Goal: Task Accomplishment & Management: Manage account settings

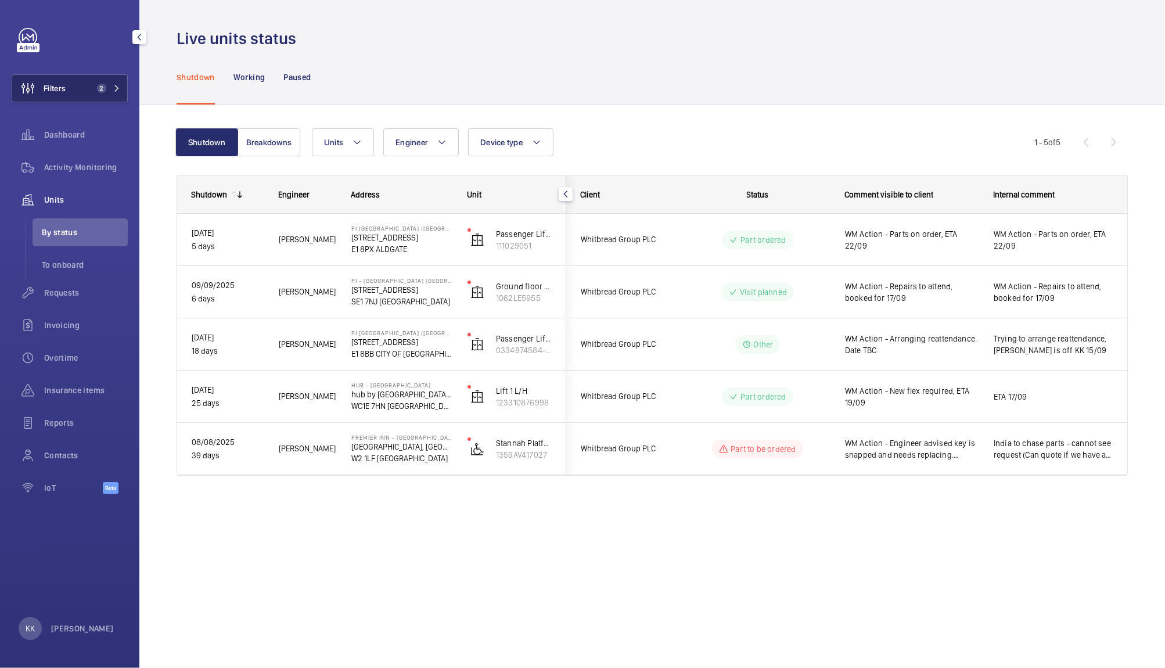
click at [107, 80] on button "Filters 2" at bounding box center [70, 88] width 116 height 28
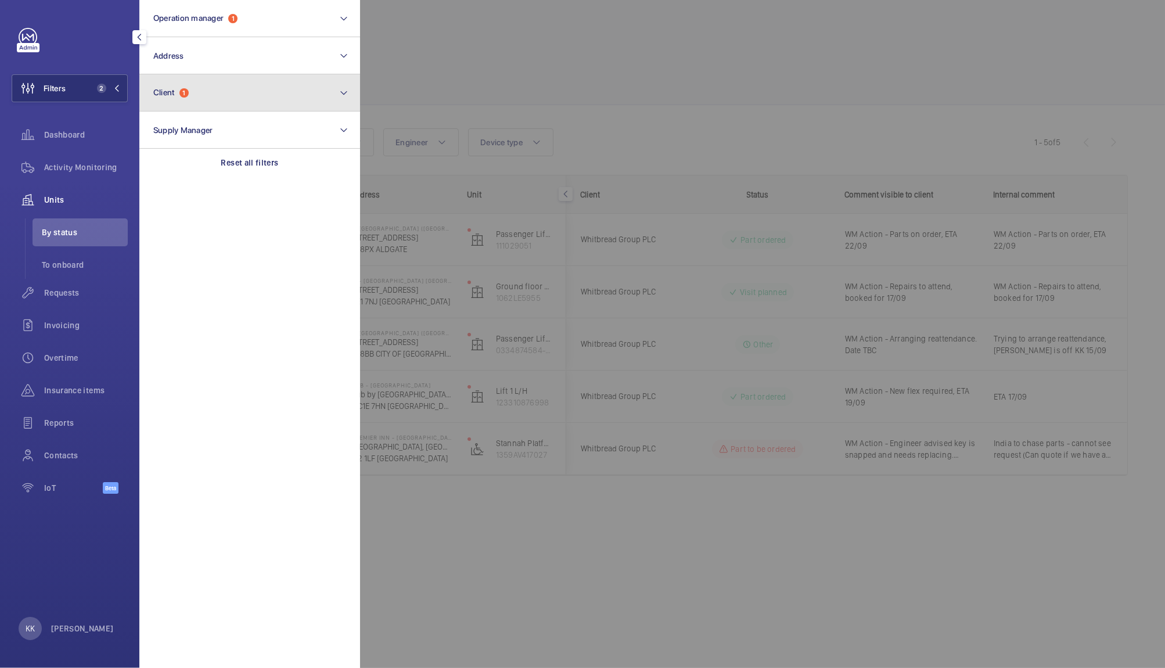
click at [194, 100] on button "Client 1" at bounding box center [249, 92] width 221 height 37
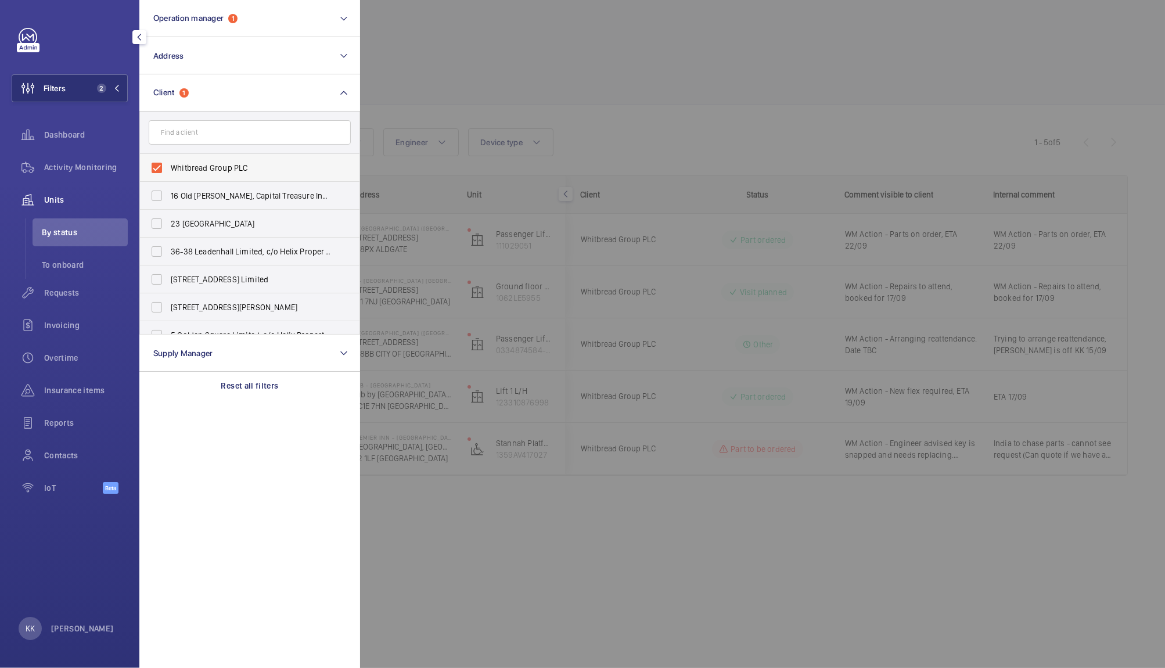
click at [201, 170] on span "Whitbread Group PLC" at bounding box center [251, 168] width 160 height 12
click at [168, 170] on input "Whitbread Group PLC" at bounding box center [156, 167] width 23 height 23
checkbox input "false"
click at [68, 203] on span "Units" at bounding box center [86, 200] width 84 height 12
click at [446, 60] on div at bounding box center [942, 334] width 1165 height 668
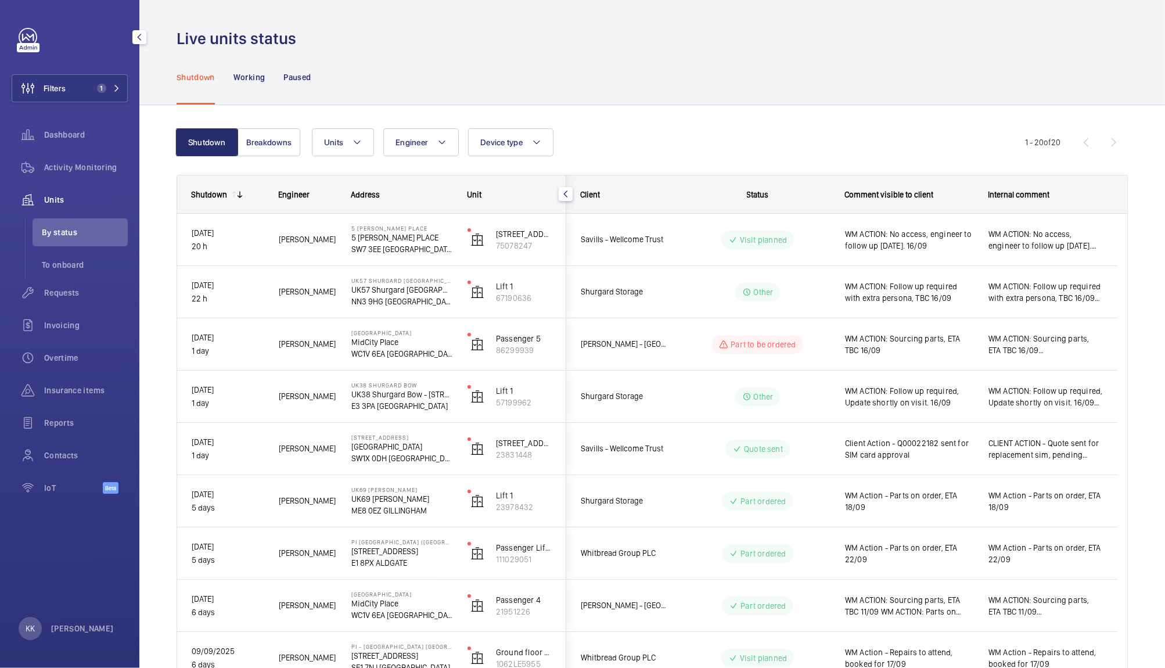
click at [683, 99] on div "Shutdown Working Paused" at bounding box center [651, 76] width 951 height 55
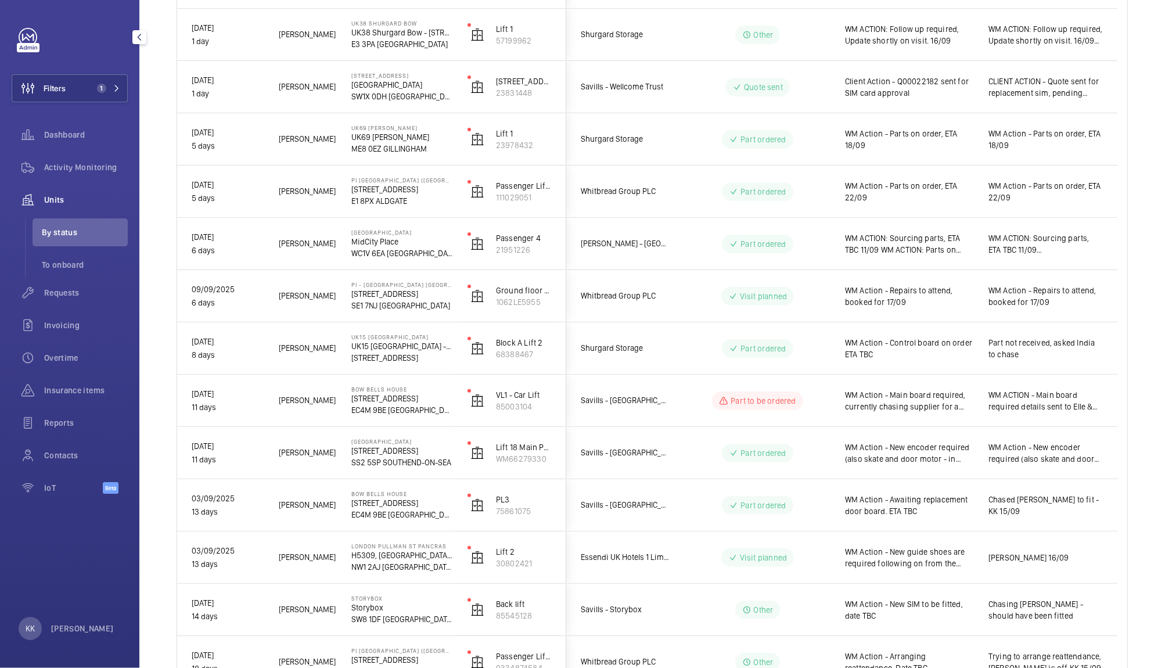
scroll to position [362, 0]
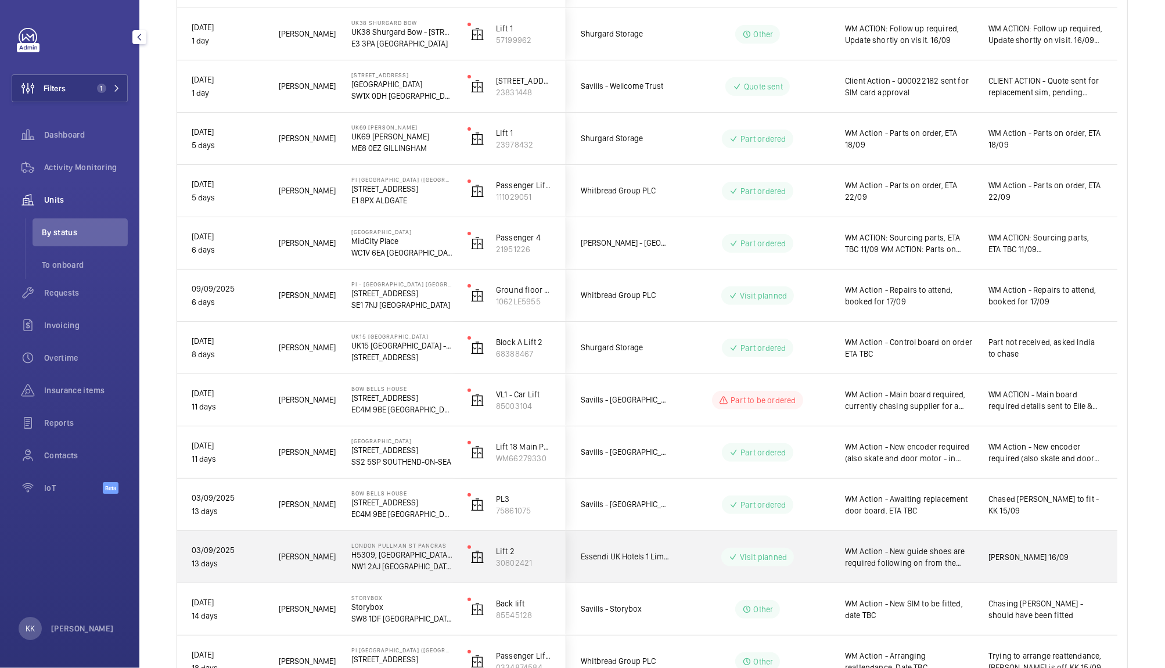
click at [876, 547] on span "WM Action - New guide shoes are required following on from the repair visit. Wo…" at bounding box center [909, 556] width 128 height 23
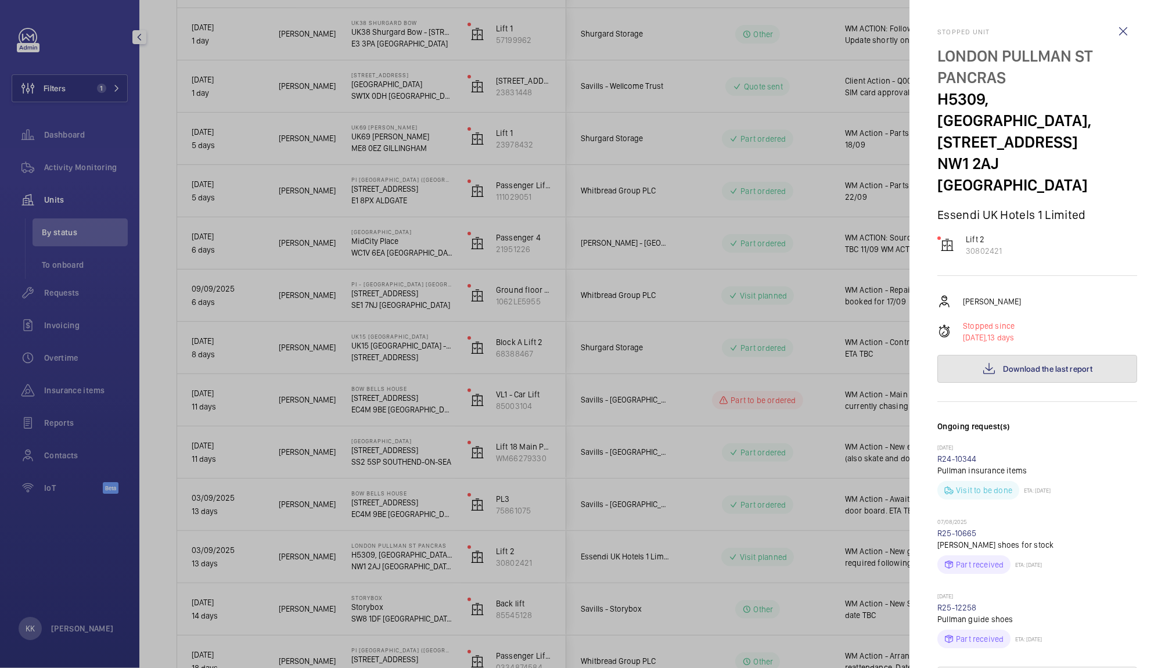
click at [990, 355] on button "Download the last report" at bounding box center [1037, 369] width 200 height 28
click at [529, 98] on div at bounding box center [582, 334] width 1165 height 668
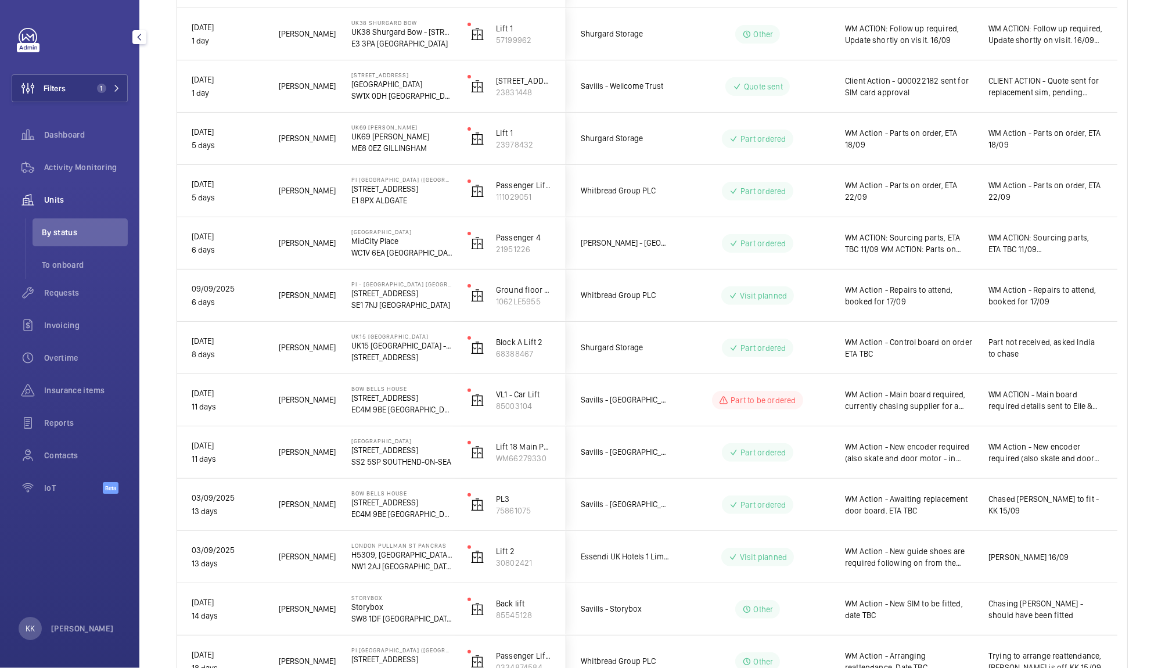
drag, startPoint x: 1154, startPoint y: 330, endPoint x: 1157, endPoint y: 299, distance: 31.5
click at [1157, 299] on div "Live units status Shutdown Working Paused Shutdown Breakdowns Units Engineer De…" at bounding box center [651, 334] width 1025 height 668
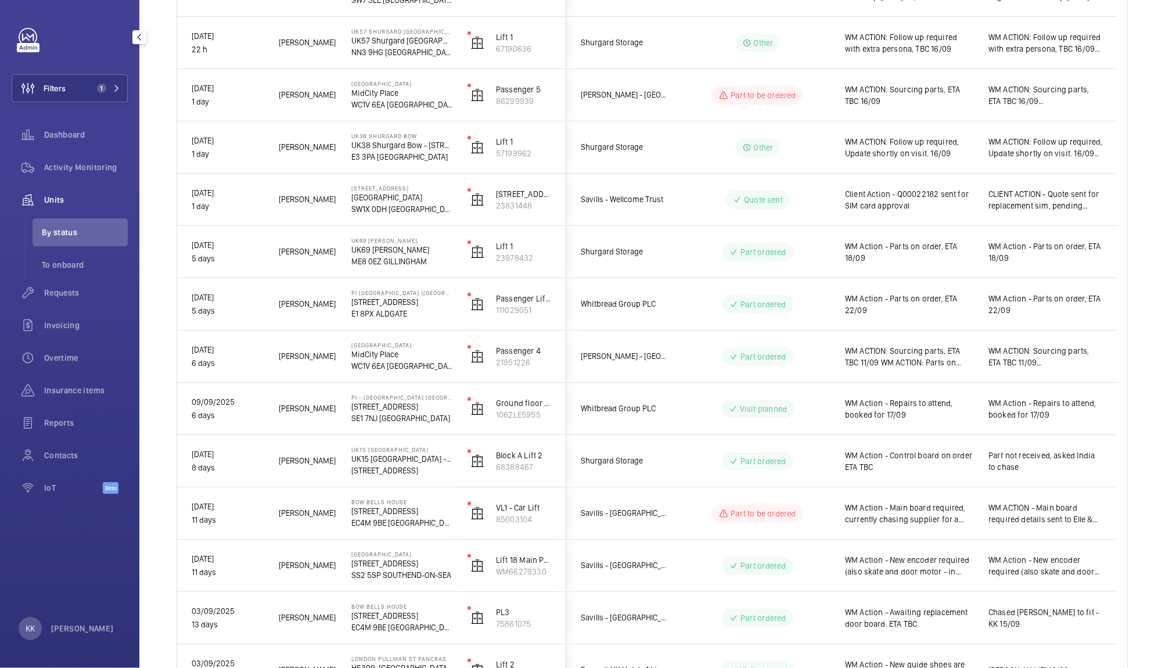
scroll to position [0, 0]
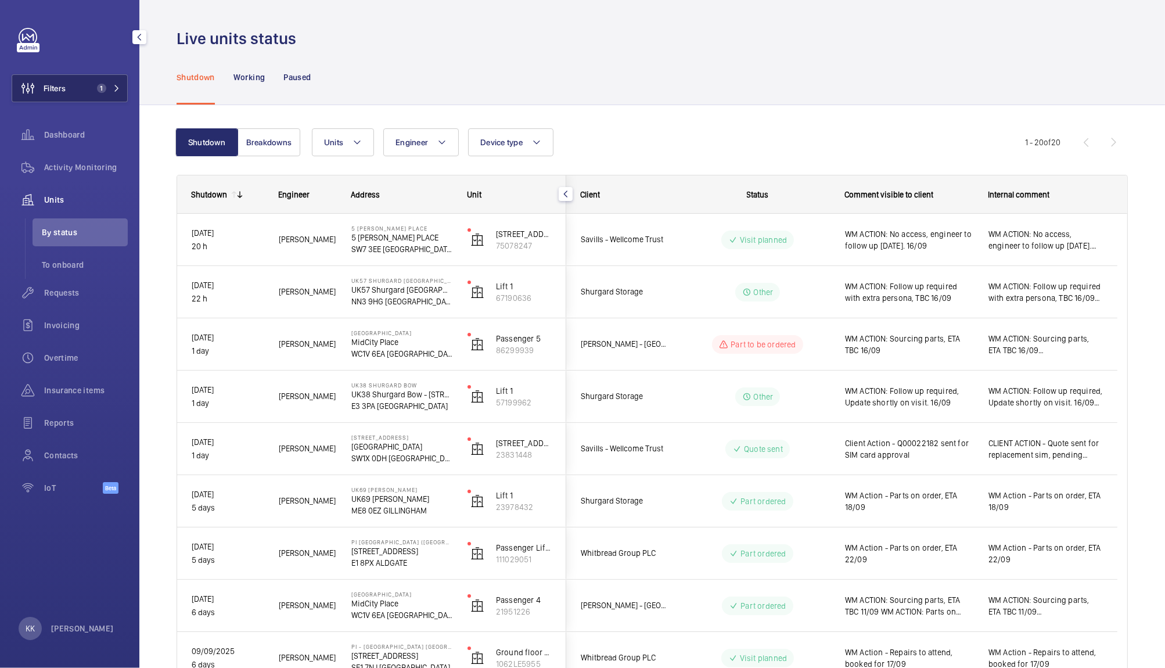
click at [67, 87] on button "Filters 1" at bounding box center [70, 88] width 116 height 28
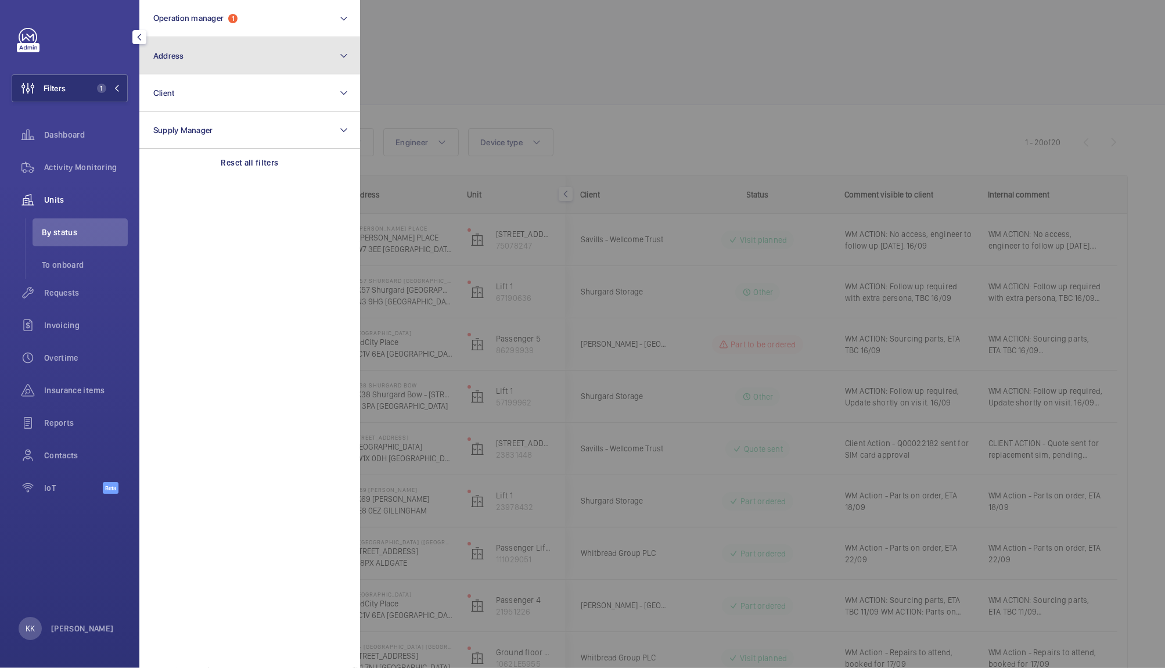
click at [254, 48] on button "Address" at bounding box center [249, 55] width 221 height 37
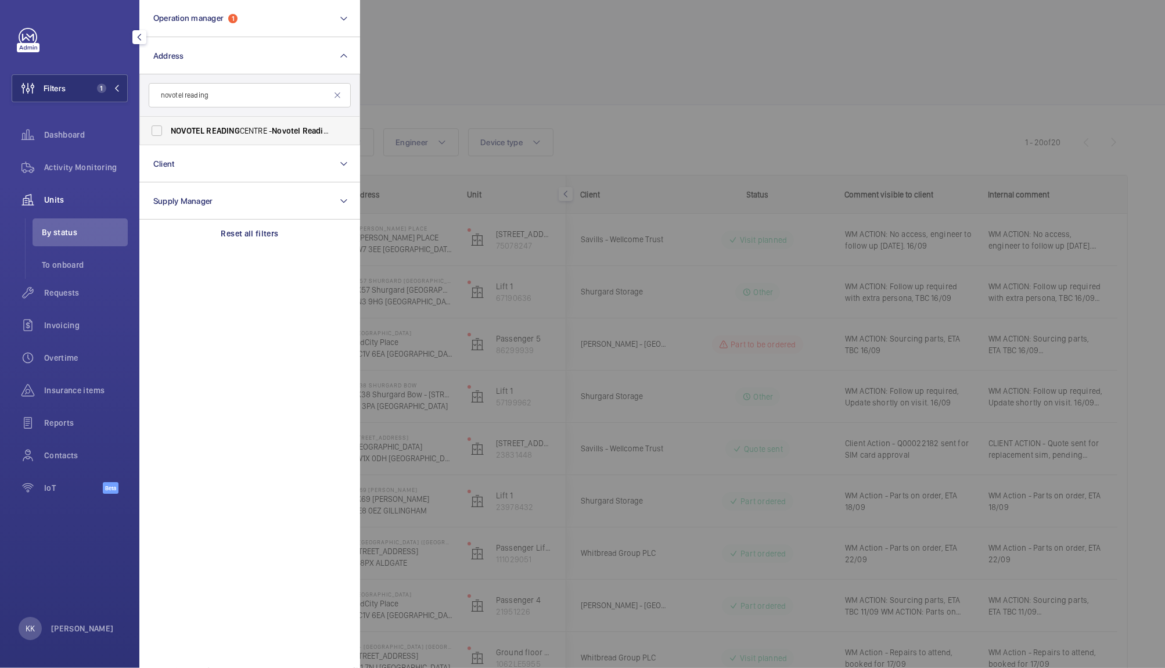
type input "novotel reading"
click at [249, 129] on span "[GEOGRAPHIC_DATA] - [GEOGRAPHIC_DATA]" at bounding box center [251, 131] width 160 height 12
click at [168, 129] on input "[GEOGRAPHIC_DATA] - [GEOGRAPHIC_DATA]" at bounding box center [156, 130] width 23 height 23
checkbox input "true"
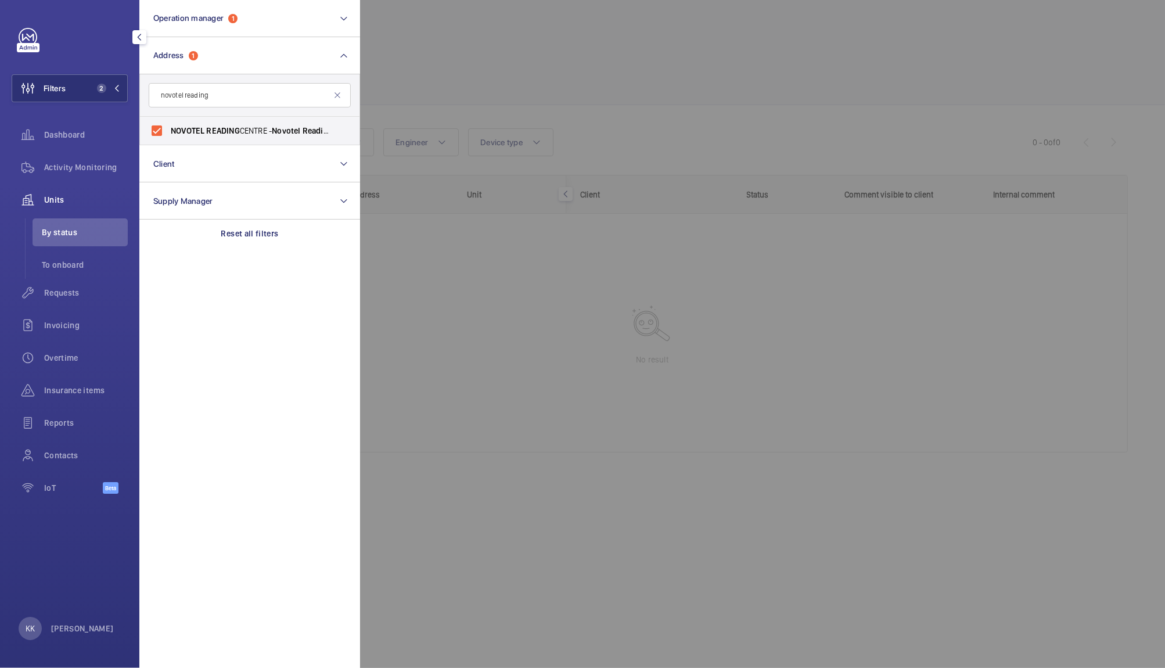
click at [470, 69] on div at bounding box center [942, 334] width 1165 height 668
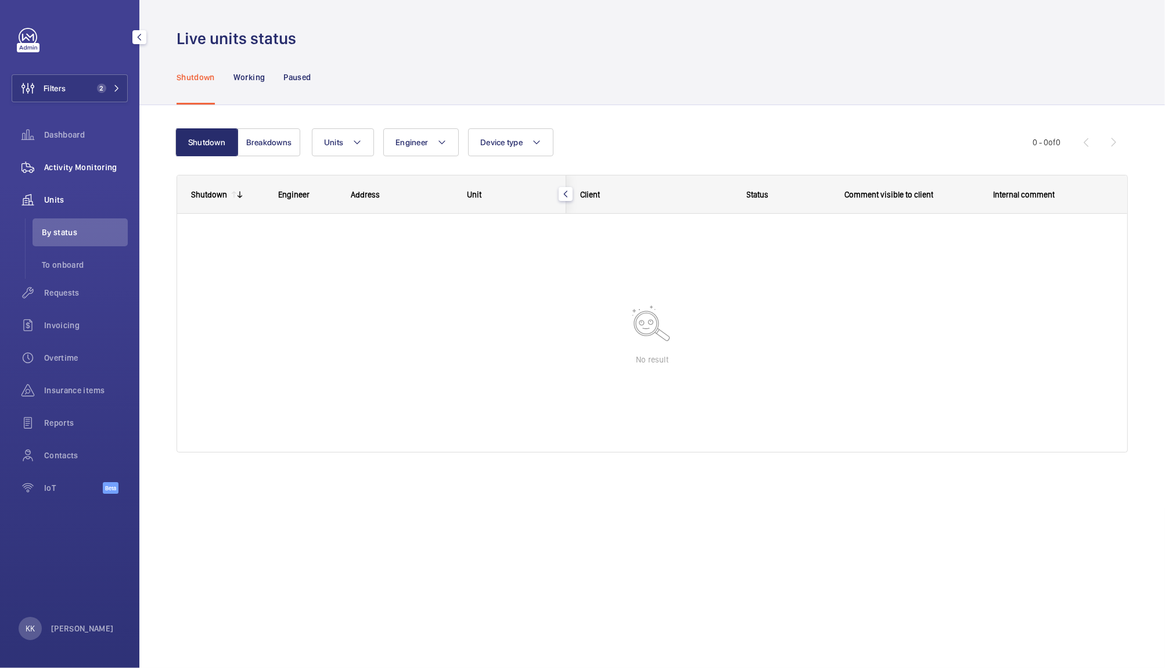
click at [61, 167] on span "Activity Monitoring" at bounding box center [86, 167] width 84 height 12
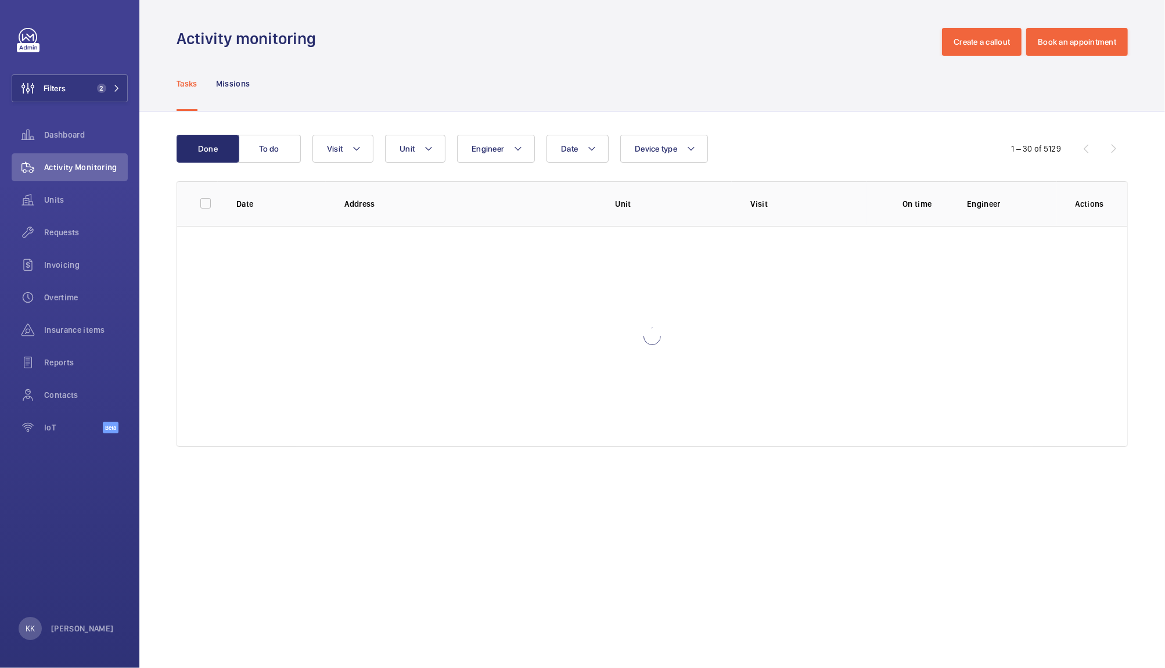
click at [618, 64] on div "Tasks Missions" at bounding box center [651, 83] width 951 height 55
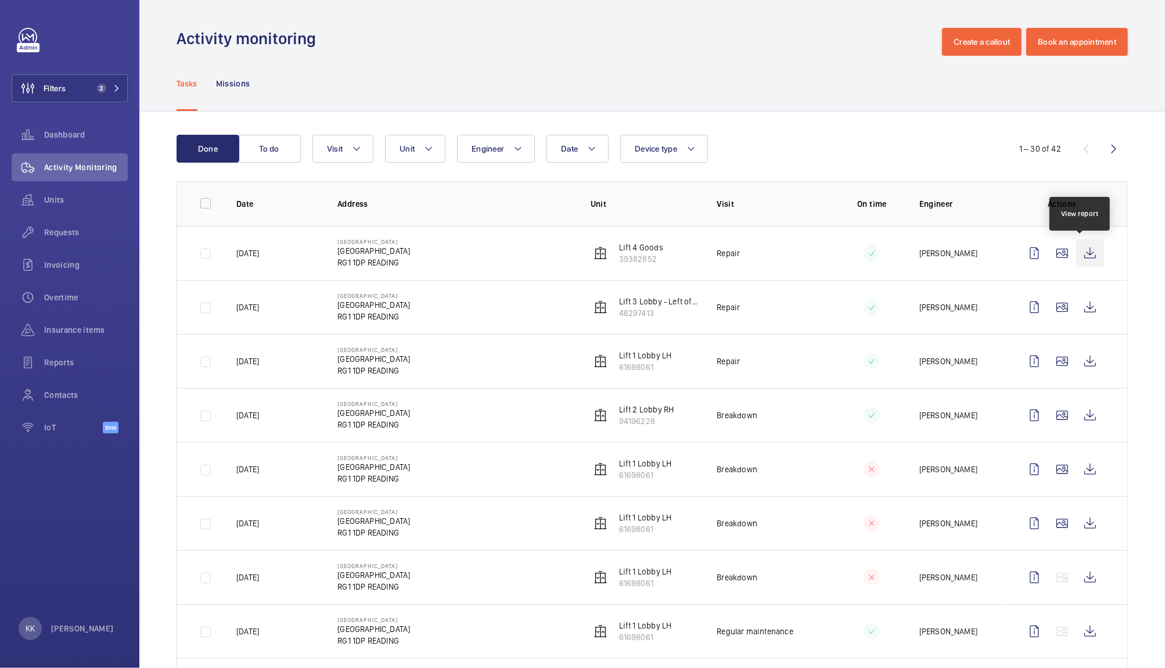
click at [1078, 254] on wm-front-icon-button at bounding box center [1090, 253] width 28 height 28
click at [1078, 311] on wm-front-icon-button at bounding box center [1090, 307] width 28 height 28
click at [1076, 356] on wm-front-icon-button at bounding box center [1090, 361] width 28 height 28
click at [93, 84] on span "2" at bounding box center [99, 88] width 14 height 9
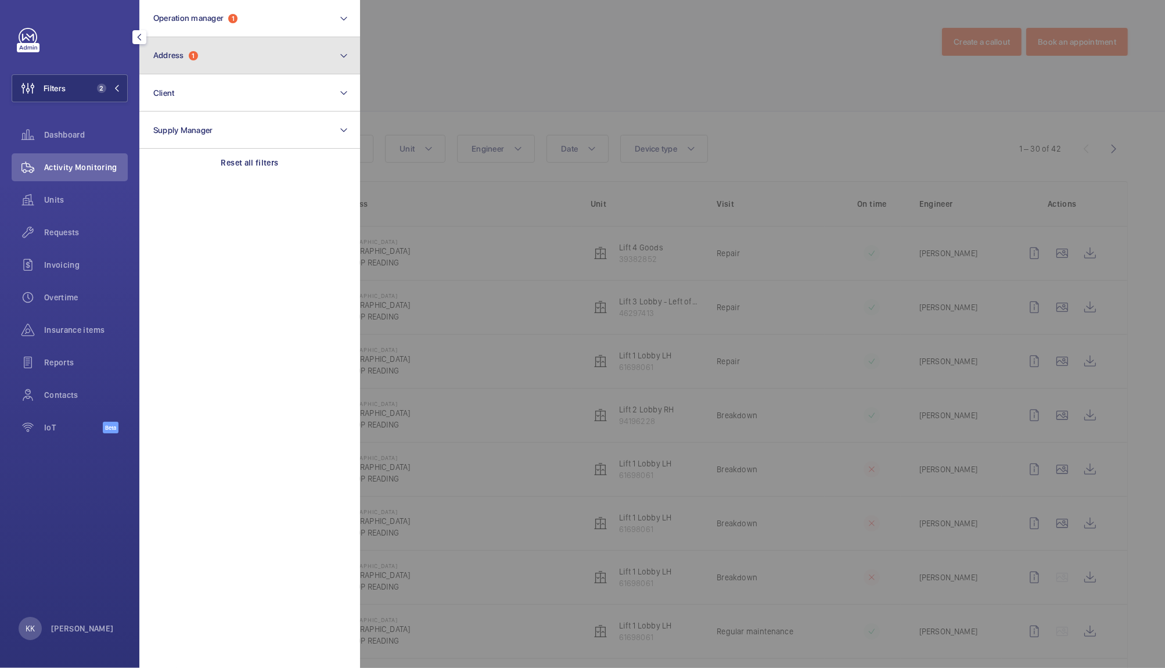
click at [218, 63] on button "Address 1" at bounding box center [249, 55] width 221 height 37
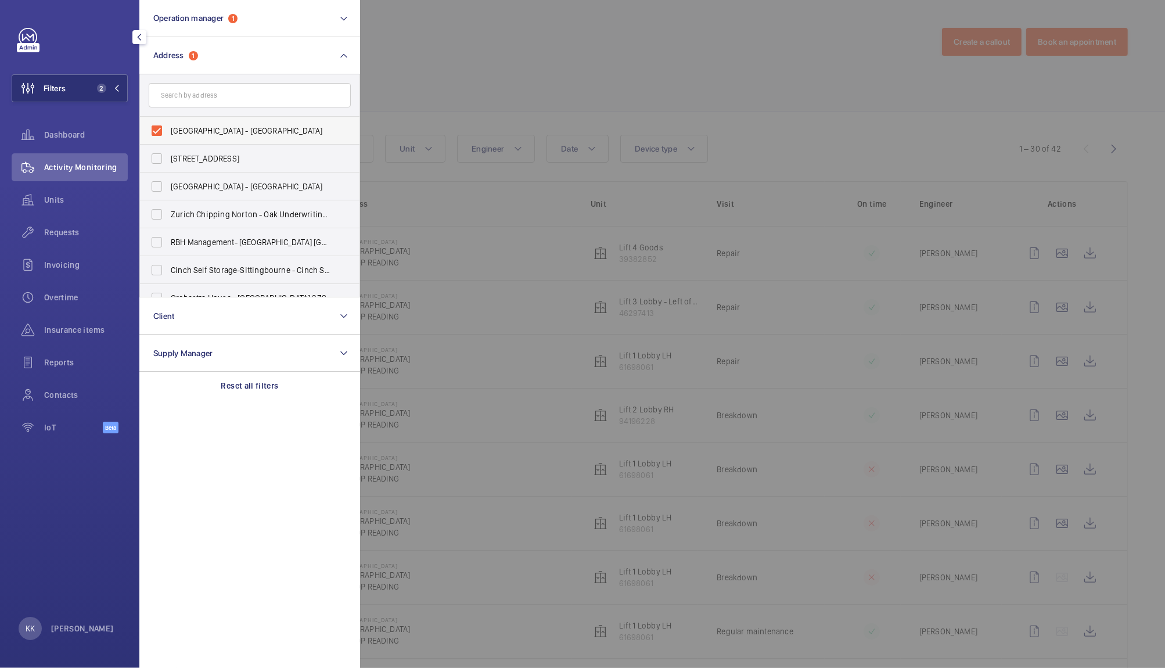
click at [186, 134] on span "[GEOGRAPHIC_DATA] - [GEOGRAPHIC_DATA]" at bounding box center [251, 131] width 160 height 12
click at [168, 134] on input "[GEOGRAPHIC_DATA] - [GEOGRAPHIC_DATA]" at bounding box center [156, 130] width 23 height 23
checkbox input "false"
click at [407, 96] on div at bounding box center [942, 334] width 1165 height 668
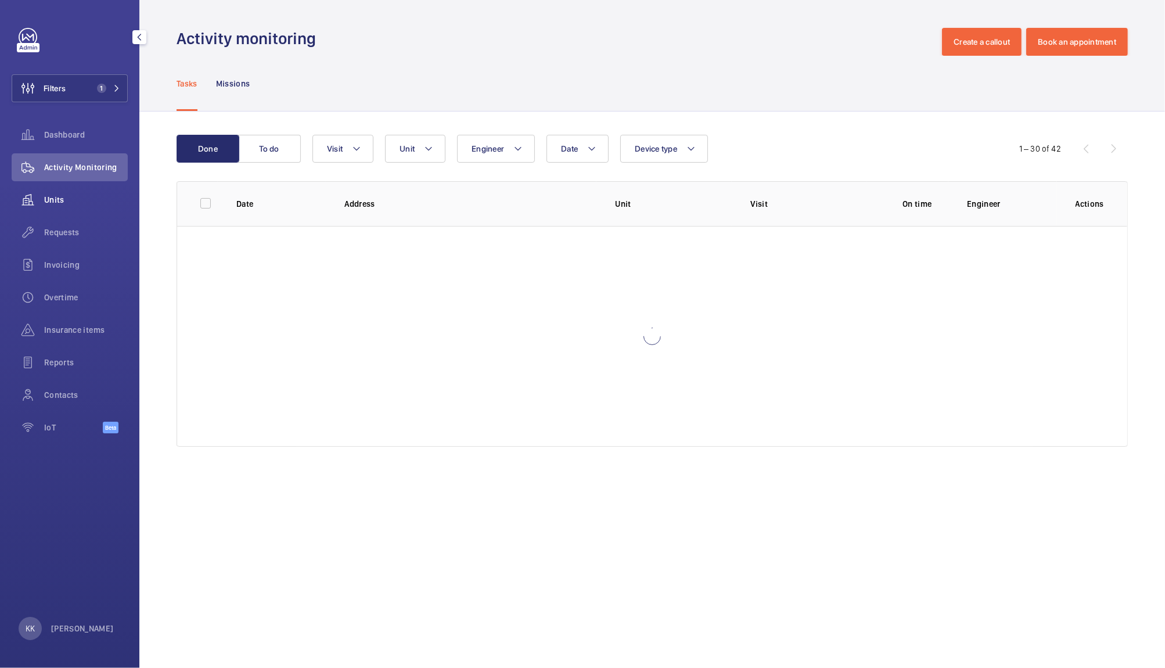
click at [53, 208] on div "Units" at bounding box center [70, 200] width 116 height 28
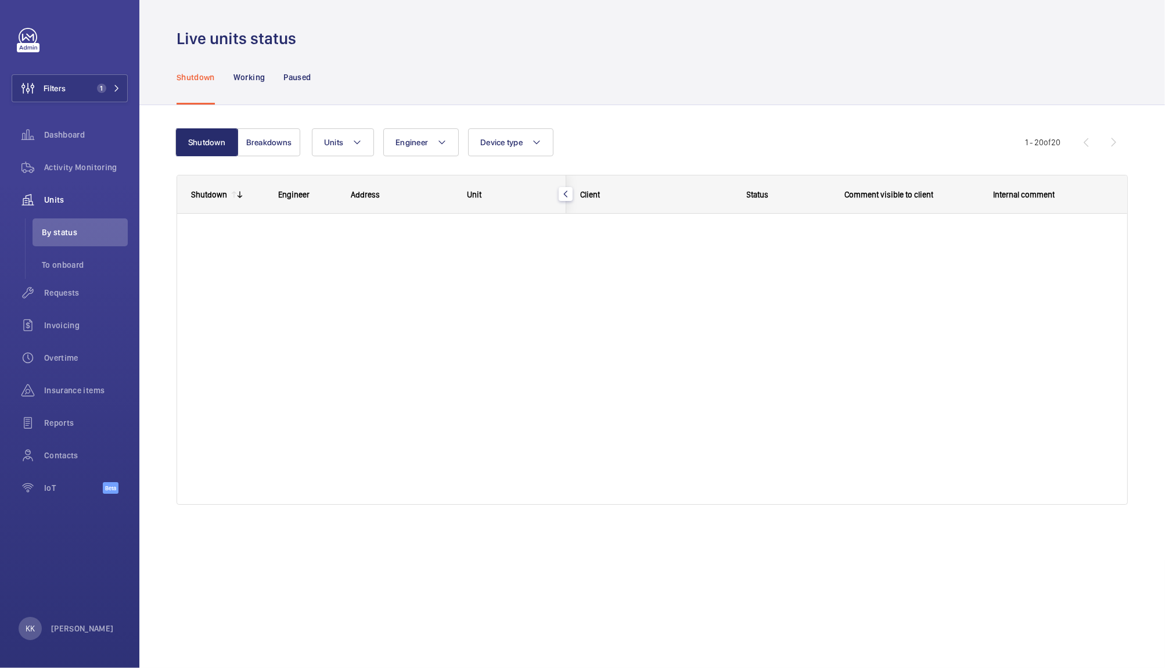
click at [403, 55] on div "Shutdown Working Paused" at bounding box center [651, 76] width 951 height 55
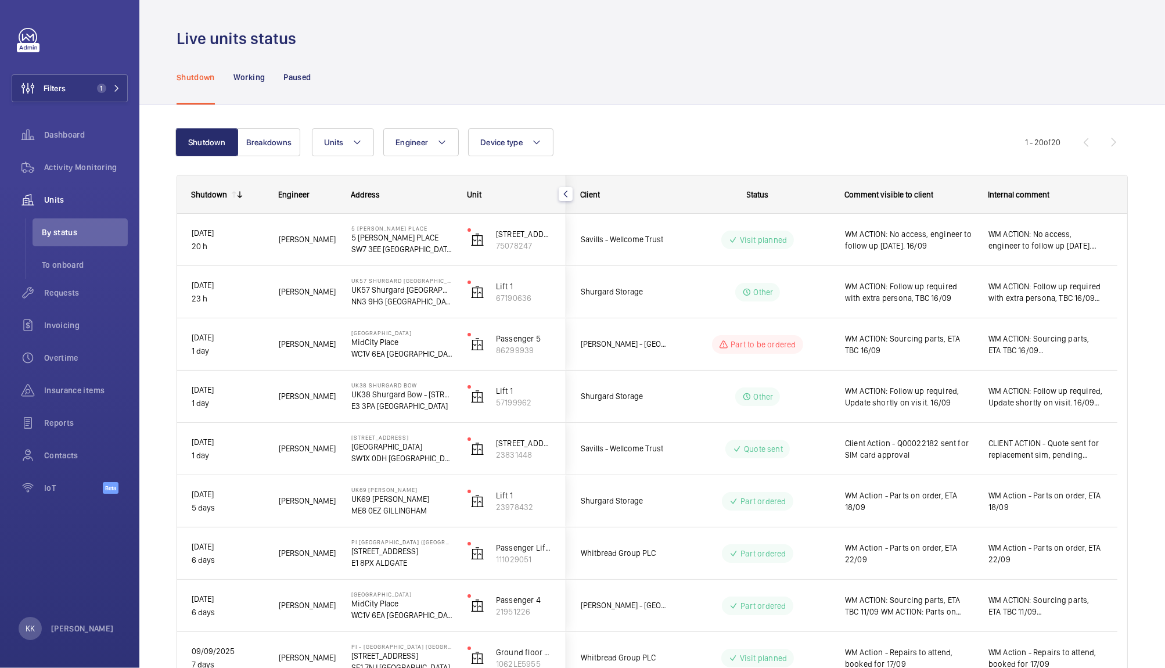
click at [88, 98] on button "Filters 1" at bounding box center [70, 88] width 116 height 28
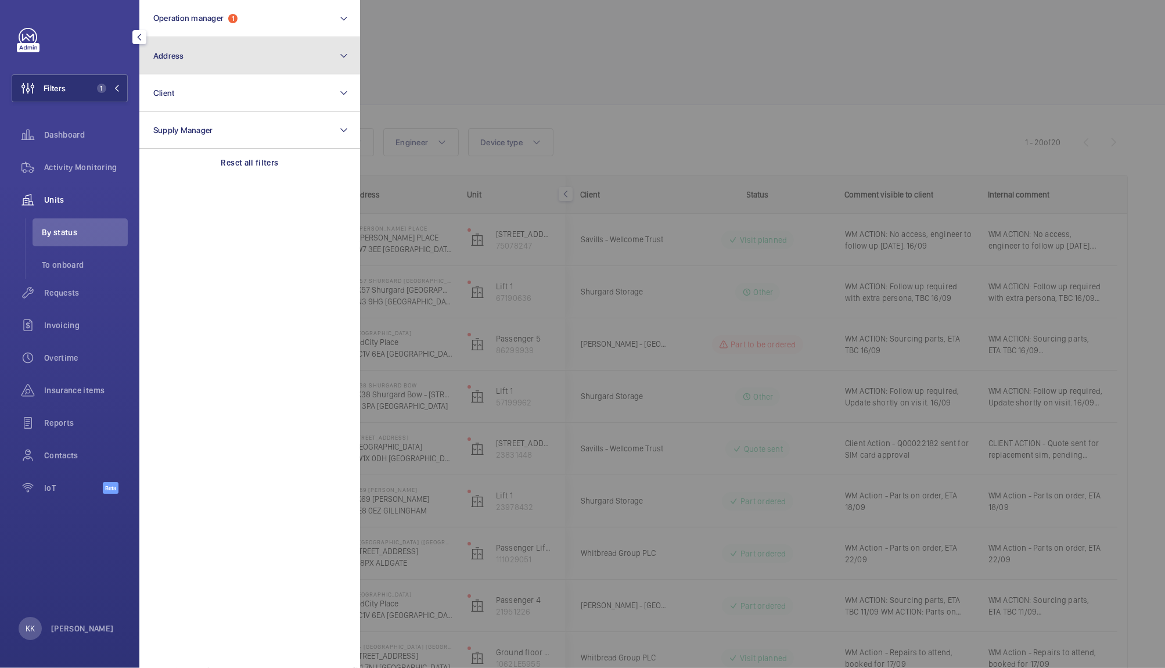
click at [217, 38] on button "Address" at bounding box center [249, 55] width 221 height 37
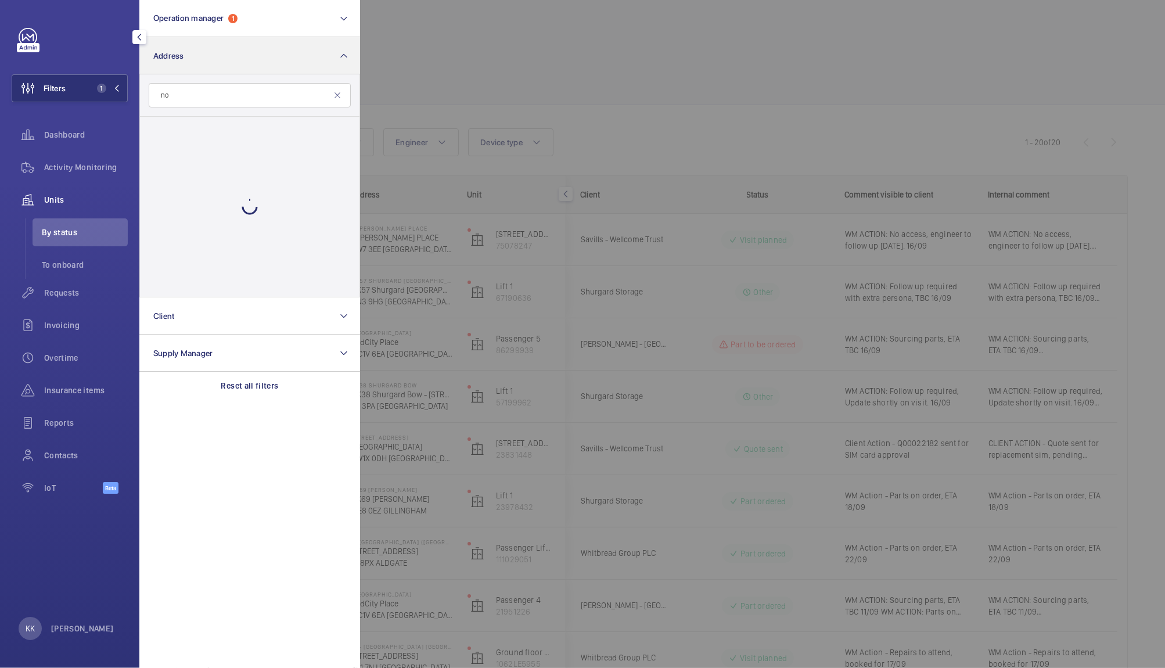
type input "n"
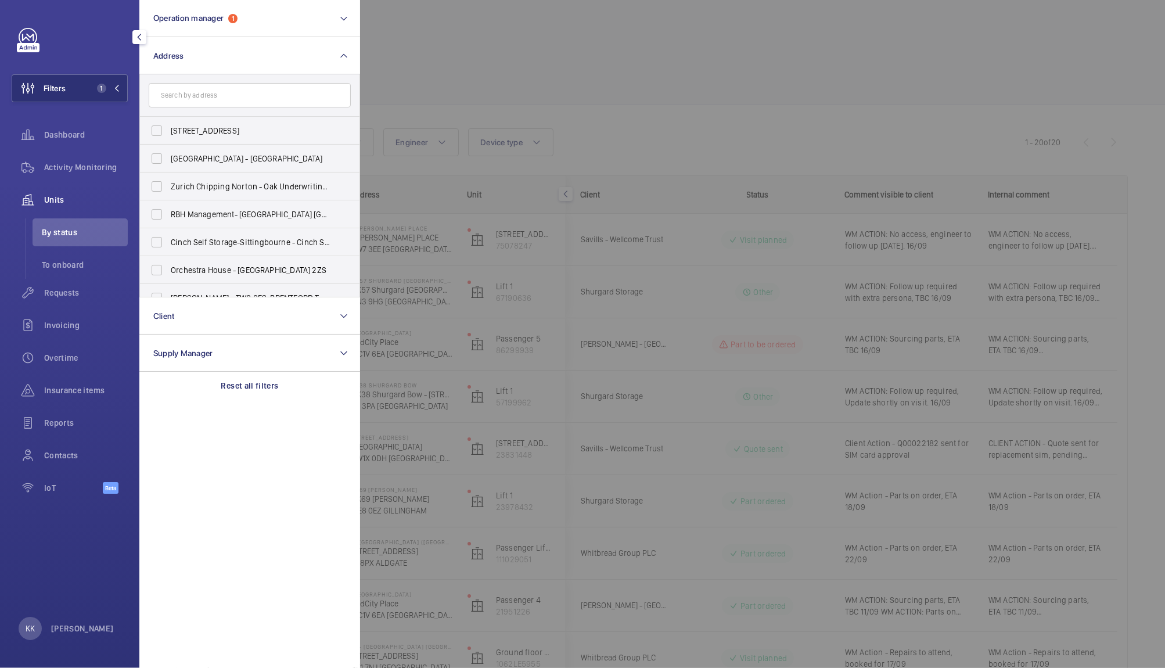
click at [565, 82] on div at bounding box center [942, 334] width 1165 height 668
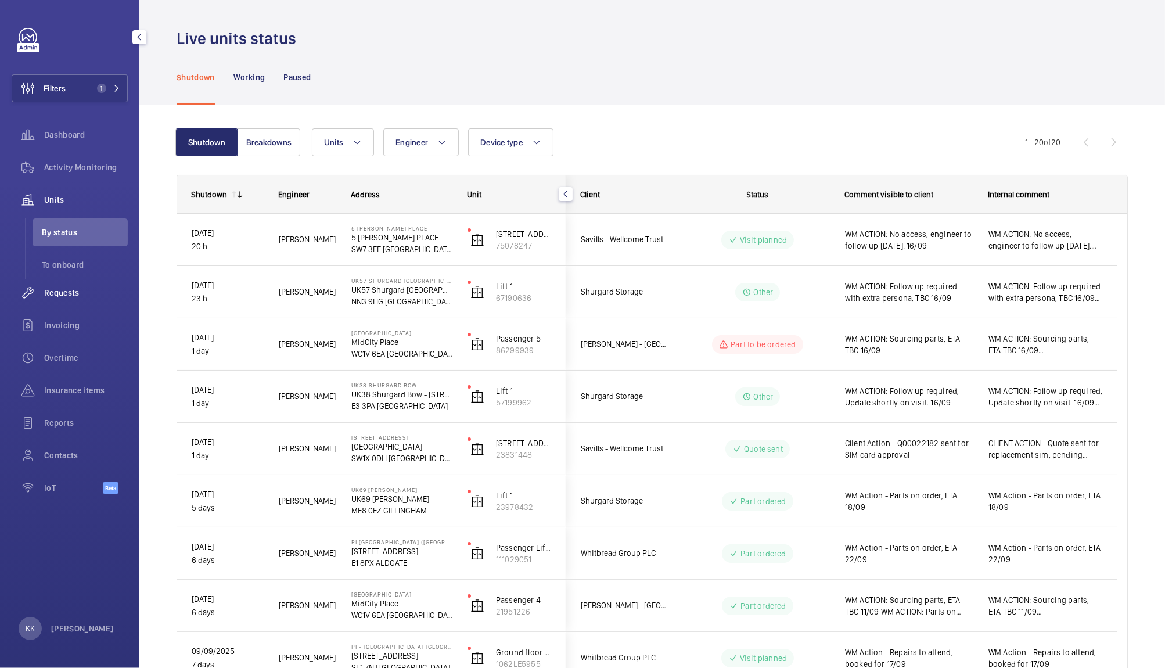
click at [104, 291] on span "Requests" at bounding box center [86, 293] width 84 height 12
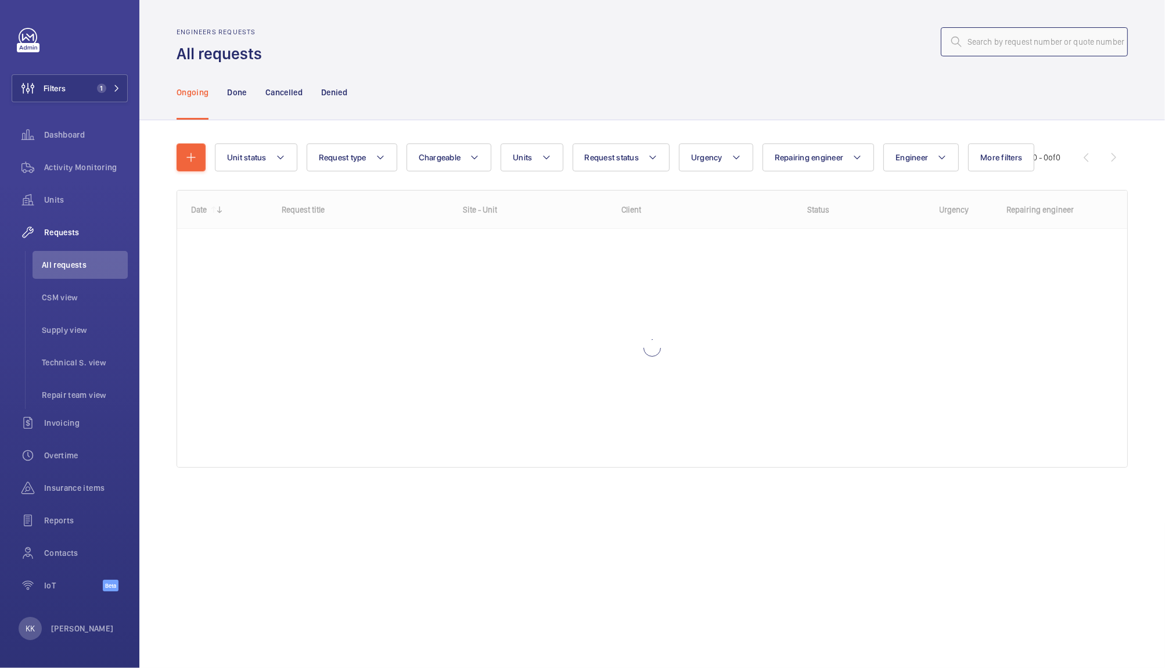
click at [1009, 42] on input "text" at bounding box center [1034, 41] width 187 height 29
type input "11667"
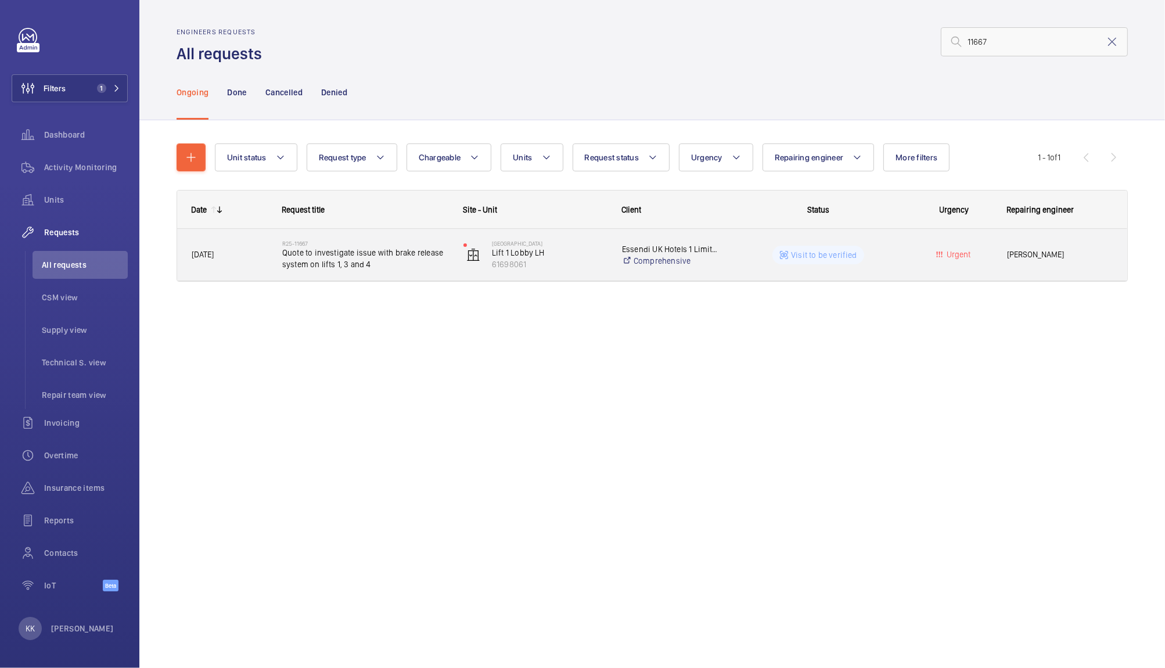
click at [372, 272] on div "R25-11667 Quote to investigate issue with brake release system on lifts 1, 3 an…" at bounding box center [358, 255] width 180 height 52
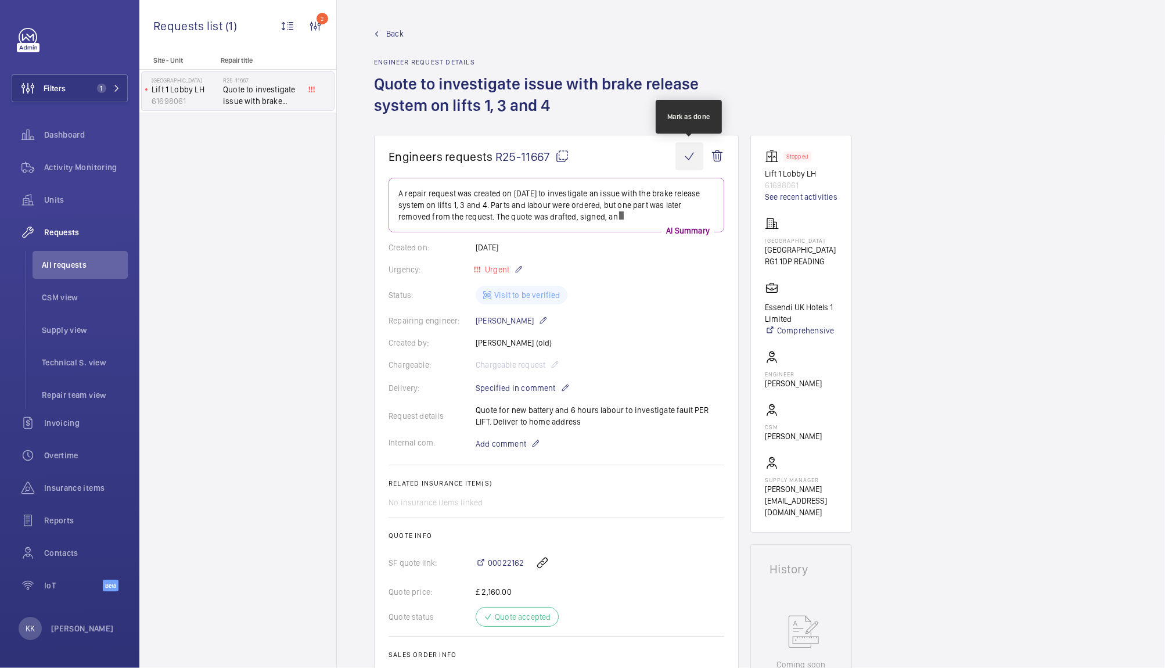
click at [683, 157] on wm-front-icon-button at bounding box center [689, 156] width 28 height 28
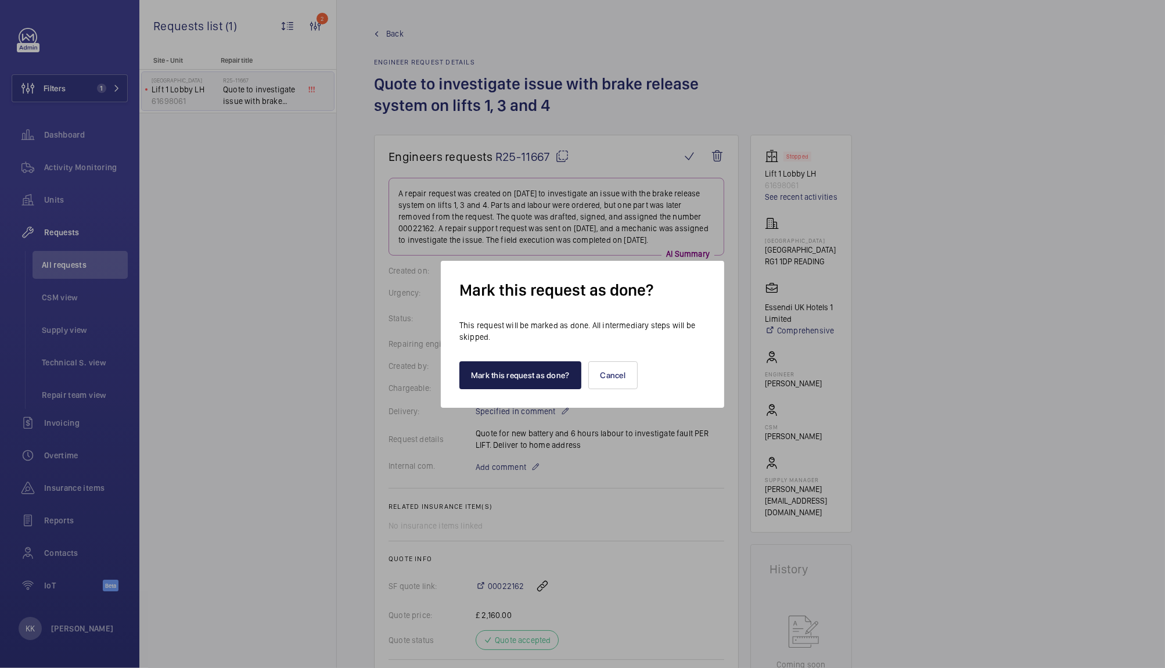
click at [571, 373] on button "Mark this request as done?" at bounding box center [520, 375] width 122 height 28
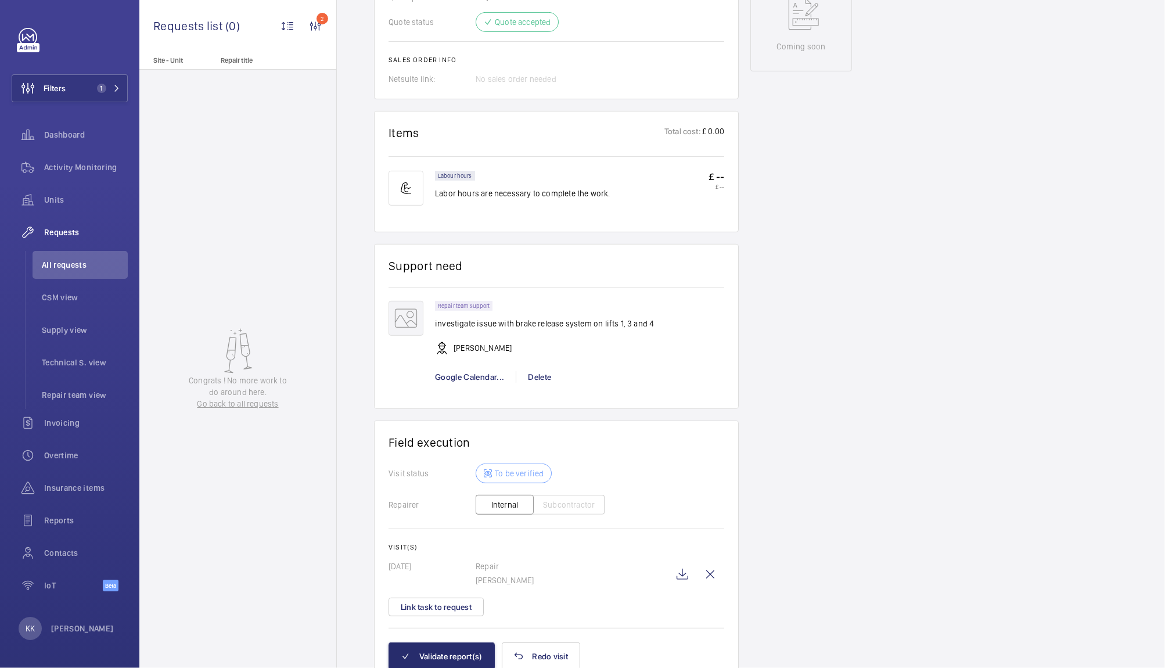
scroll to position [671, 0]
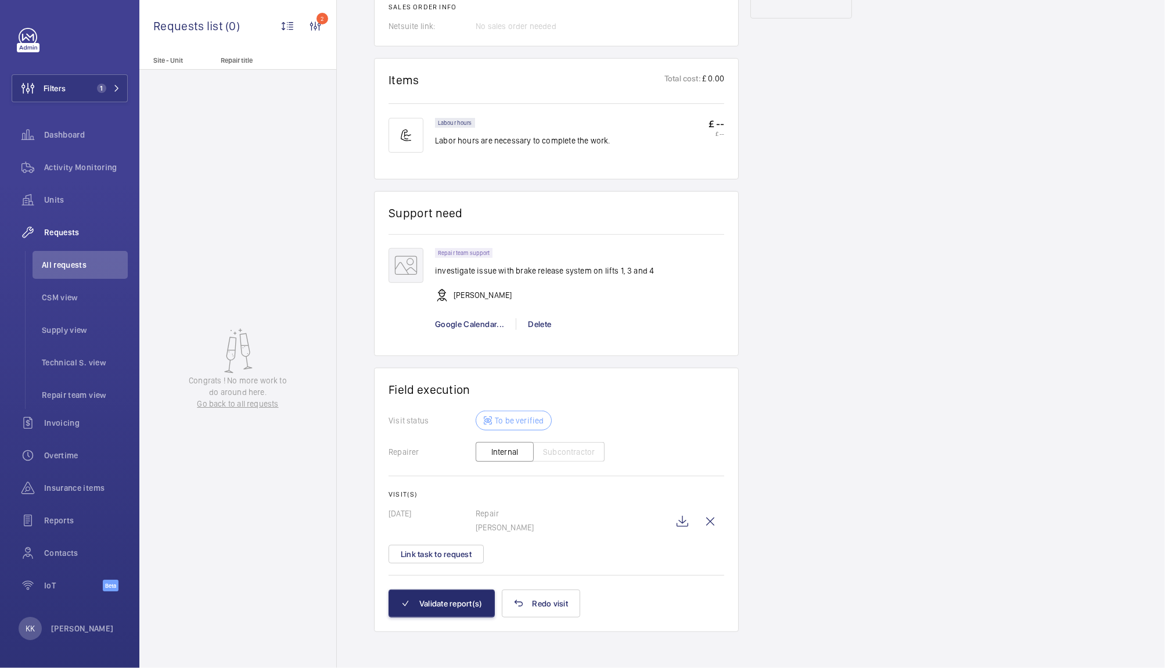
click at [1133, 426] on div "Engineers requests R25-11667 A repair request was created on [DATE] to investig…" at bounding box center [751, 66] width 828 height 1205
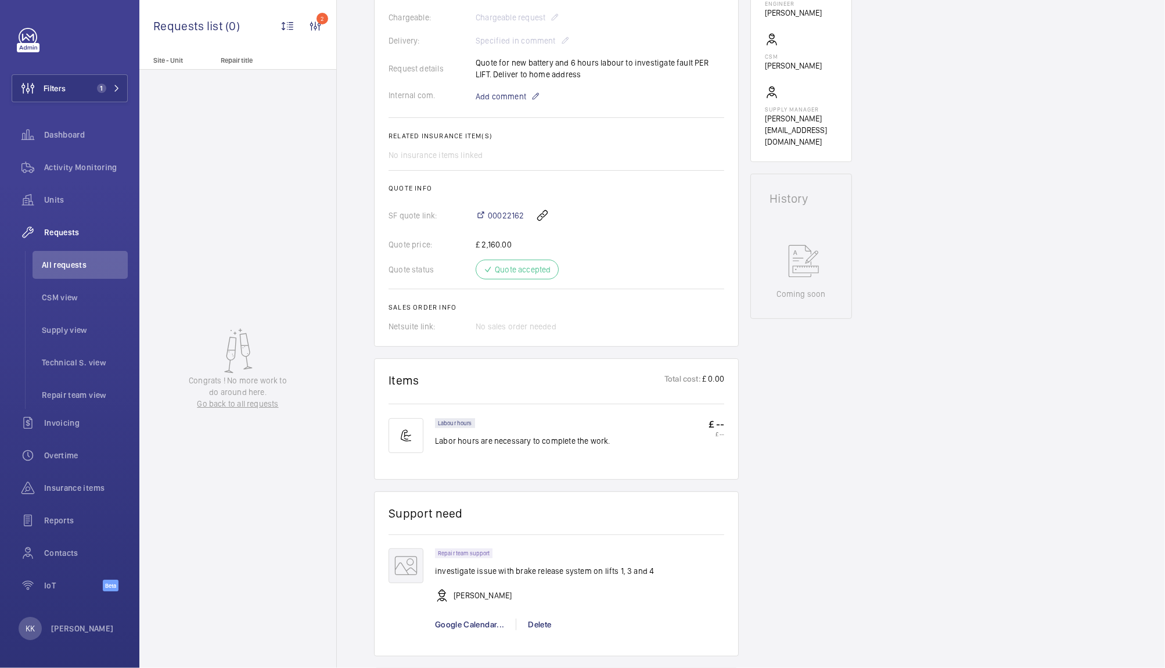
scroll to position [305, 0]
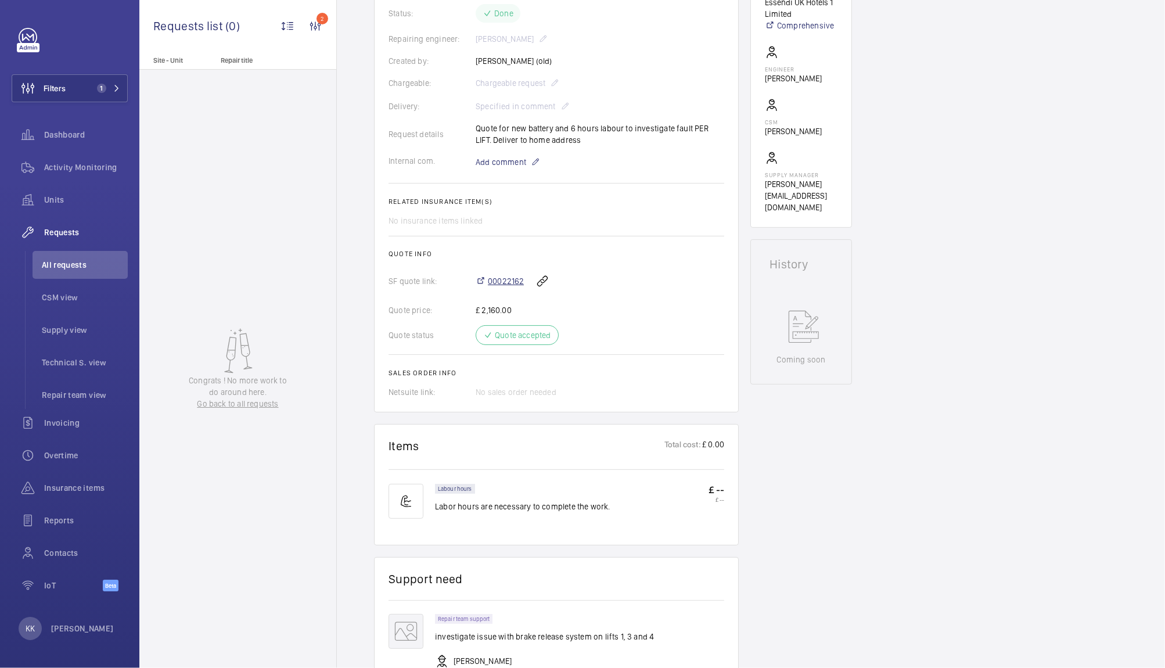
click at [511, 283] on span "00022162" at bounding box center [506, 281] width 36 height 12
click at [70, 168] on span "Activity Monitoring" at bounding box center [86, 167] width 84 height 12
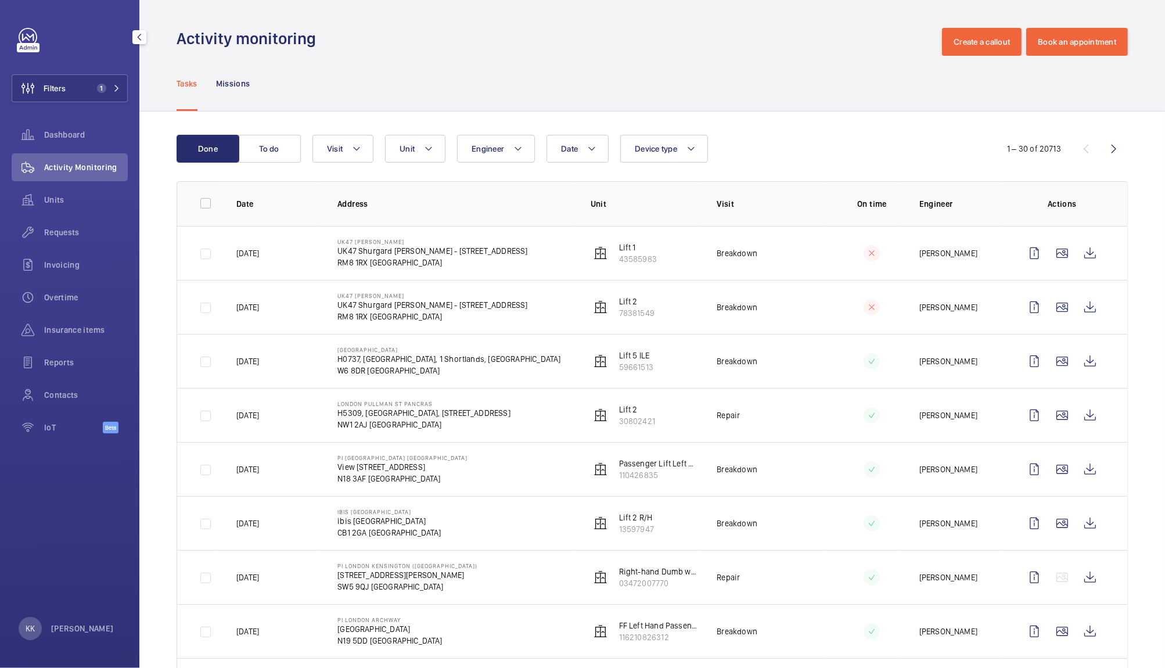
click at [39, 215] on div "Units" at bounding box center [70, 202] width 116 height 33
click at [42, 208] on wm-front-icon-button at bounding box center [28, 200] width 33 height 28
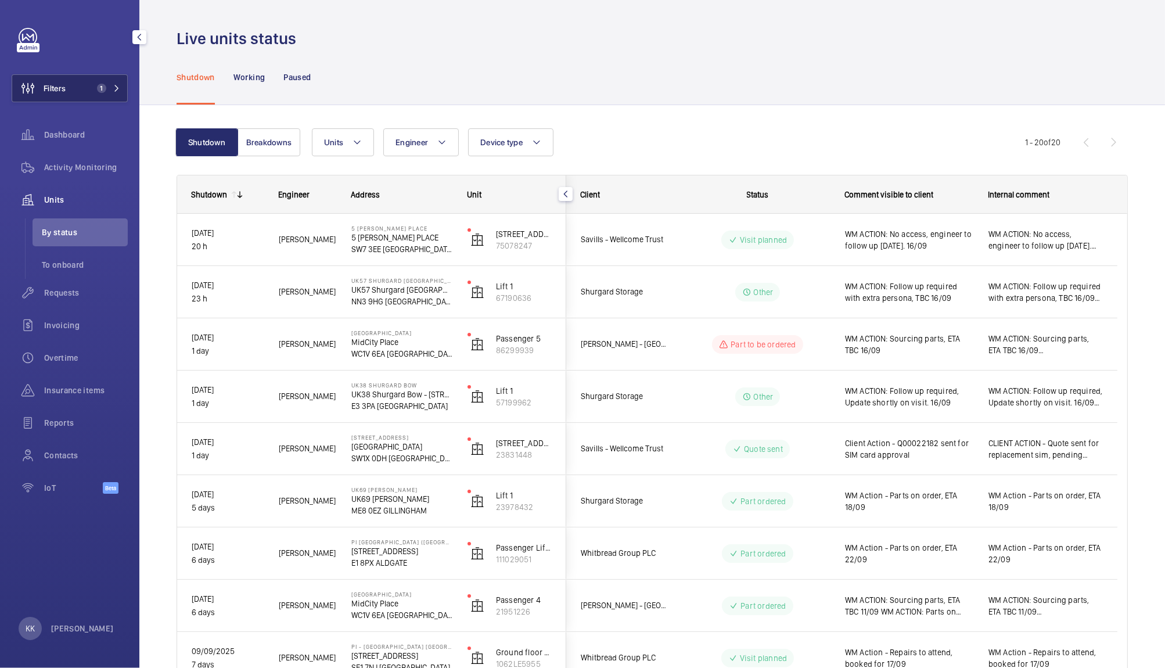
click at [80, 88] on button "Filters 1" at bounding box center [70, 88] width 116 height 28
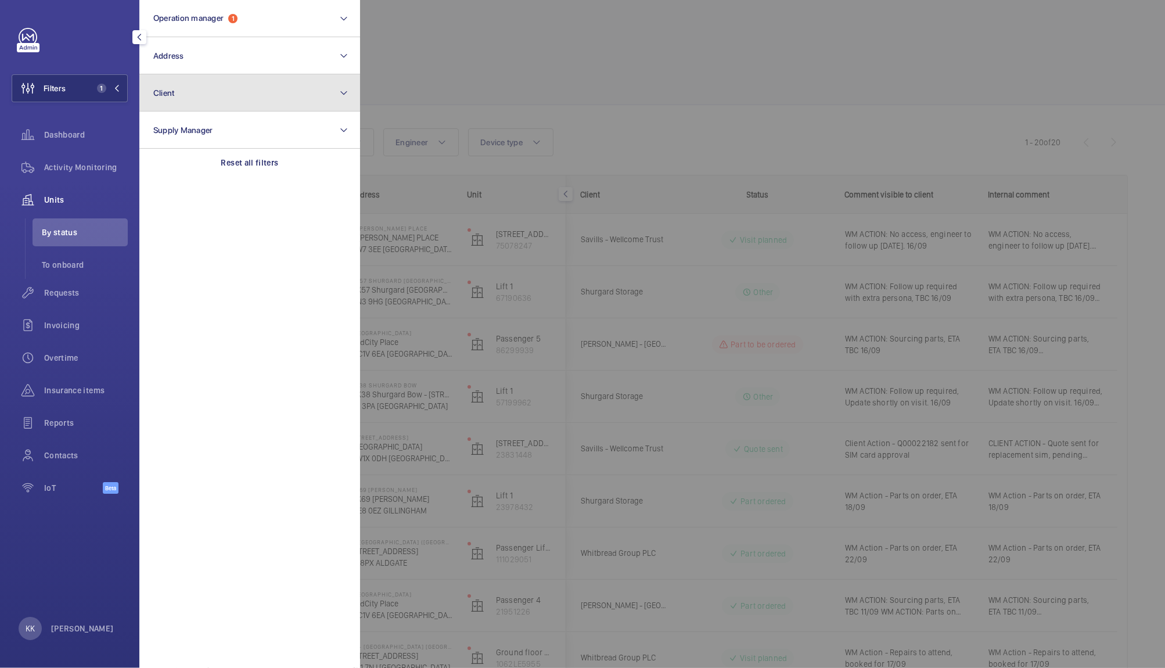
click at [190, 78] on button "Client" at bounding box center [249, 92] width 221 height 37
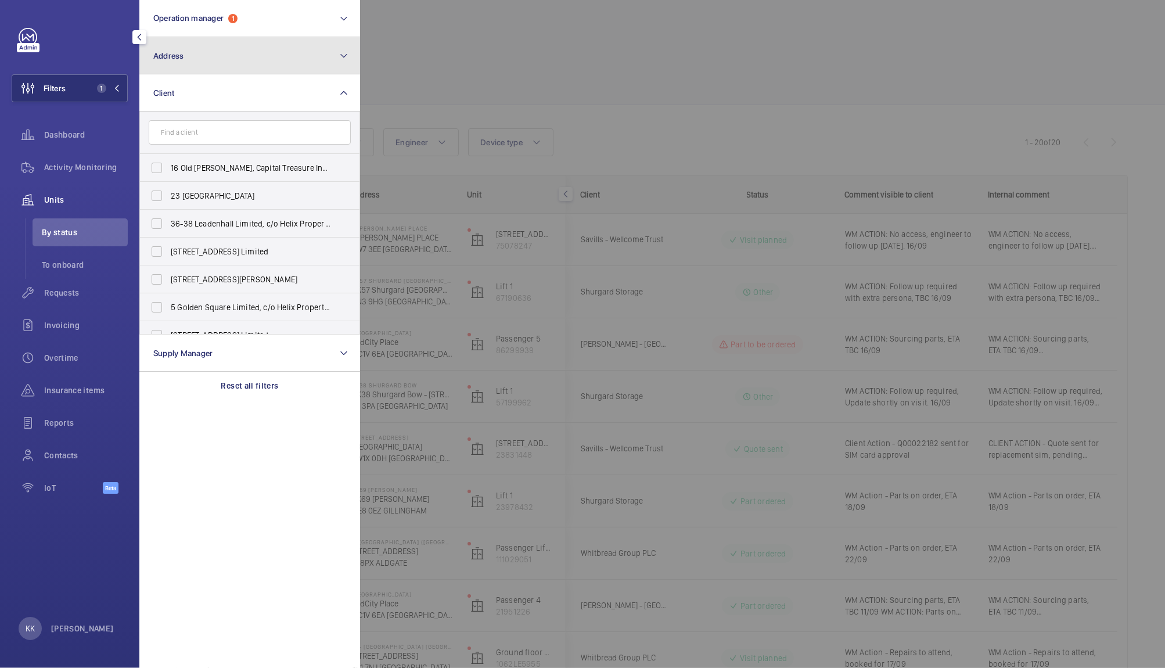
click at [185, 40] on button "Address" at bounding box center [249, 55] width 221 height 37
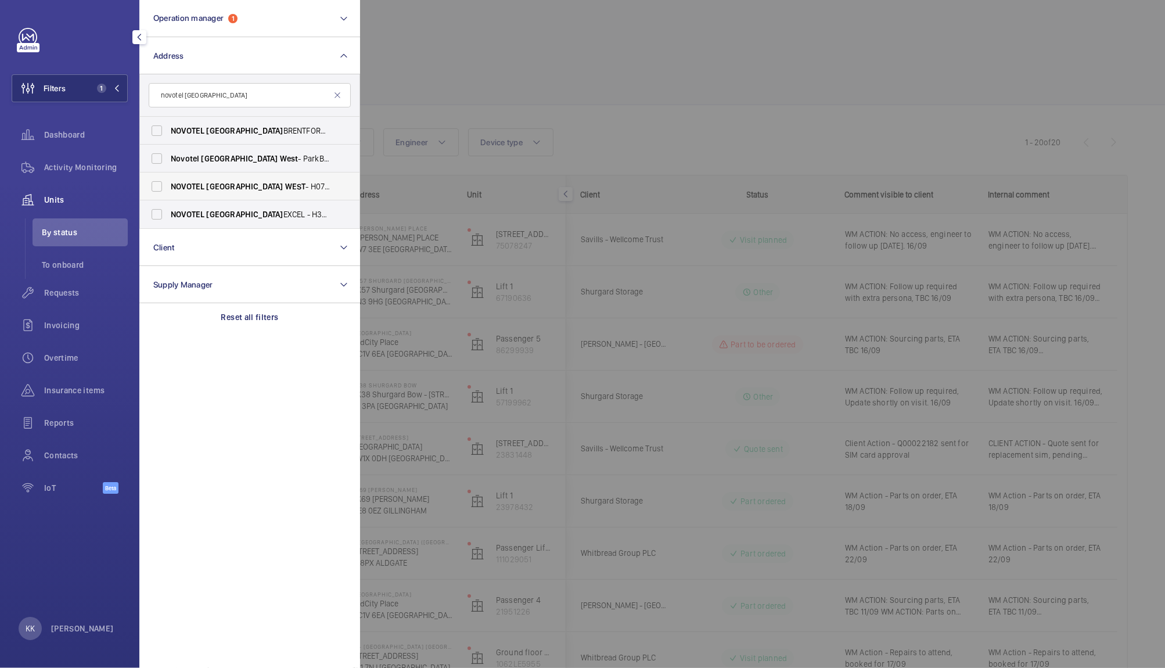
type input "novotel [GEOGRAPHIC_DATA]"
click at [285, 185] on span "WEST" at bounding box center [295, 186] width 21 height 9
click at [168, 185] on input "[GEOGRAPHIC_DATA] - H0737, [GEOGRAPHIC_DATA] , [STREET_ADDRESS]" at bounding box center [156, 186] width 23 height 23
checkbox input "true"
click at [473, 139] on div at bounding box center [942, 334] width 1165 height 668
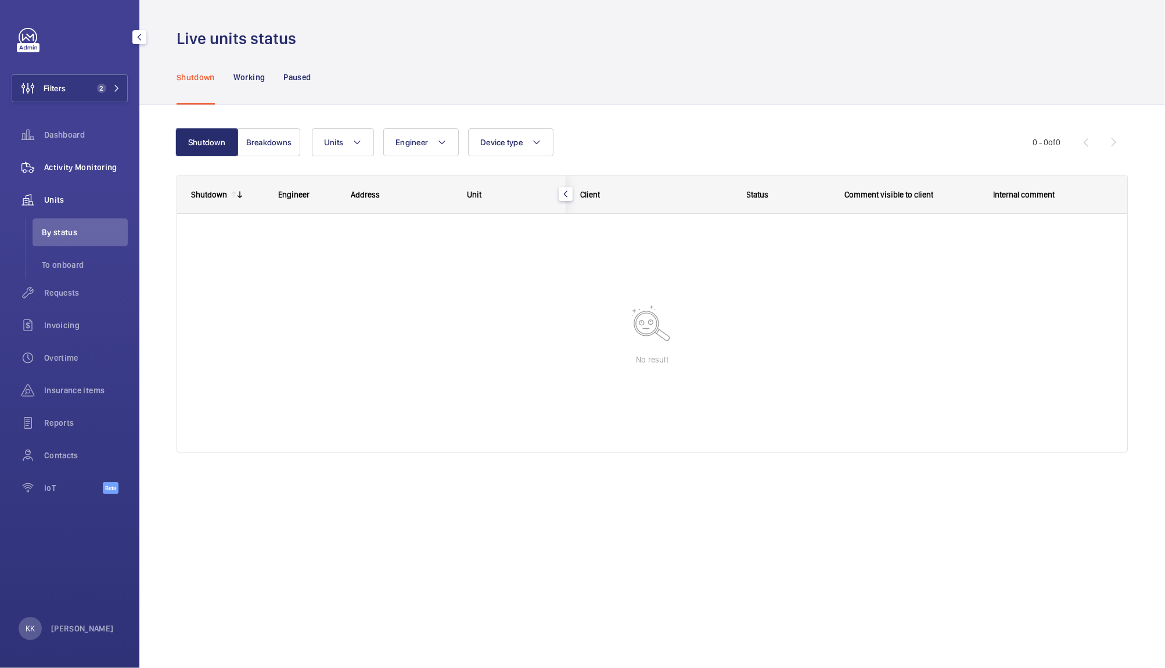
click at [118, 169] on span "Activity Monitoring" at bounding box center [86, 167] width 84 height 12
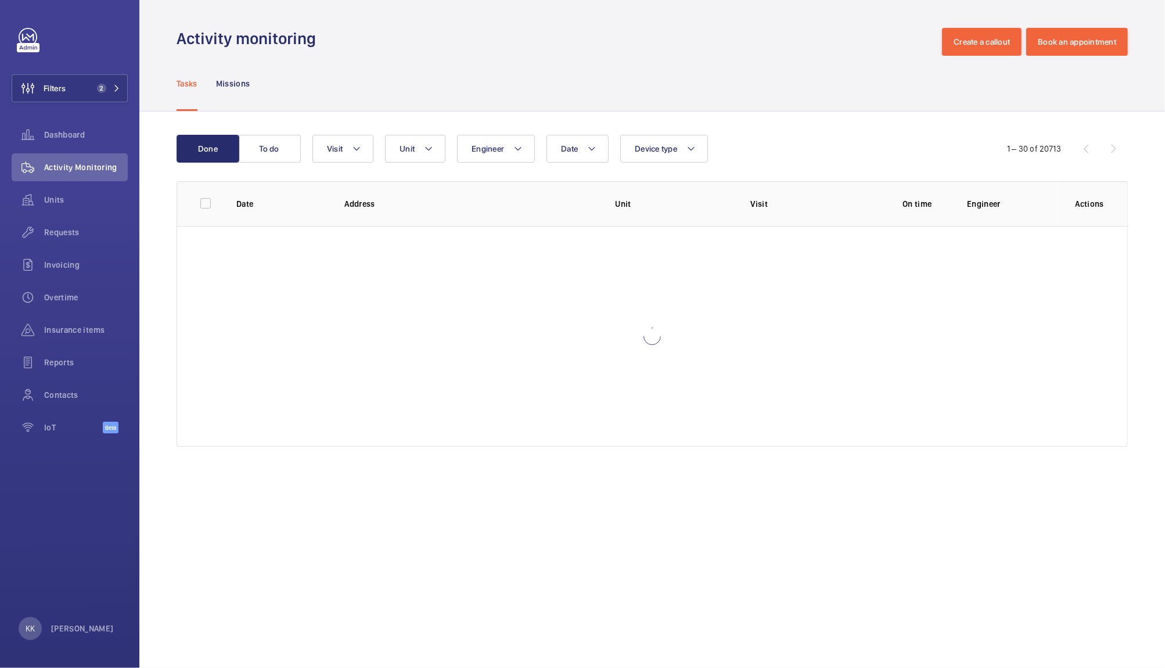
click at [556, 71] on div "Tasks Missions" at bounding box center [651, 83] width 951 height 55
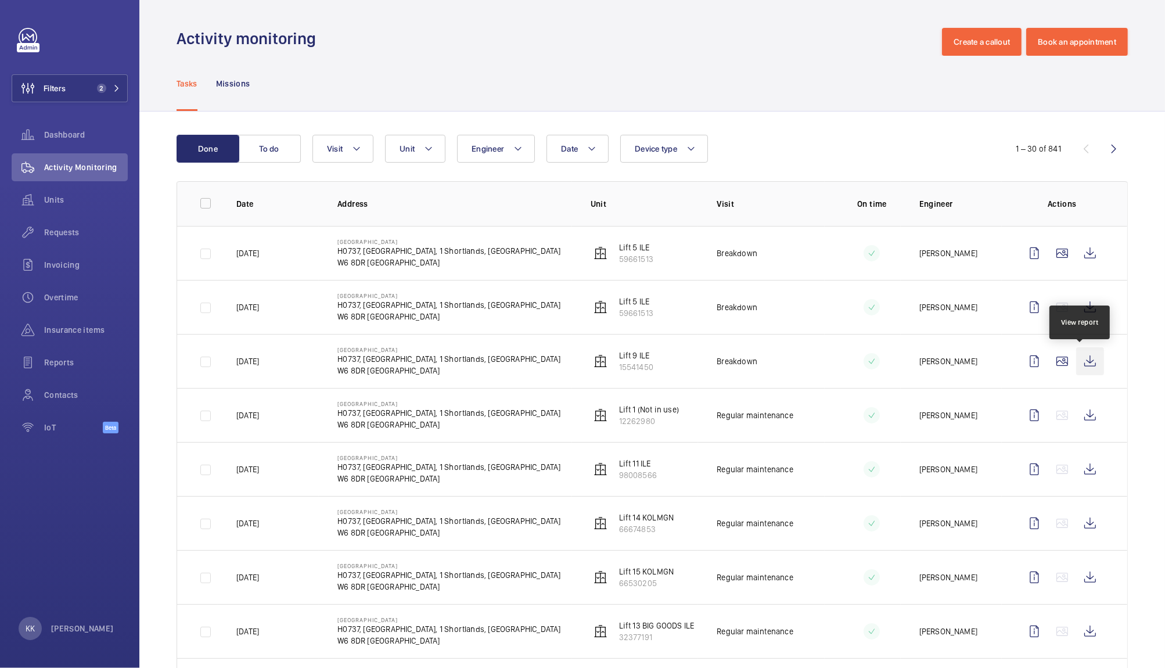
click at [1080, 360] on wm-front-icon-button at bounding box center [1090, 361] width 28 height 28
click at [74, 193] on div "Units" at bounding box center [70, 200] width 116 height 28
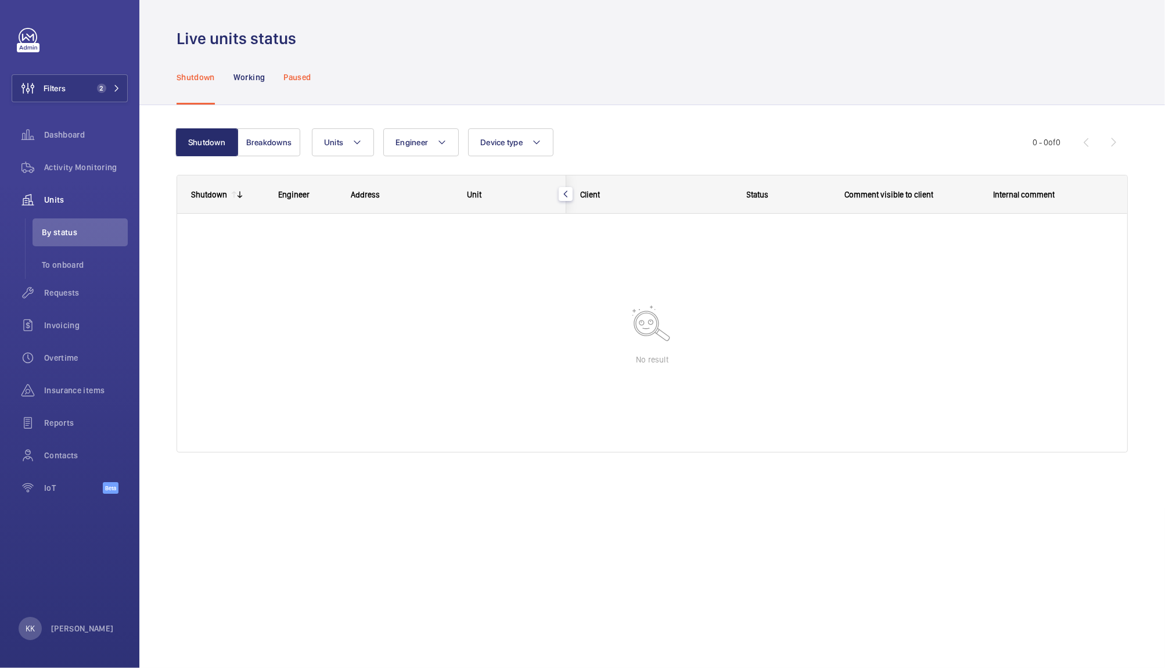
click at [297, 78] on p "Paused" at bounding box center [296, 77] width 27 height 12
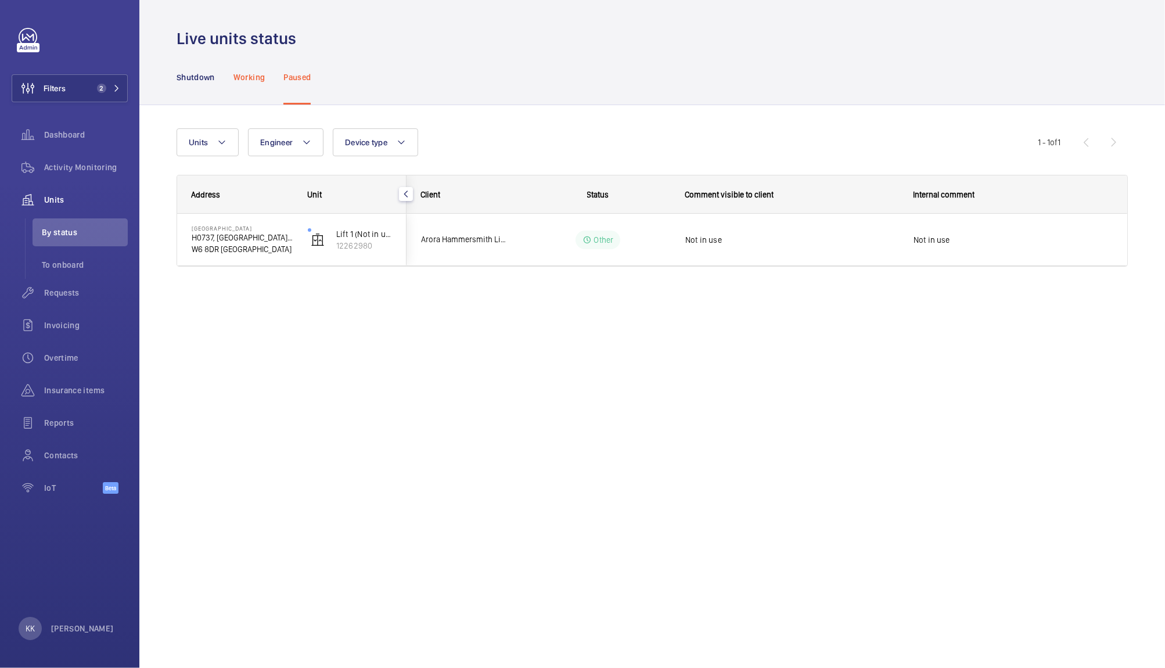
click at [239, 70] on div "Working" at bounding box center [248, 76] width 31 height 55
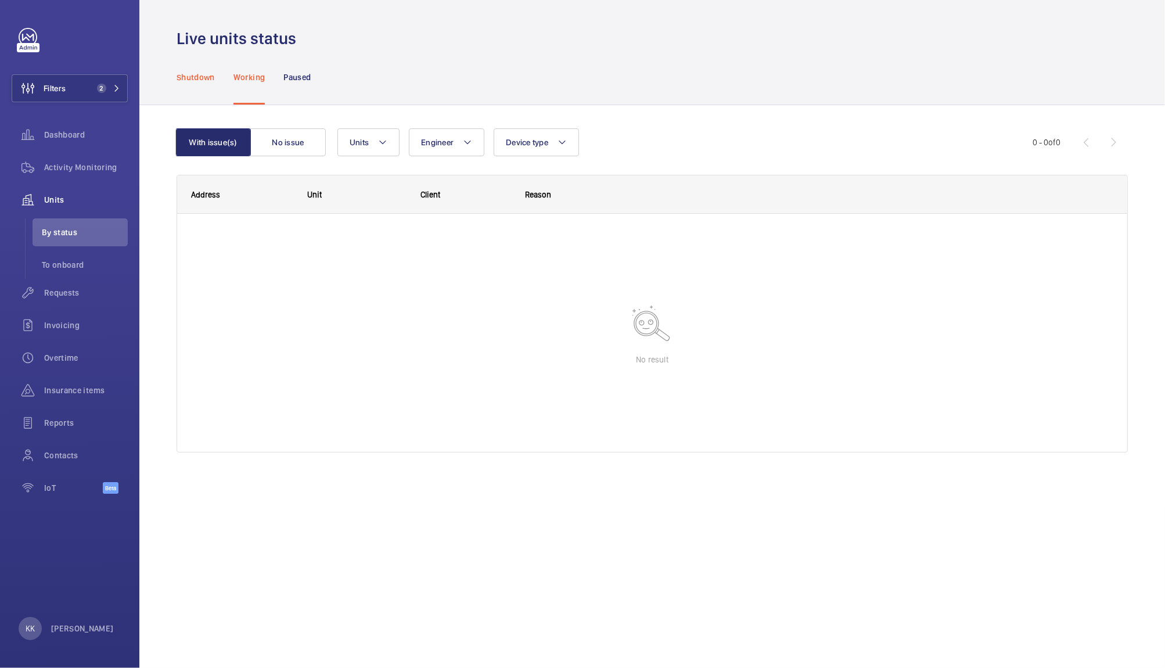
click at [186, 74] on p "Shutdown" at bounding box center [195, 77] width 38 height 12
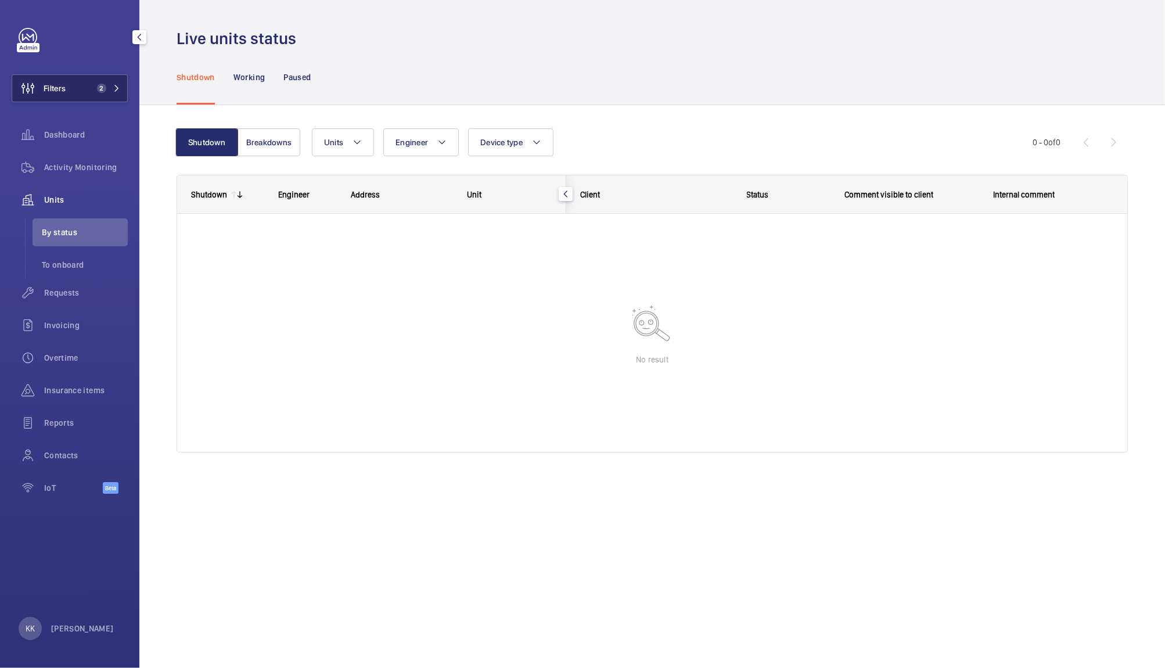
click at [81, 78] on button "Filters 2" at bounding box center [70, 88] width 116 height 28
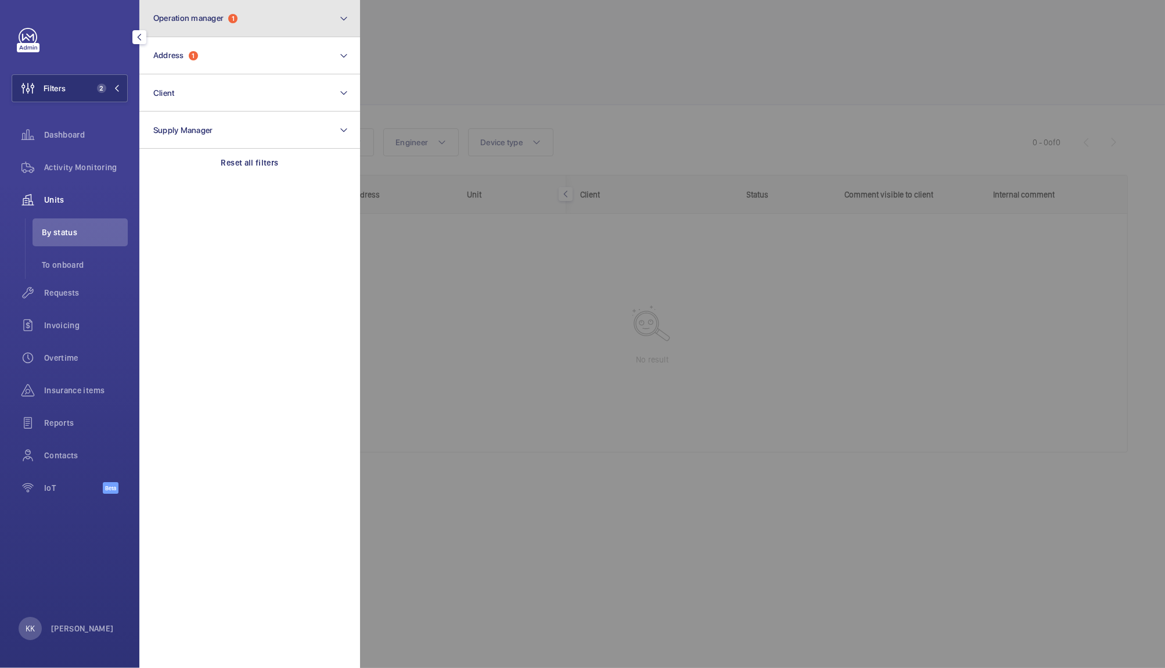
click at [237, 32] on button "Operation manager 1" at bounding box center [249, 18] width 221 height 37
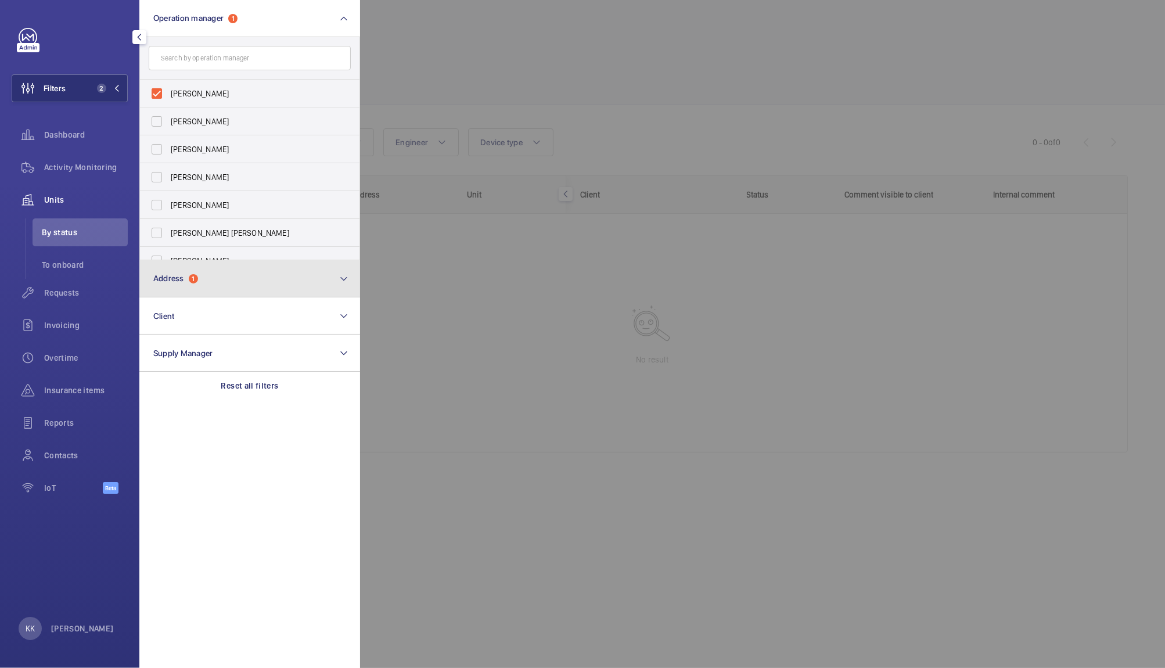
click at [215, 280] on button "Address 1" at bounding box center [249, 278] width 221 height 37
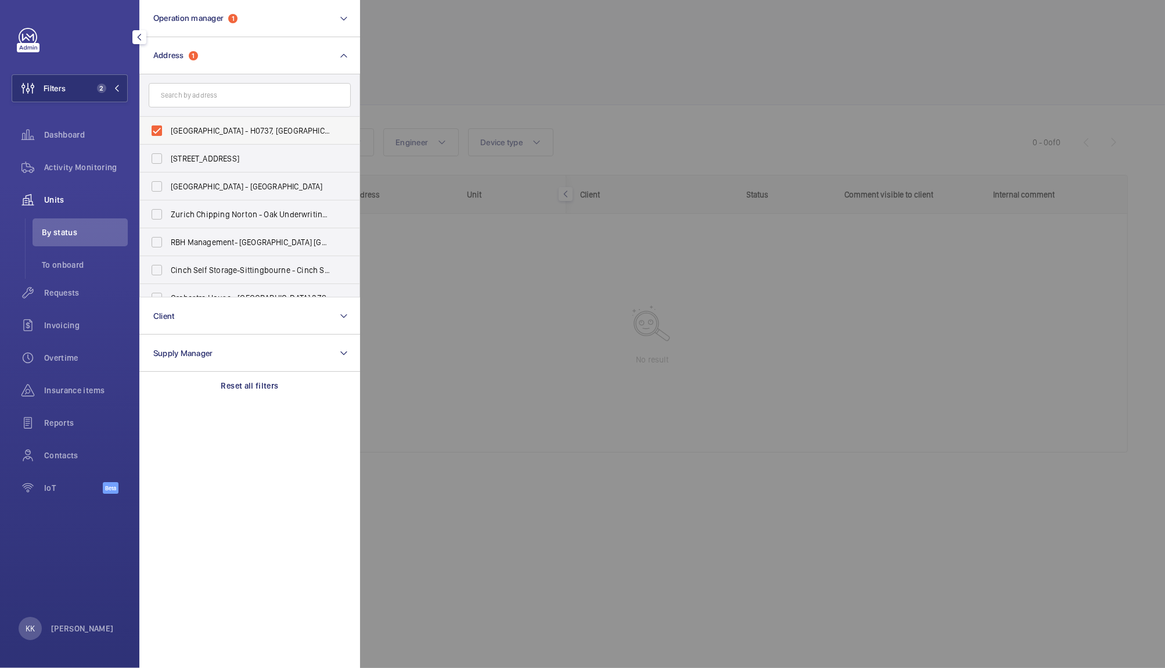
click at [215, 120] on label "[GEOGRAPHIC_DATA] - H0737, [GEOGRAPHIC_DATA], [STREET_ADDRESS]" at bounding box center [241, 131] width 202 height 28
click at [168, 120] on input "[GEOGRAPHIC_DATA] - H0737, [GEOGRAPHIC_DATA], [STREET_ADDRESS]" at bounding box center [156, 130] width 23 height 23
checkbox input "false"
click at [478, 41] on div at bounding box center [942, 334] width 1165 height 668
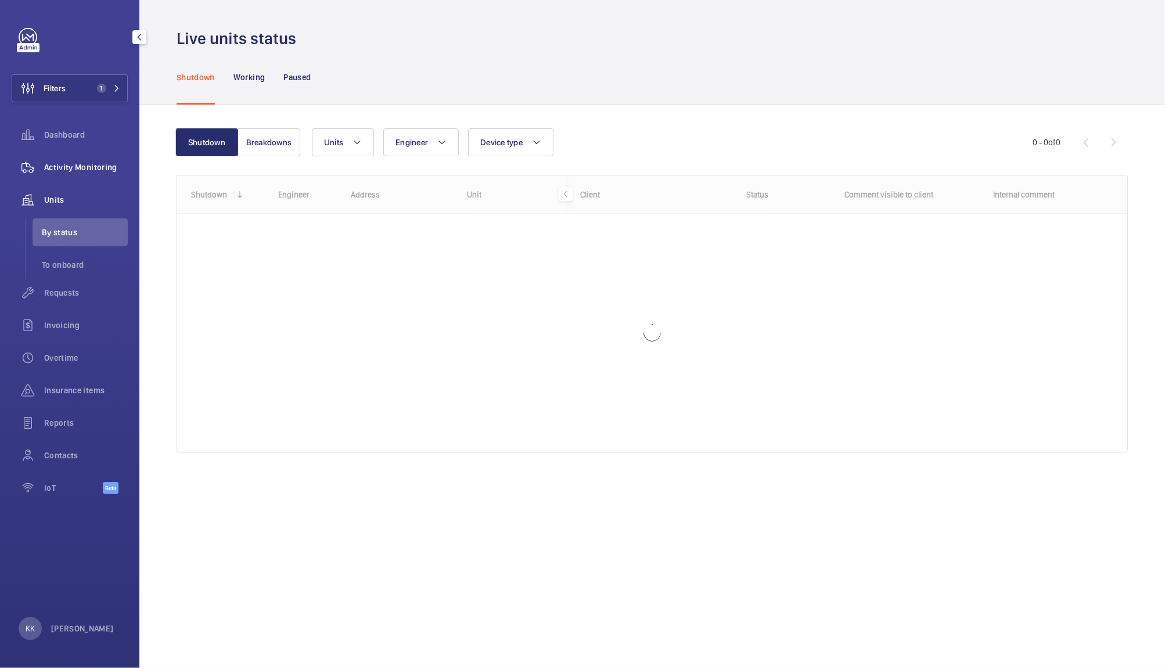
click at [101, 166] on span "Activity Monitoring" at bounding box center [86, 167] width 84 height 12
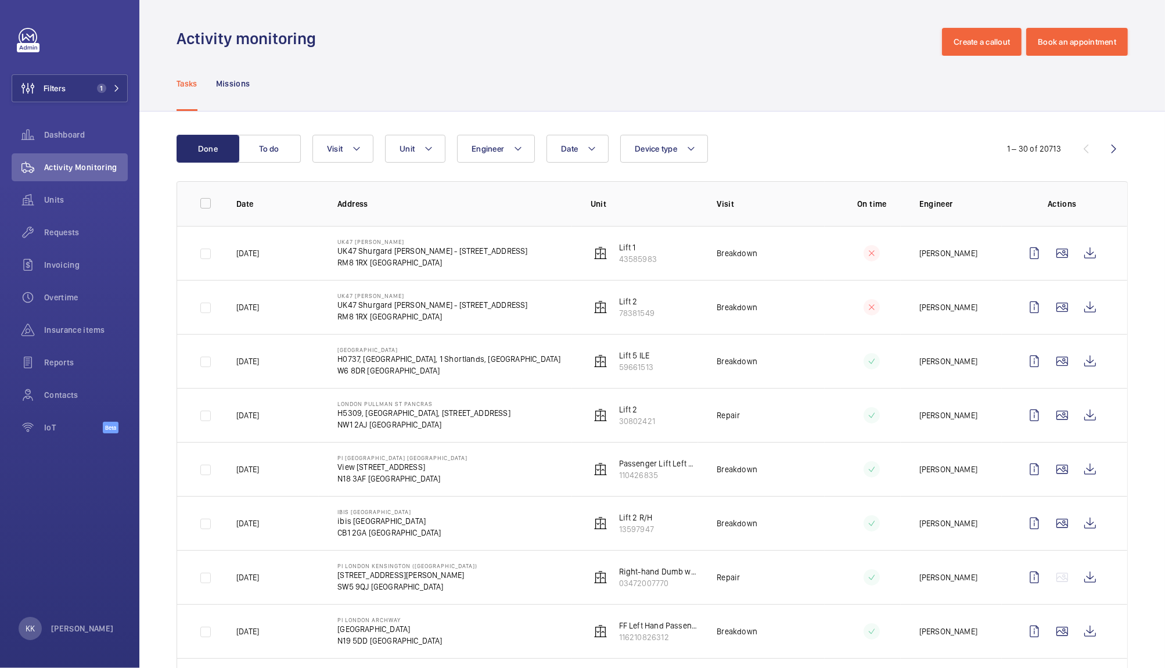
click at [568, 53] on div "Activity monitoring Create a callout Book an appointment" at bounding box center [651, 42] width 951 height 28
click at [549, 77] on div "Tasks Missions" at bounding box center [651, 83] width 951 height 55
click at [120, 86] on button "Filters 1" at bounding box center [70, 88] width 116 height 28
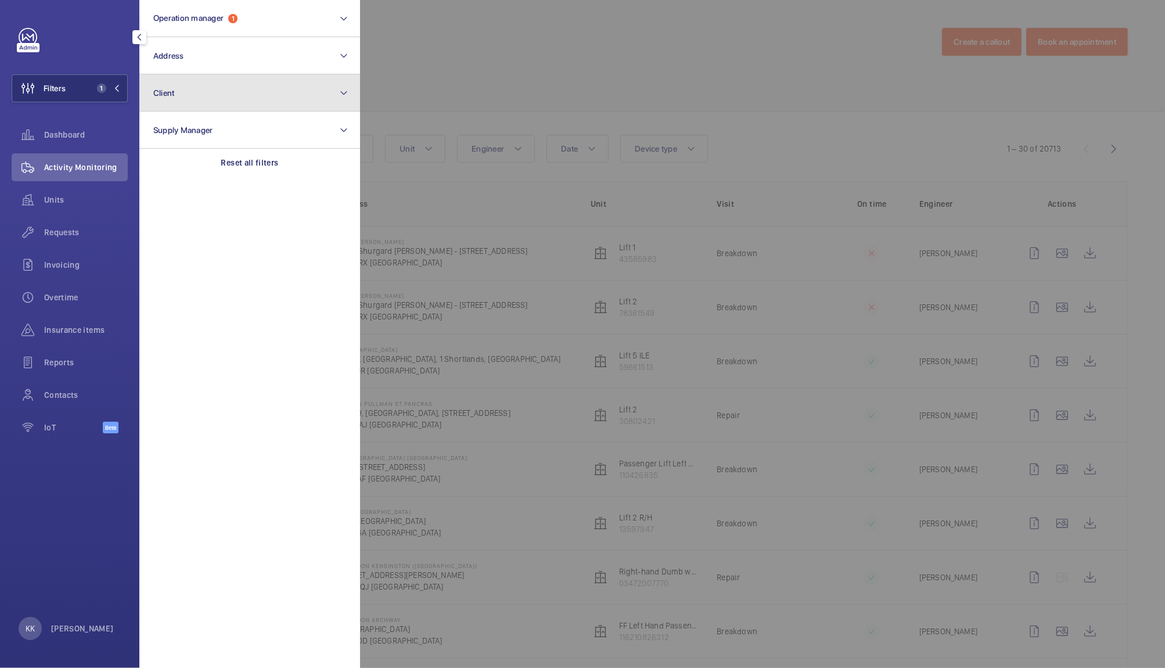
click at [271, 75] on button "Client" at bounding box center [249, 92] width 221 height 37
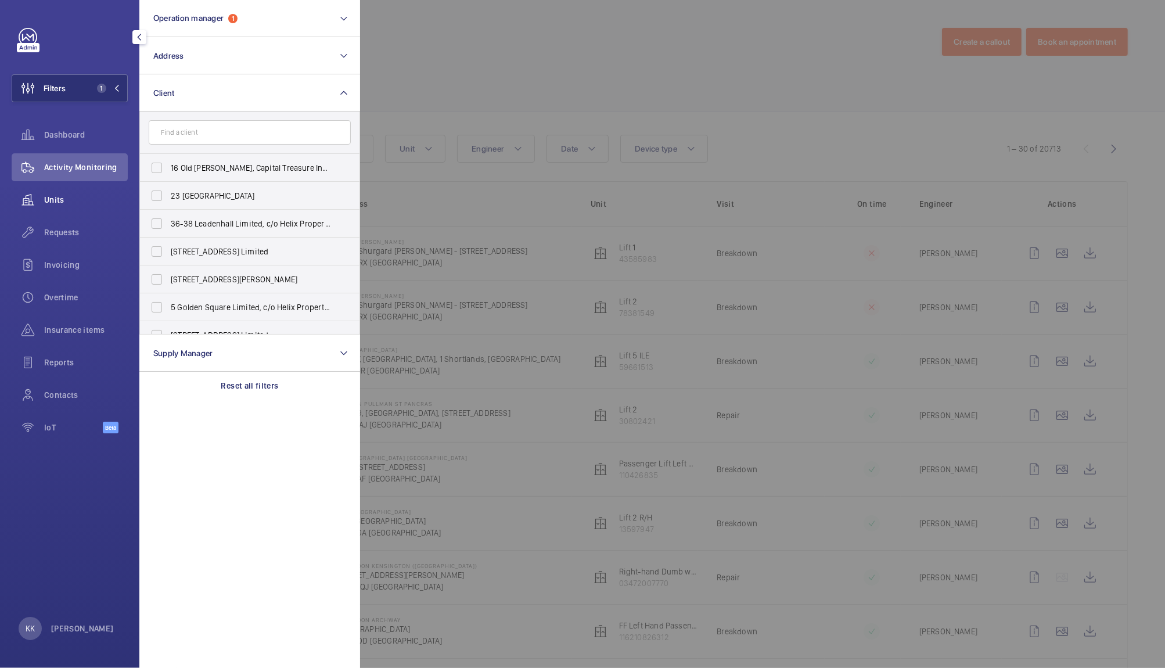
click at [81, 186] on div "Units" at bounding box center [70, 200] width 116 height 28
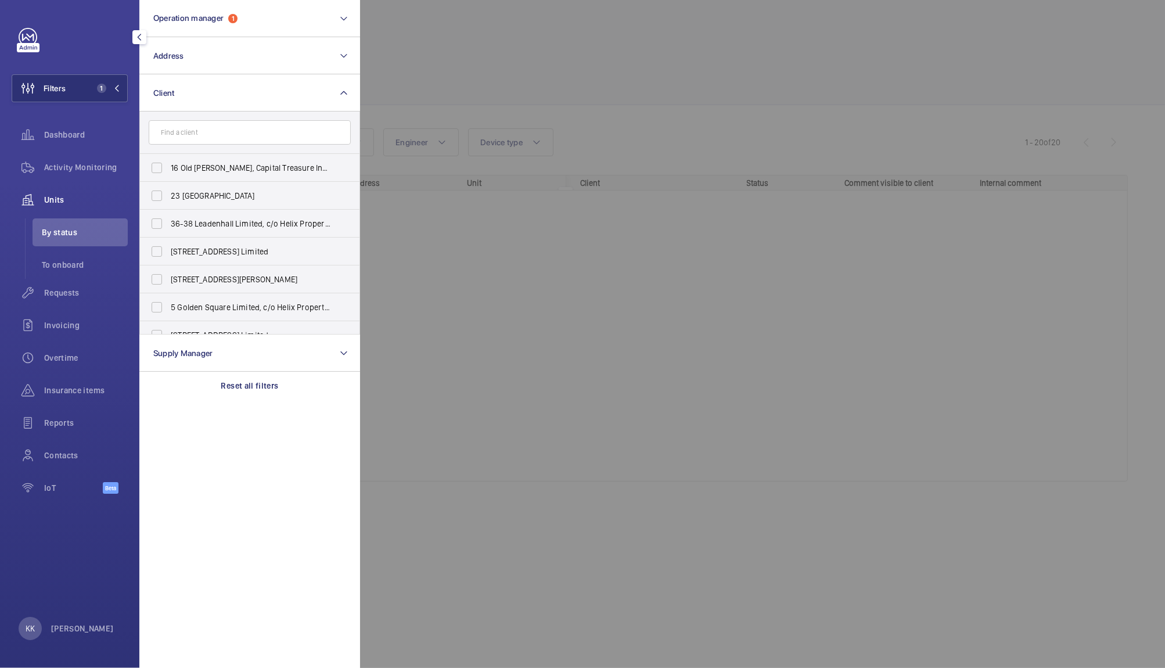
click at [626, 42] on div at bounding box center [942, 334] width 1165 height 668
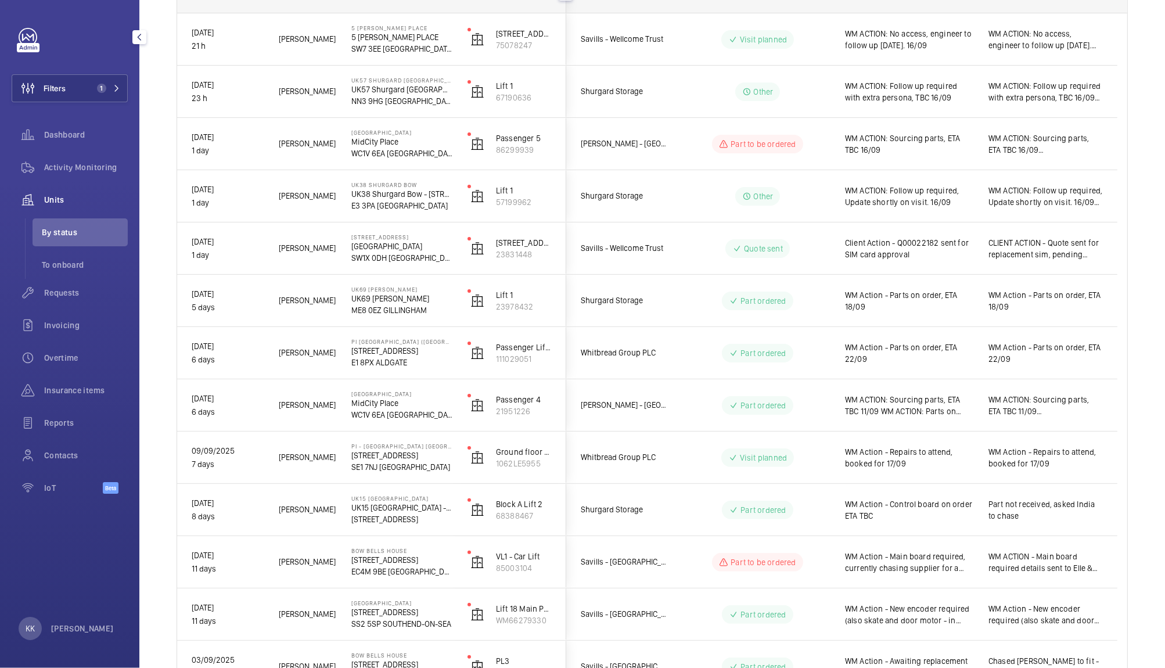
scroll to position [242, 0]
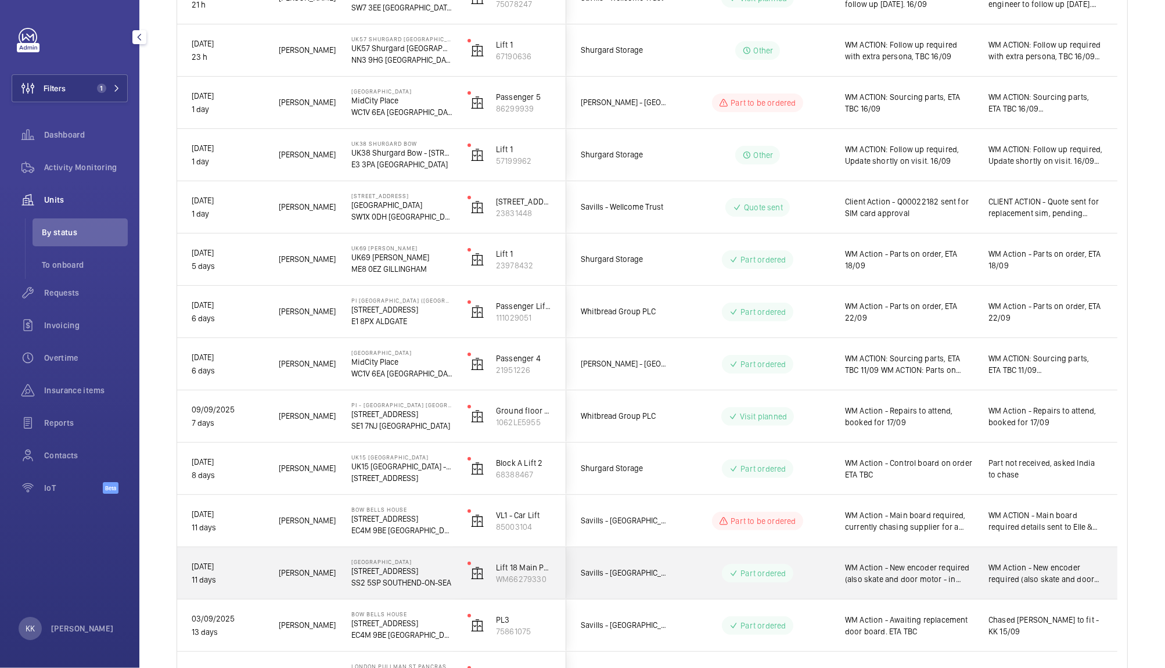
click at [885, 589] on div "WM Action - New encoder required (also skate and door motor - in stock) ETA 18/…" at bounding box center [902, 573] width 142 height 50
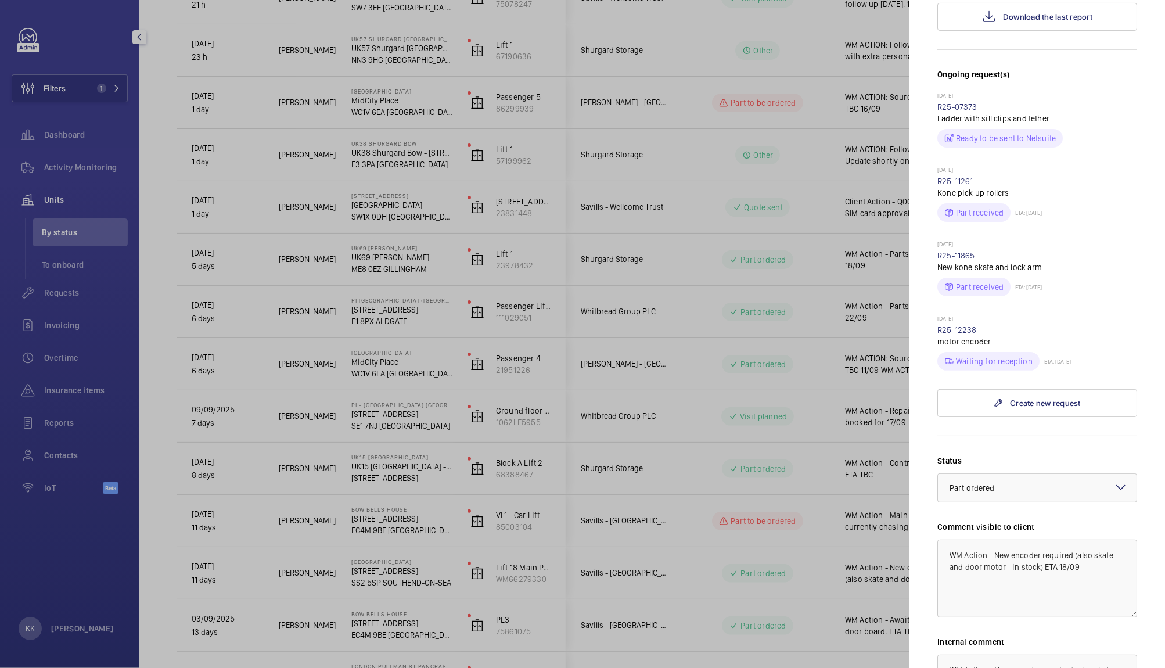
scroll to position [291, 0]
click at [167, 96] on div at bounding box center [582, 334] width 1165 height 668
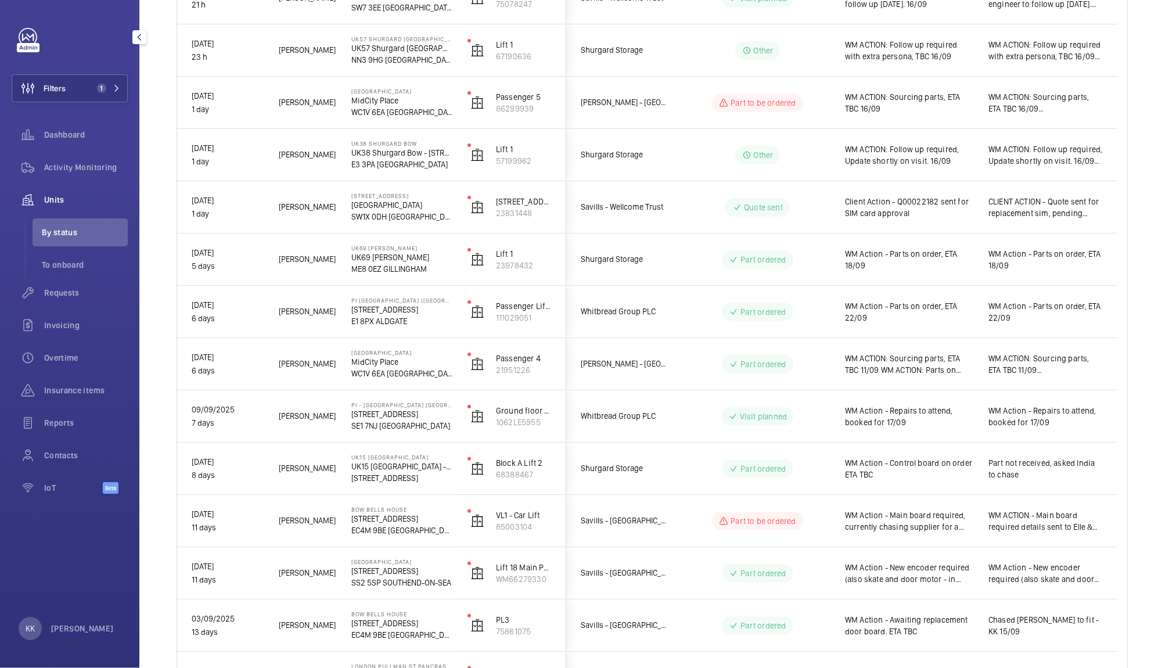
scroll to position [0, 0]
click at [82, 79] on button "Filters 1" at bounding box center [70, 88] width 116 height 28
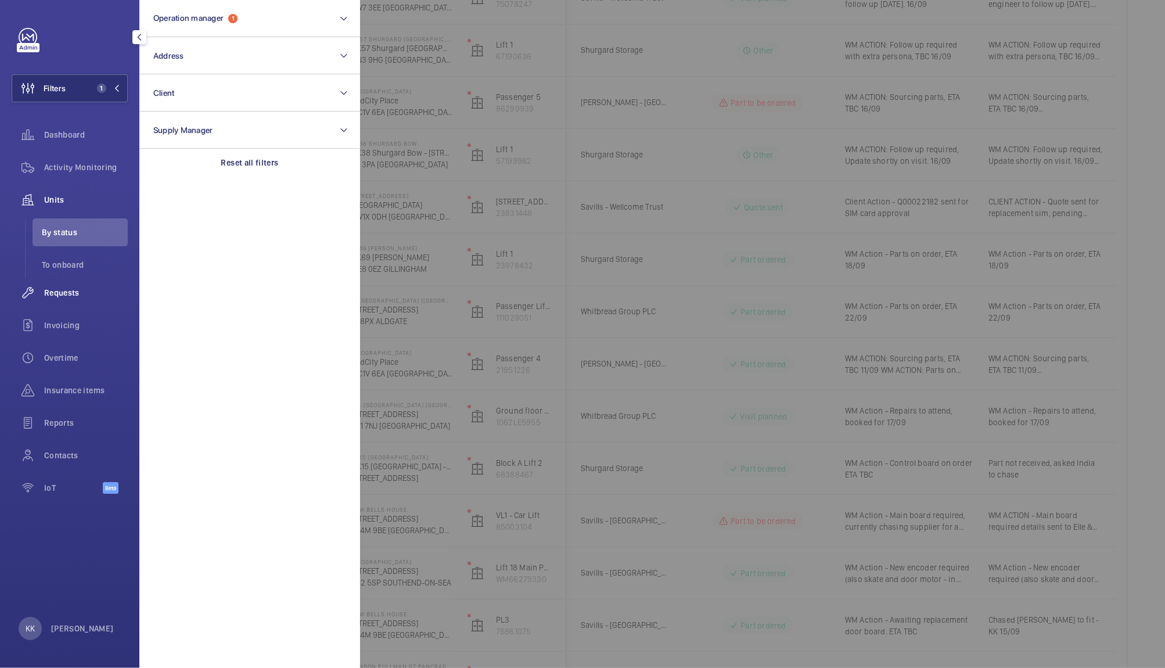
click at [56, 305] on div "Requests" at bounding box center [70, 293] width 116 height 28
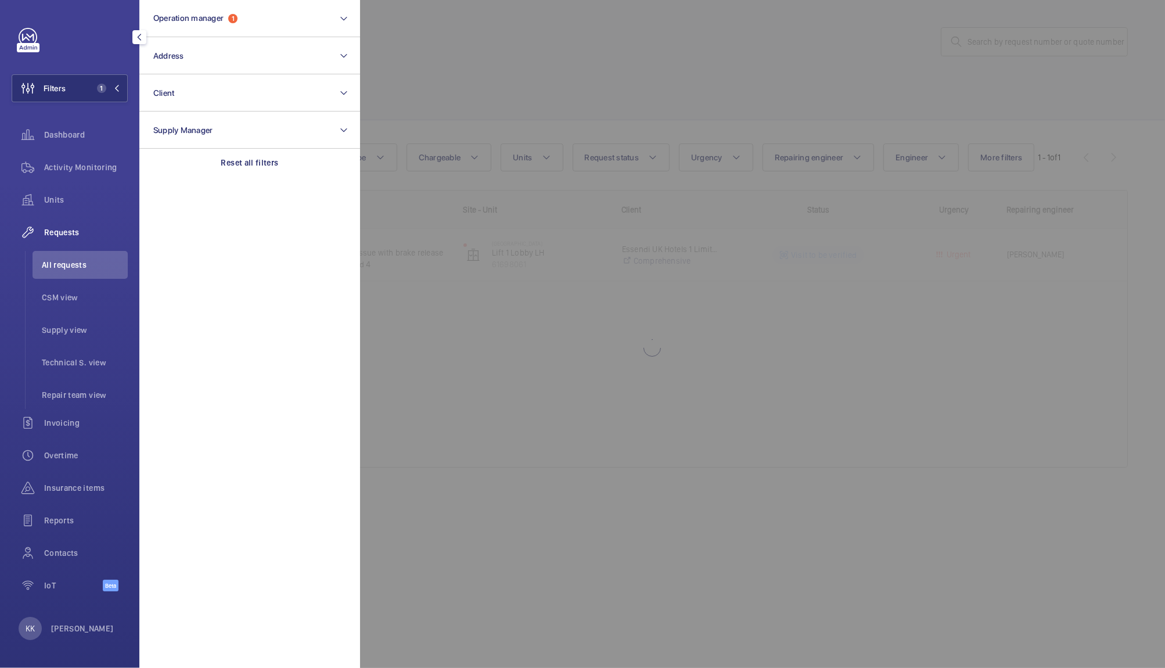
click at [472, 85] on div at bounding box center [942, 334] width 1165 height 668
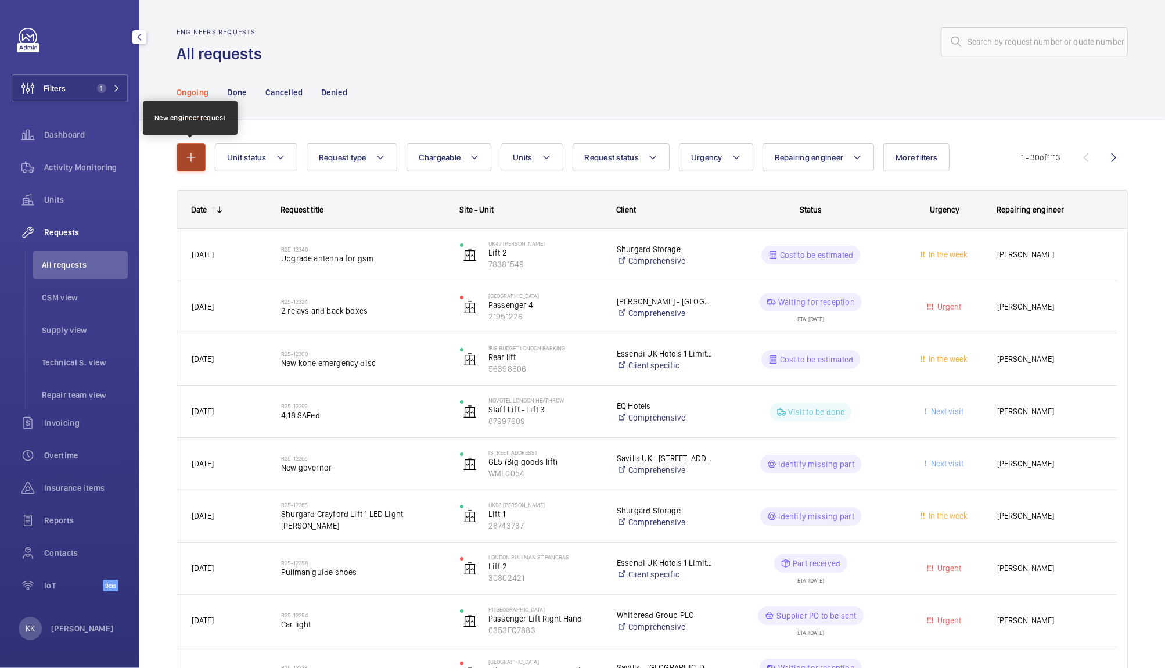
click at [203, 156] on button "button" at bounding box center [190, 157] width 29 height 28
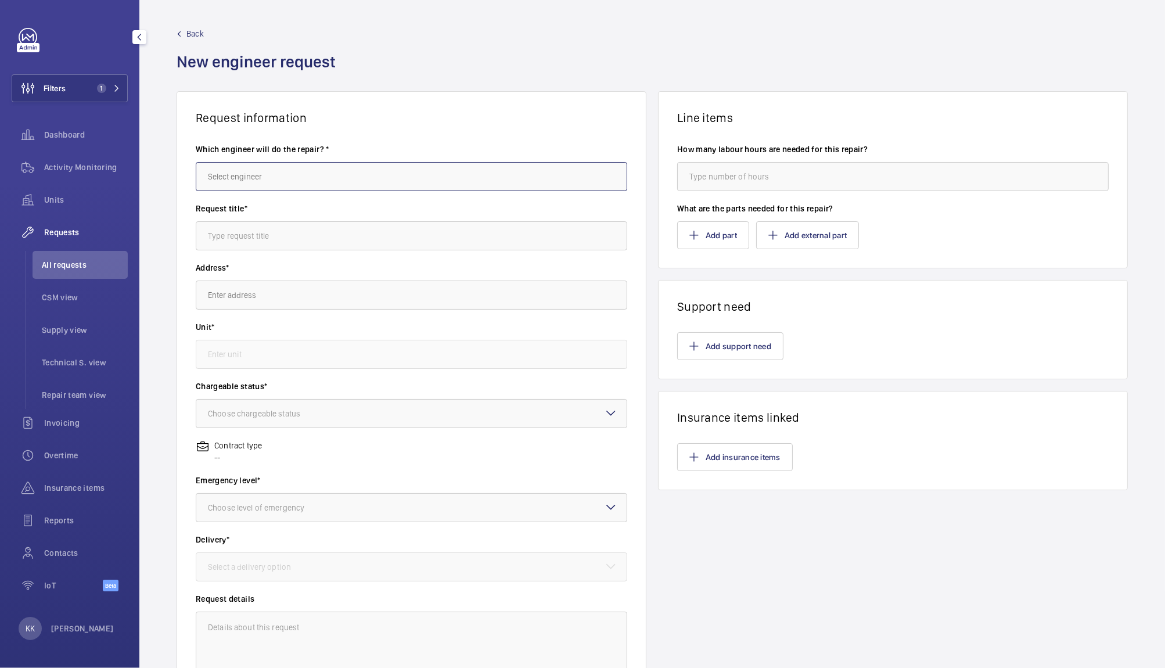
click at [246, 175] on input "text" at bounding box center [411, 176] width 431 height 29
type input "k"
click at [413, 49] on div "Back New engineer request" at bounding box center [651, 59] width 951 height 63
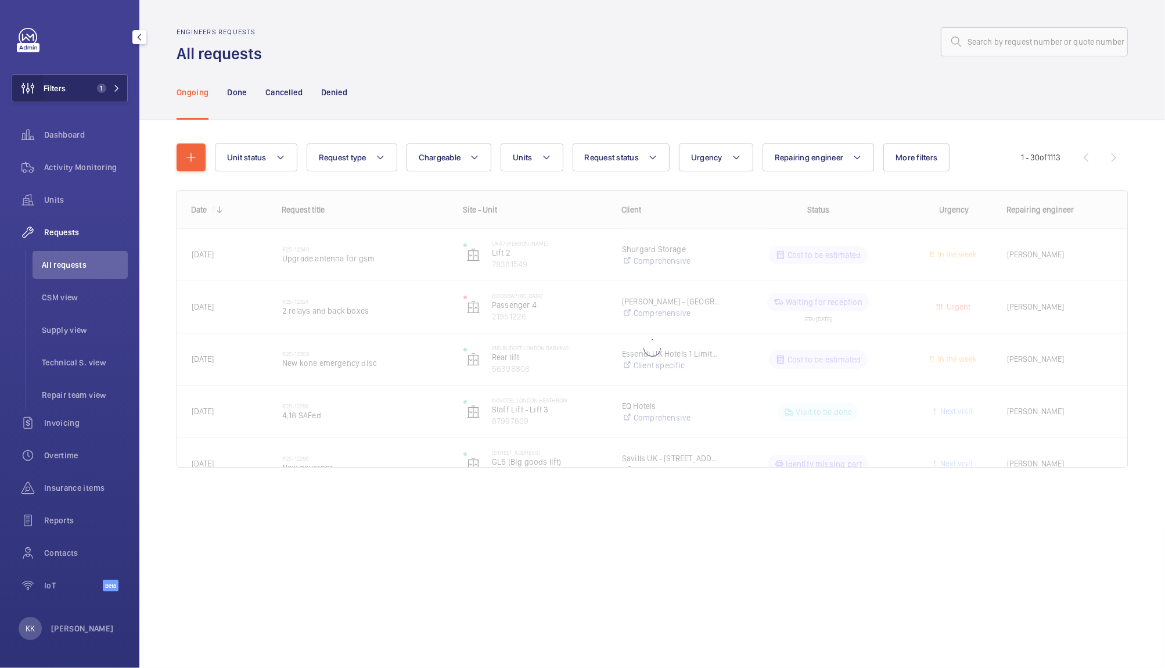
drag, startPoint x: 40, startPoint y: 103, endPoint x: 43, endPoint y: 84, distance: 19.4
click at [43, 84] on div "Filters 1 Dashboard Activity Monitoring Units Requests All requests CSM view Su…" at bounding box center [70, 316] width 116 height 576
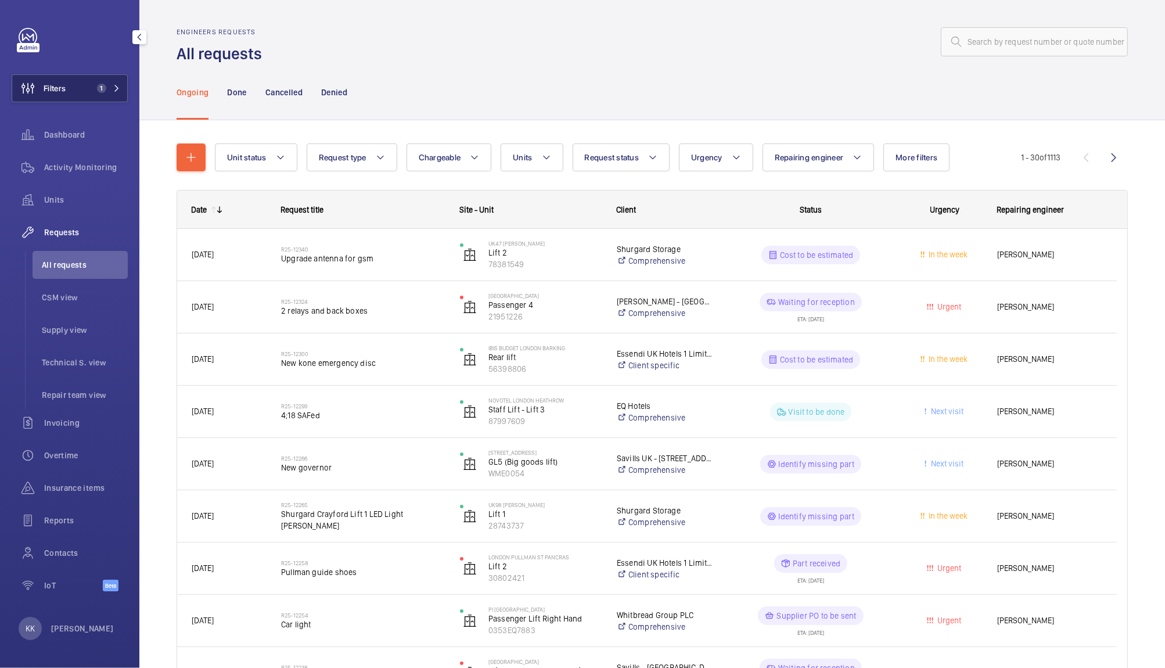
click at [75, 89] on button "Filters 1" at bounding box center [70, 88] width 116 height 28
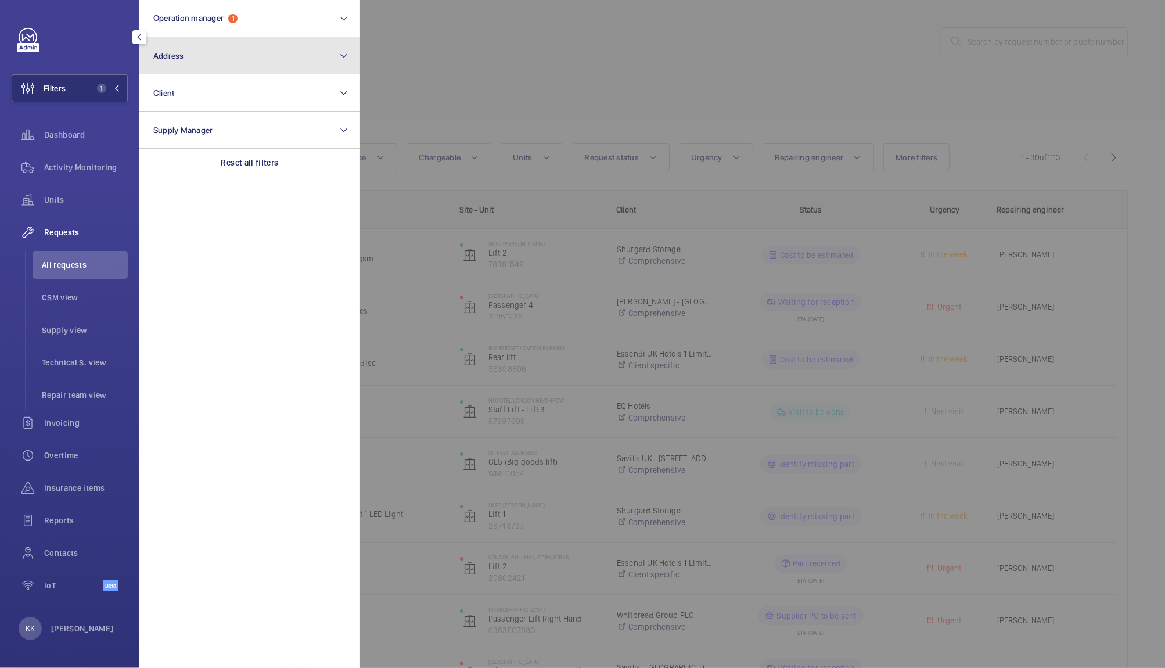
click at [232, 55] on button "Address" at bounding box center [249, 55] width 221 height 37
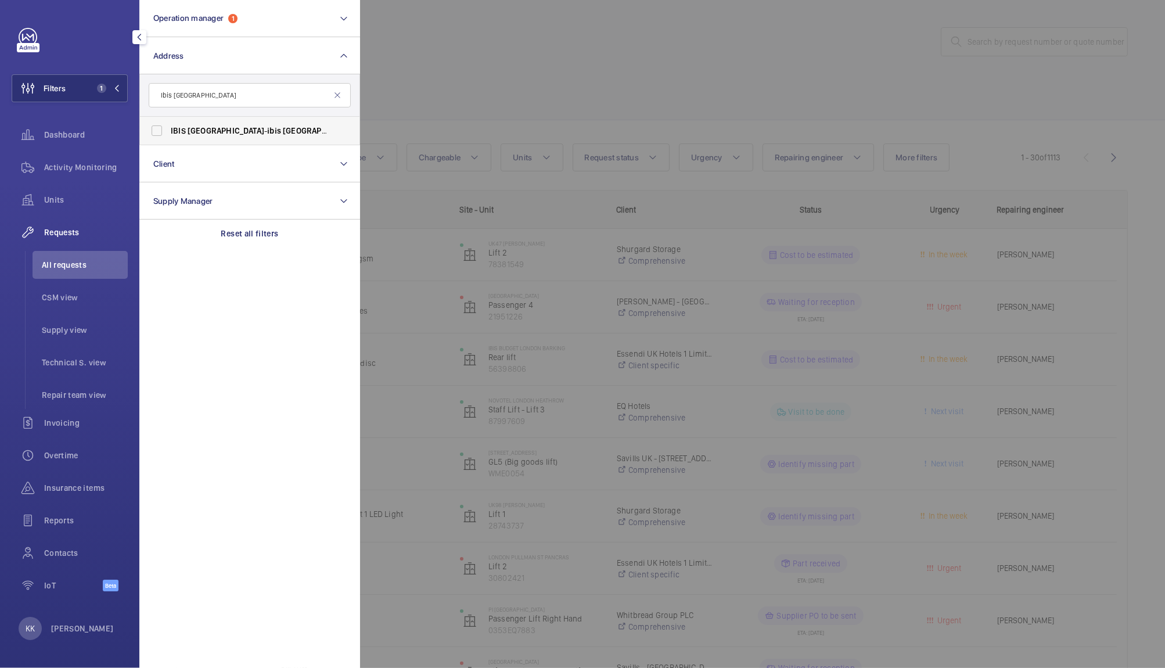
type input "Ibis [GEOGRAPHIC_DATA]"
click at [267, 126] on span "ibis" at bounding box center [274, 130] width 14 height 9
click at [168, 125] on input "IBIS CAMBRIDGE - ibis [GEOGRAPHIC_DATA], [GEOGRAPHIC_DATA]" at bounding box center [156, 130] width 23 height 23
checkbox input "true"
click at [534, 64] on div at bounding box center [942, 334] width 1165 height 668
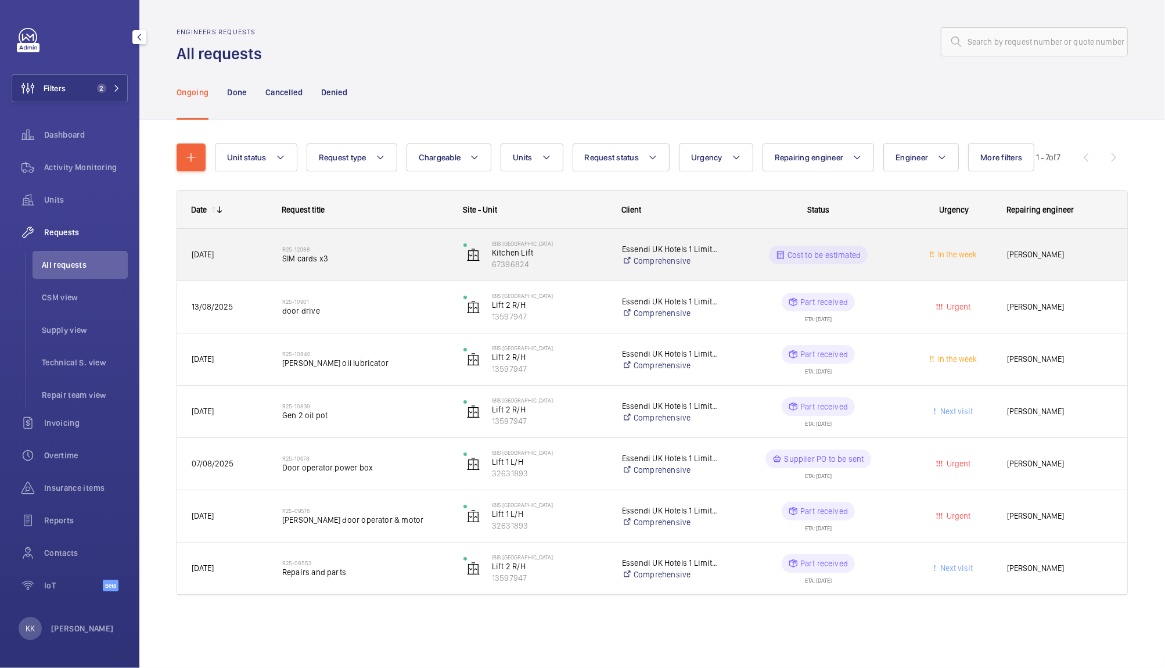
click at [316, 257] on span "SIM cards x3" at bounding box center [365, 259] width 166 height 12
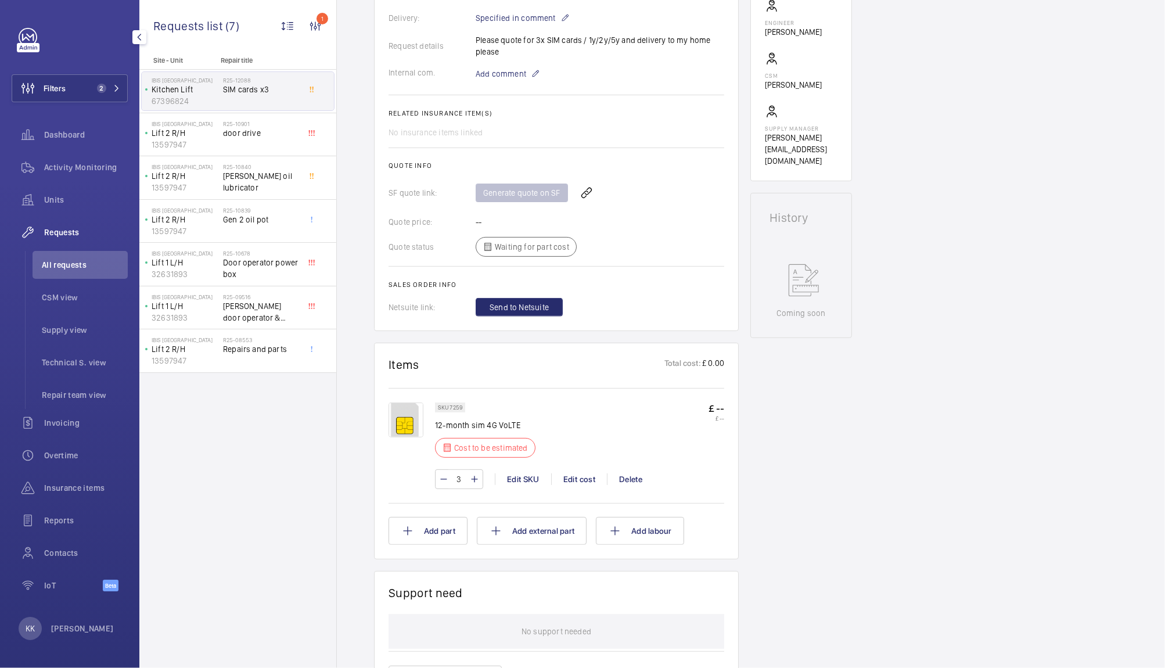
scroll to position [376, 0]
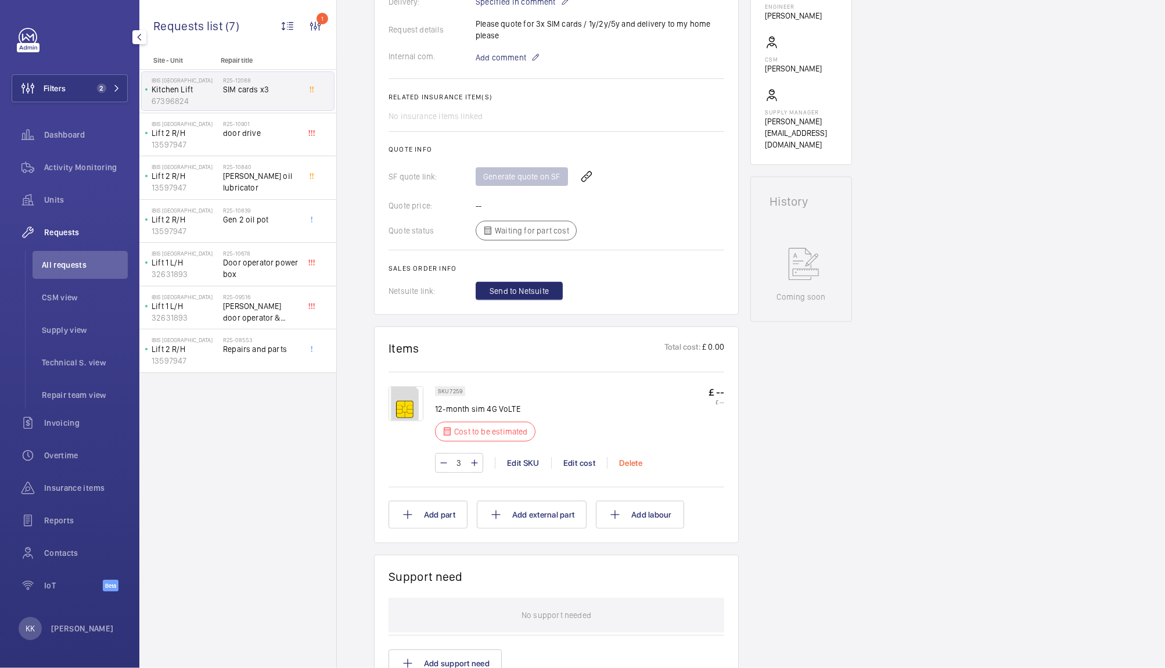
click at [625, 458] on div "Delete" at bounding box center [630, 463] width 47 height 12
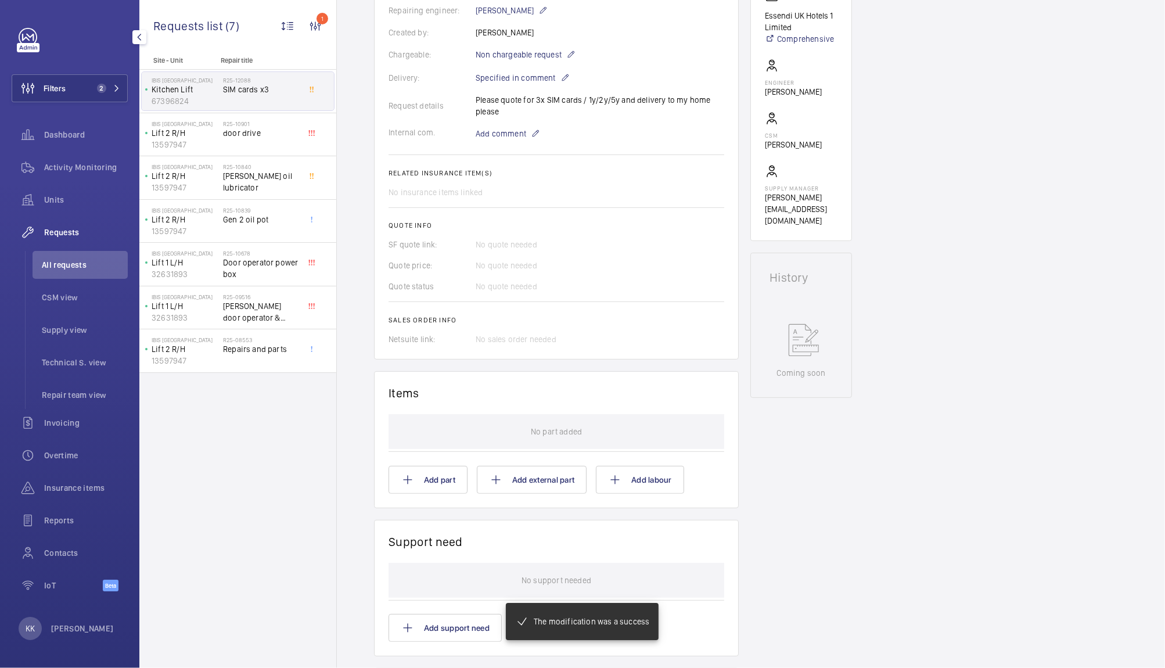
scroll to position [322, 0]
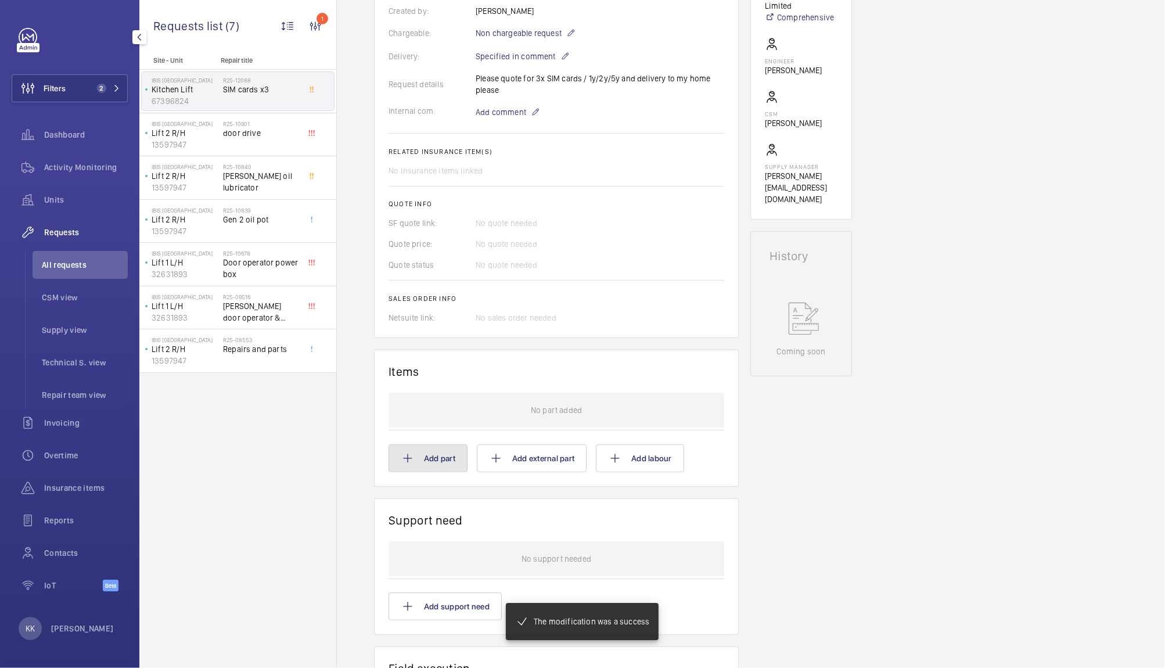
click at [424, 461] on button "Add part" at bounding box center [427, 458] width 79 height 28
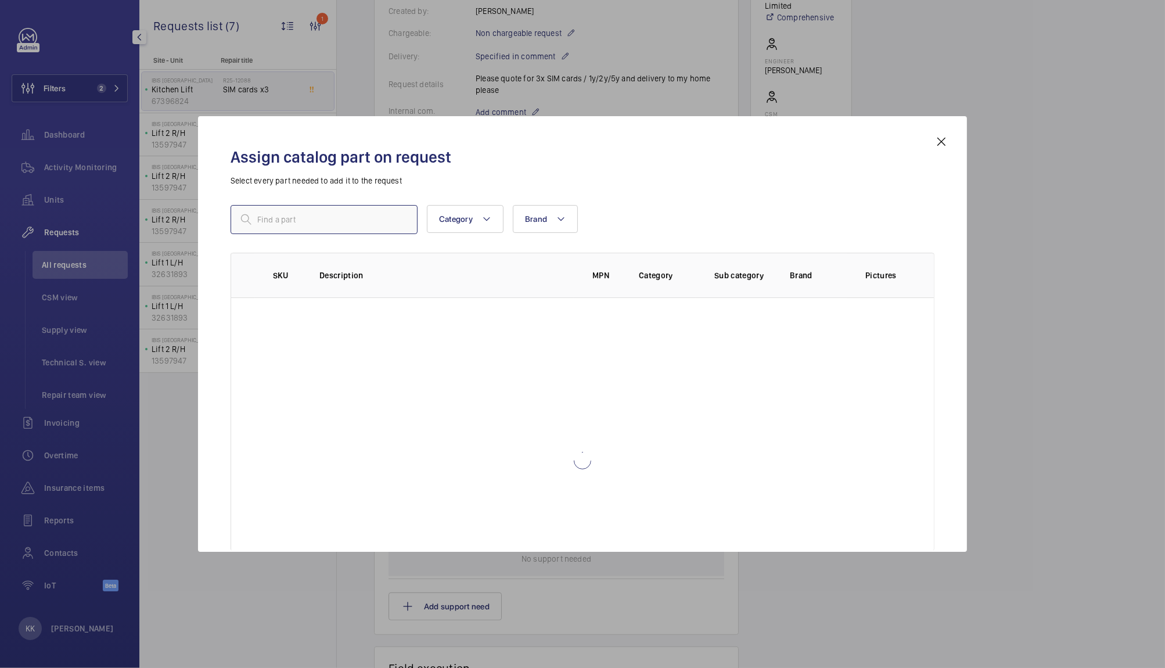
click at [330, 231] on input "text" at bounding box center [323, 219] width 187 height 29
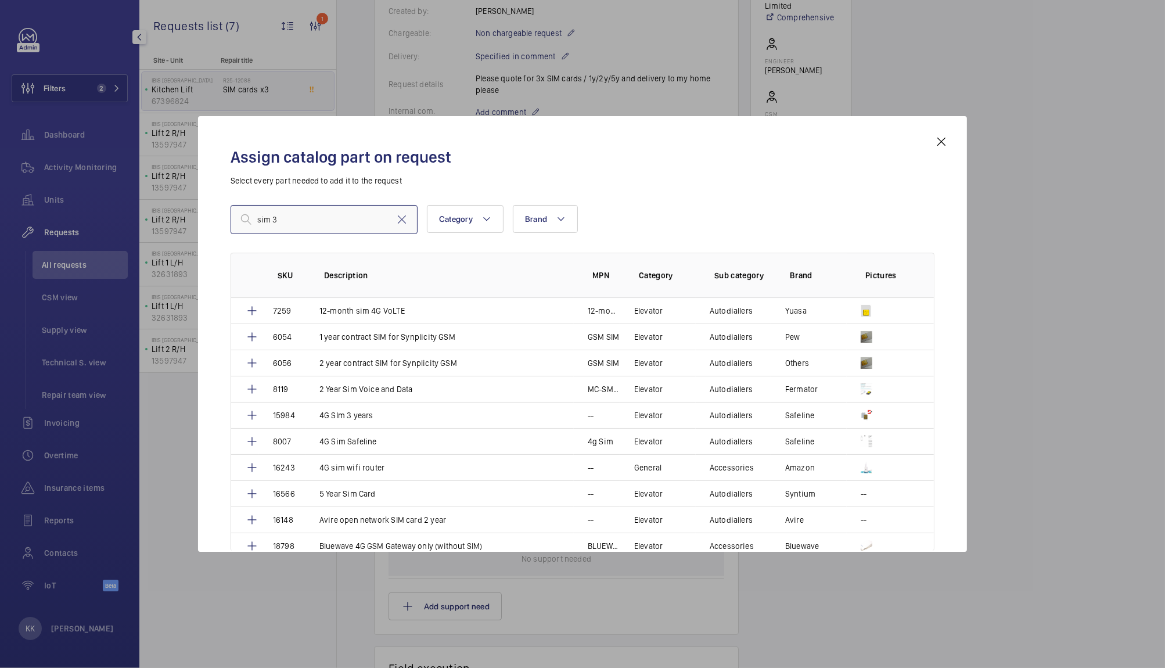
type input "sim 3"
click at [254, 413] on mat-icon at bounding box center [252, 415] width 14 height 14
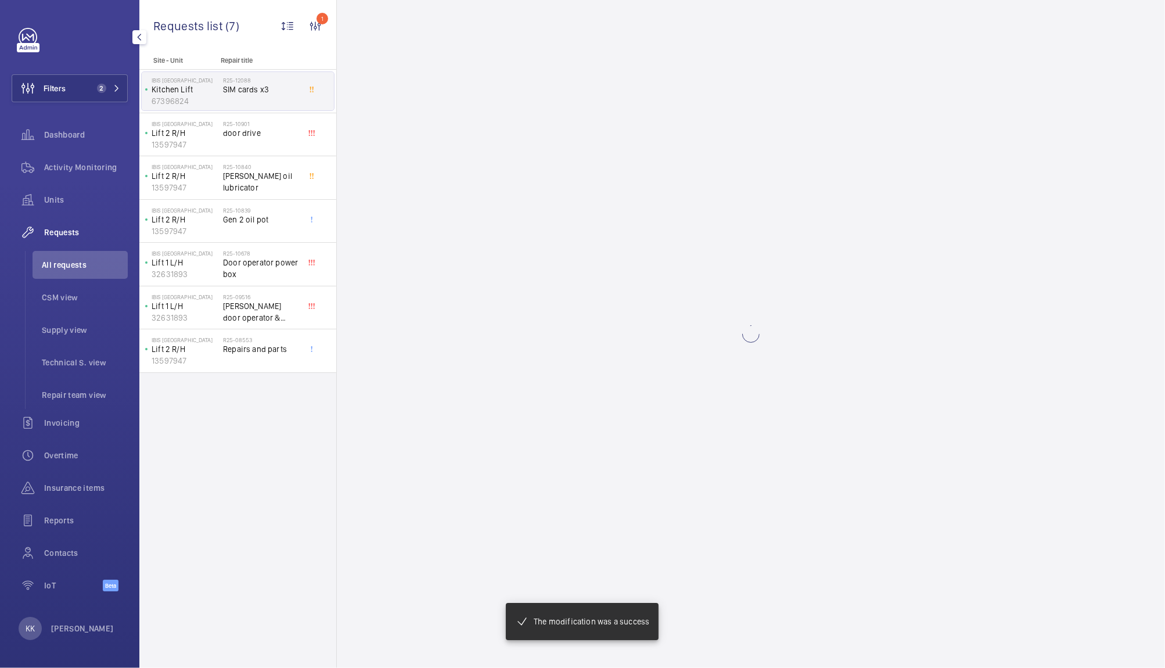
click at [204, 82] on p "IBIS [GEOGRAPHIC_DATA]" at bounding box center [185, 80] width 67 height 7
click at [442, 118] on wm-front-async-data-loader at bounding box center [751, 334] width 828 height 668
click at [654, 276] on wm-front-async-data-loader at bounding box center [751, 334] width 828 height 668
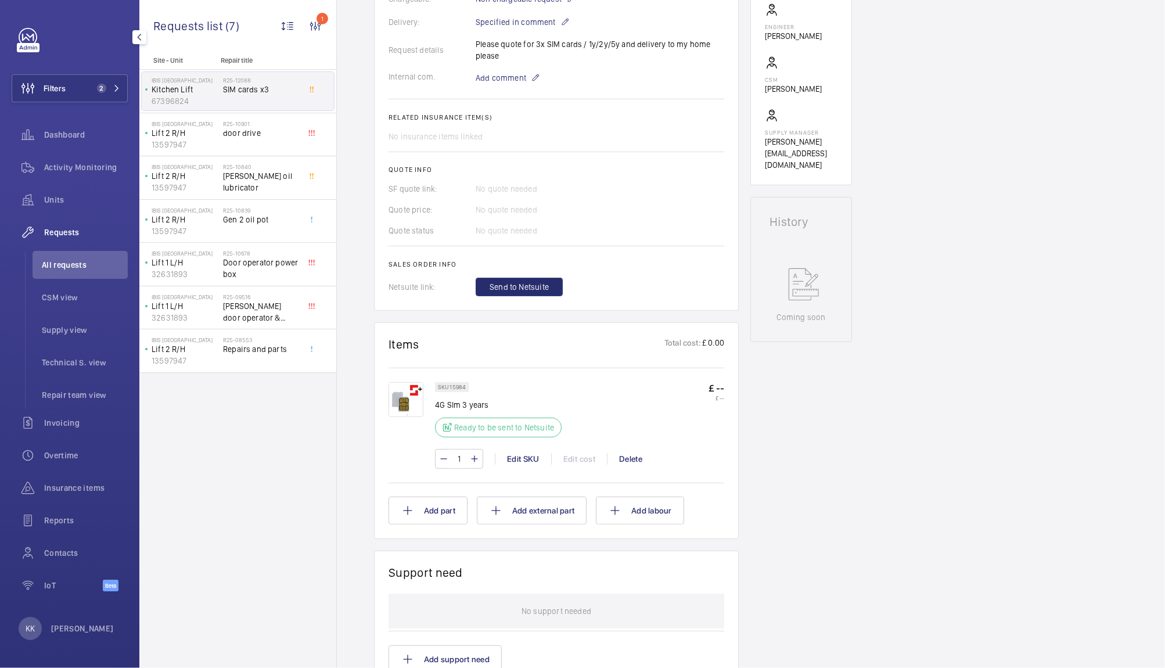
scroll to position [367, 0]
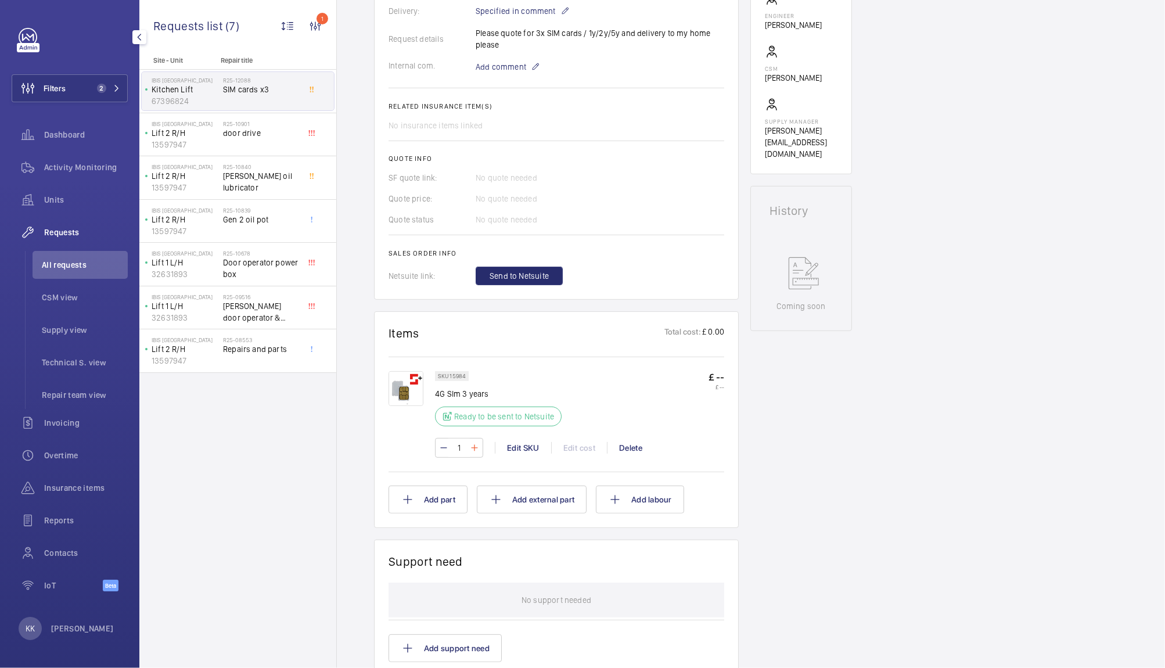
click at [477, 445] on mat-icon at bounding box center [474, 448] width 9 height 14
type input "3"
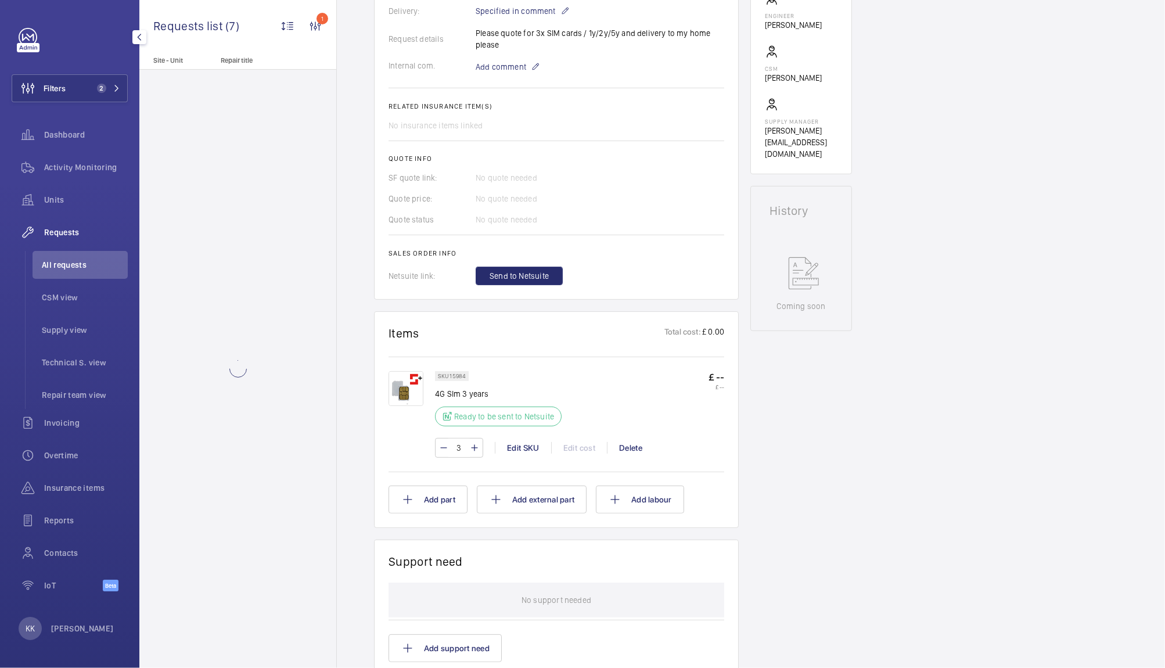
click at [662, 386] on div "SKU 15984 4G SIm 3 years Ready to be sent to Netsuite £ -- £ --" at bounding box center [579, 402] width 289 height 62
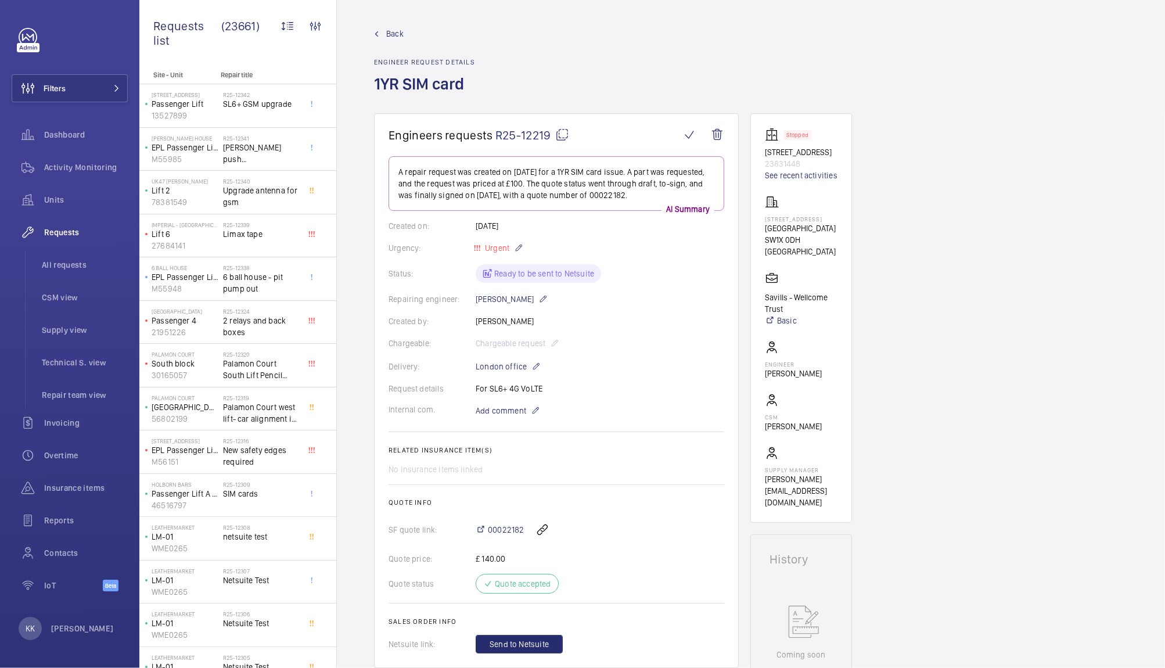
click at [521, 134] on span "R25-12219" at bounding box center [532, 135] width 74 height 15
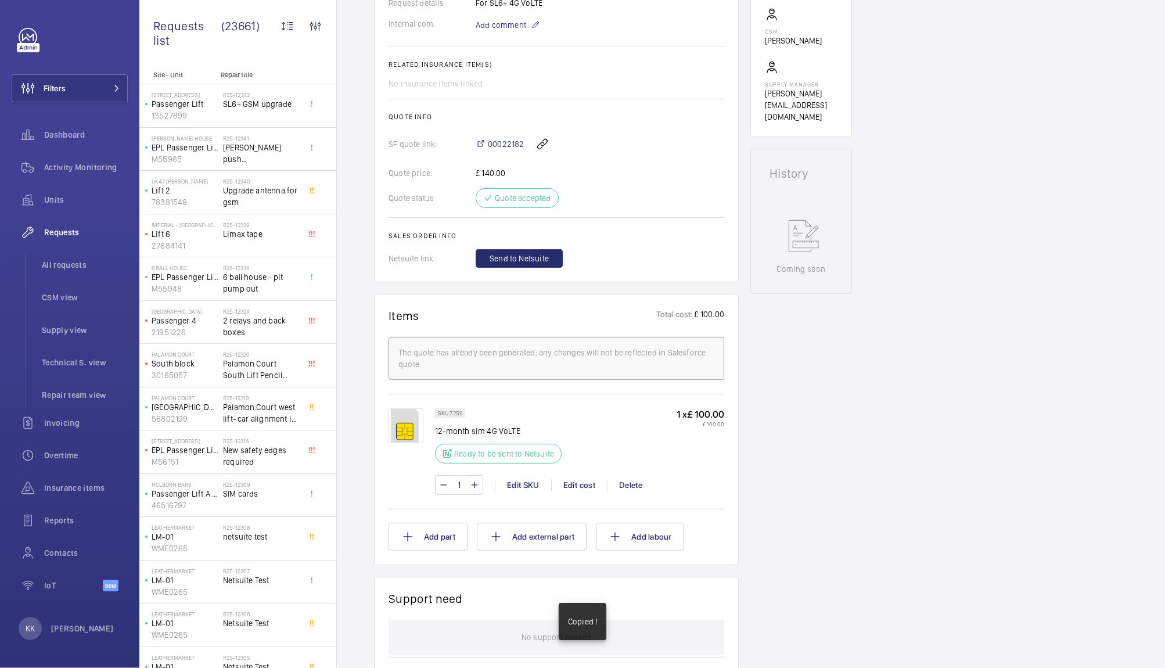
scroll to position [384, 0]
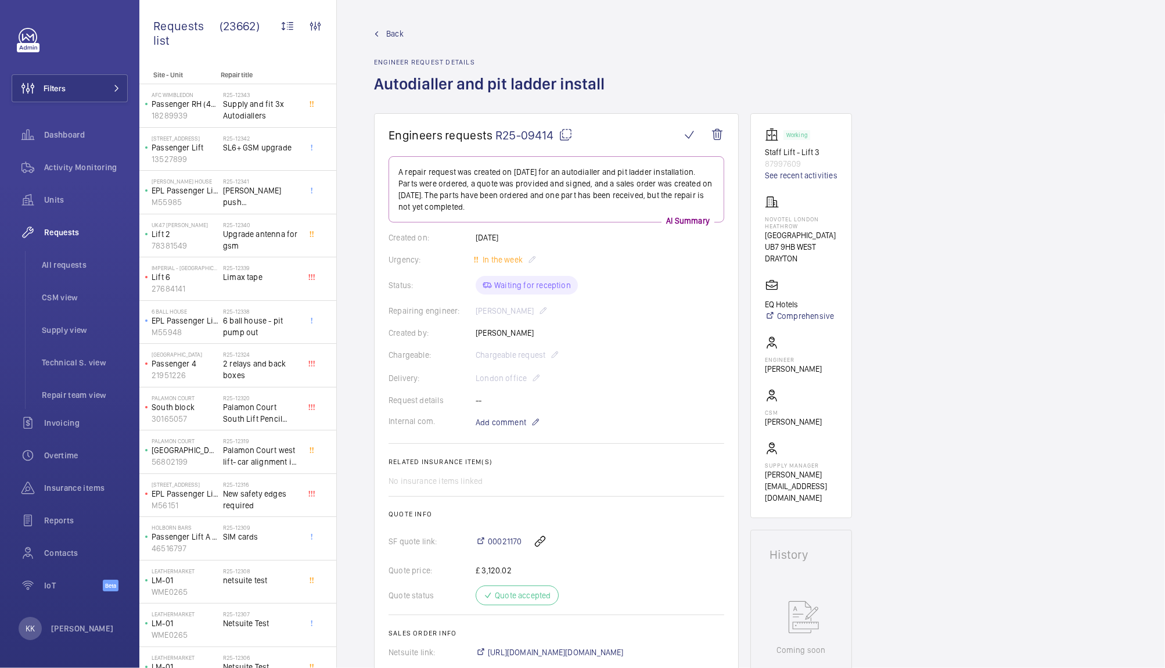
click at [520, 135] on span "R25-09414" at bounding box center [533, 135] width 77 height 15
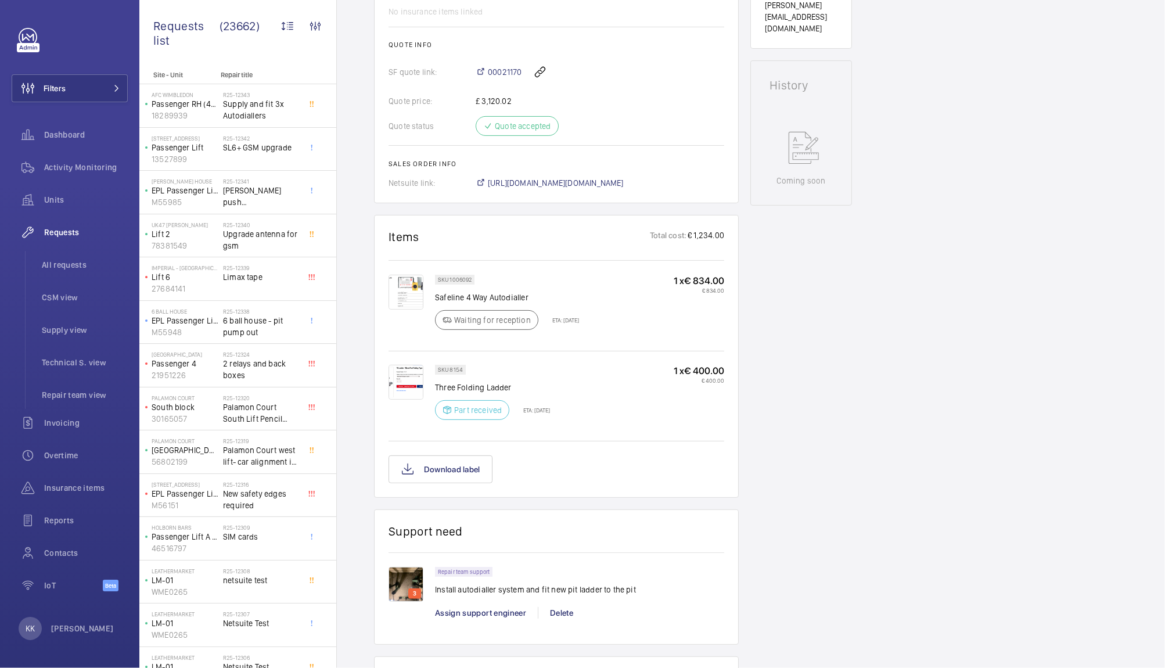
scroll to position [450, 0]
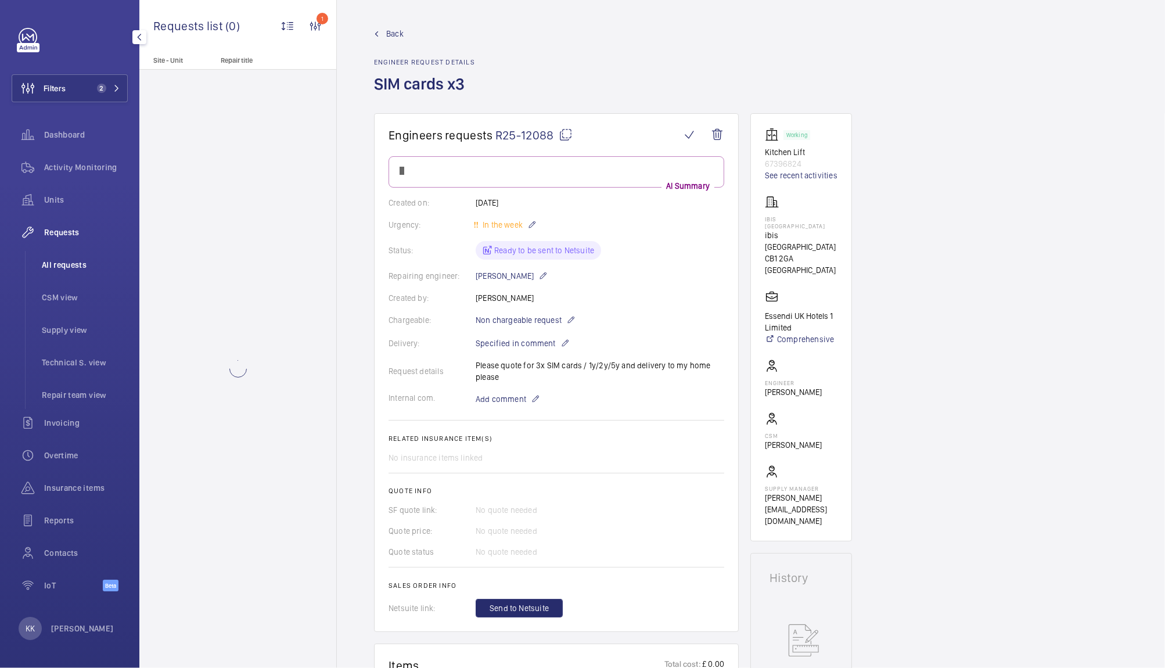
click at [51, 272] on li "All requests" at bounding box center [80, 265] width 95 height 28
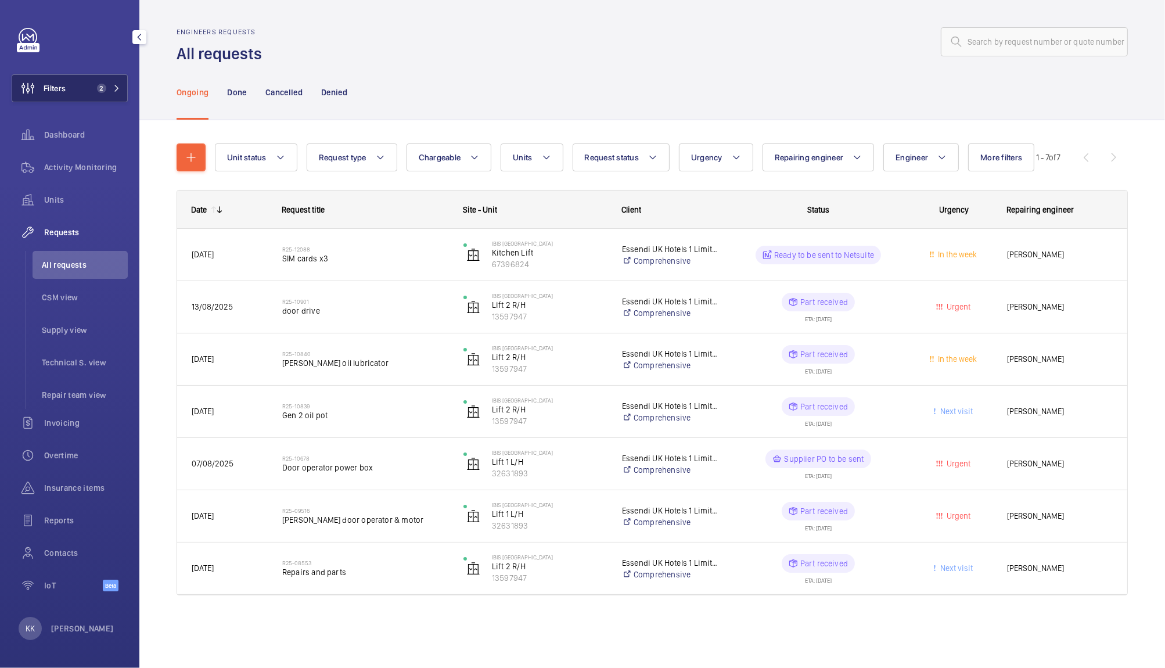
click at [107, 101] on button "Filters 2" at bounding box center [70, 88] width 116 height 28
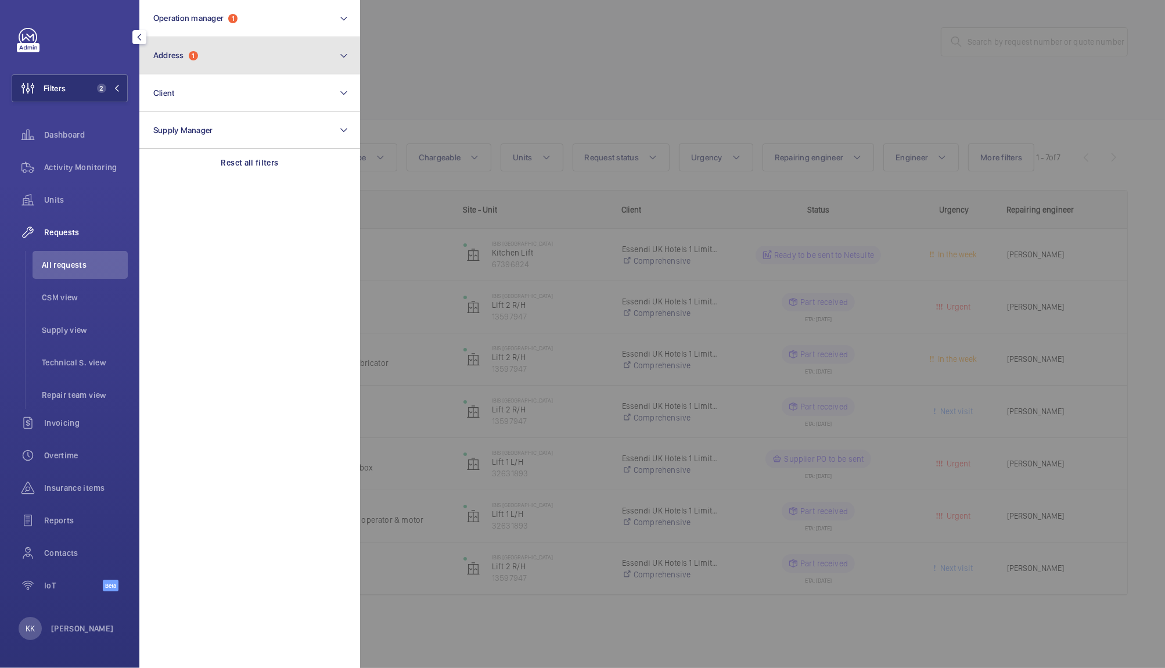
click at [210, 69] on button "Address 1" at bounding box center [249, 55] width 221 height 37
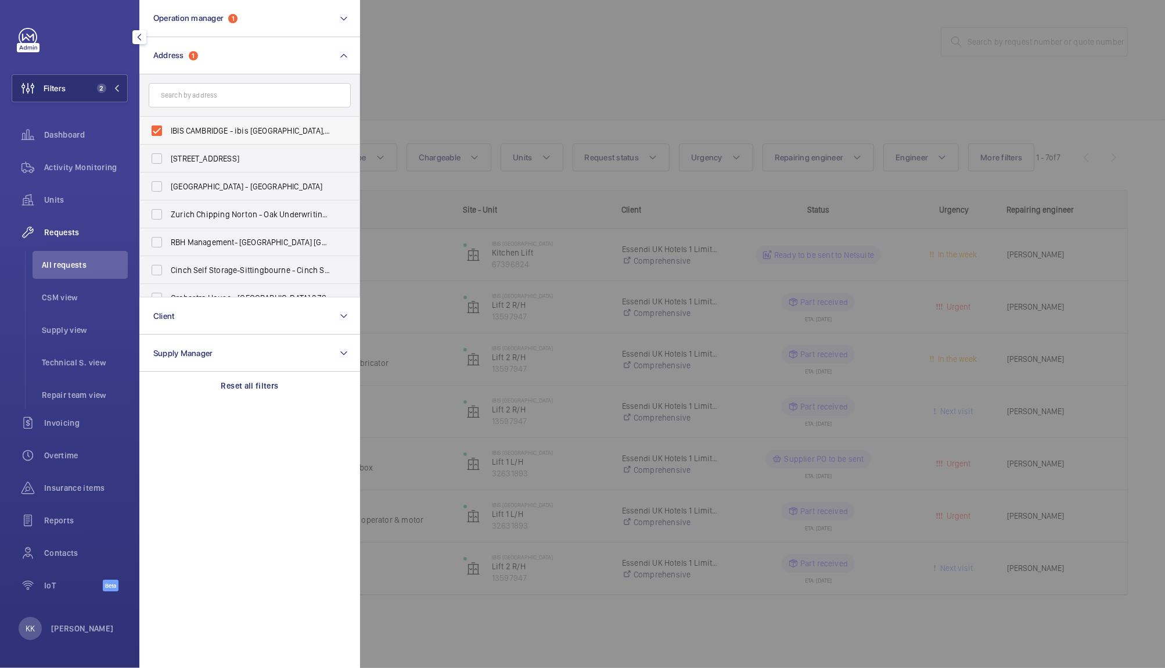
click at [186, 136] on span "IBIS CAMBRIDGE - ibis Cambridge Central Station, CAMBRIDGE CB1 2GA" at bounding box center [251, 131] width 160 height 12
click at [168, 136] on input "IBIS CAMBRIDGE - ibis Cambridge Central Station, CAMBRIDGE CB1 2GA" at bounding box center [156, 130] width 23 height 23
checkbox input "false"
click at [577, 78] on div at bounding box center [942, 334] width 1165 height 668
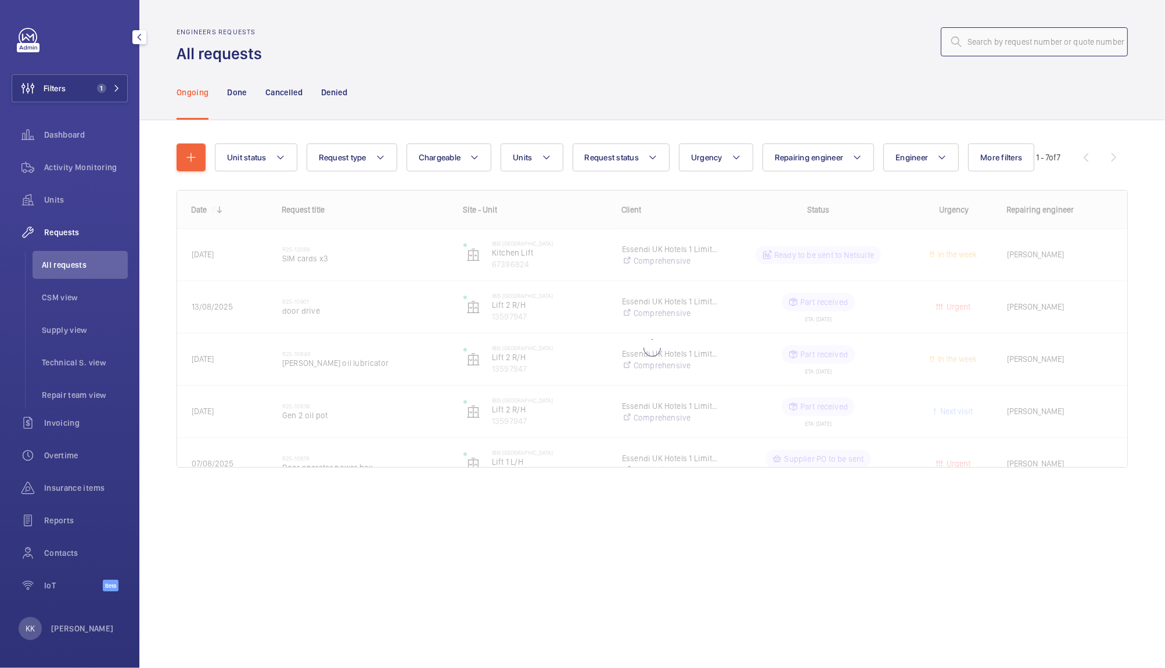
click at [996, 33] on input "text" at bounding box center [1034, 41] width 187 height 29
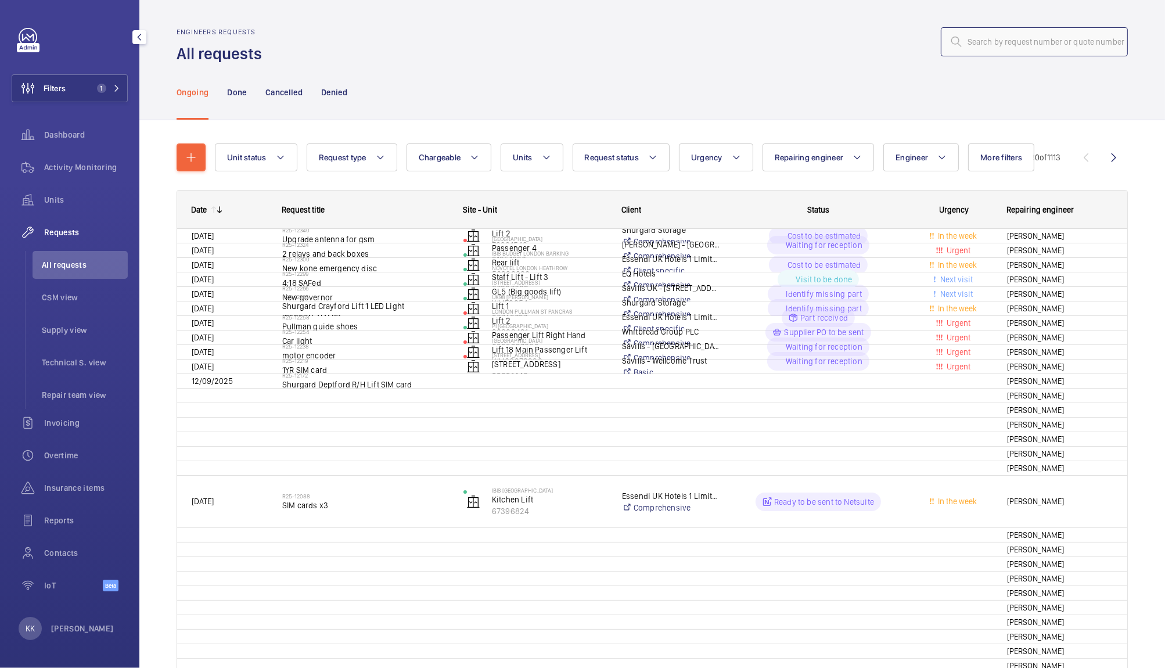
paste input "11680"
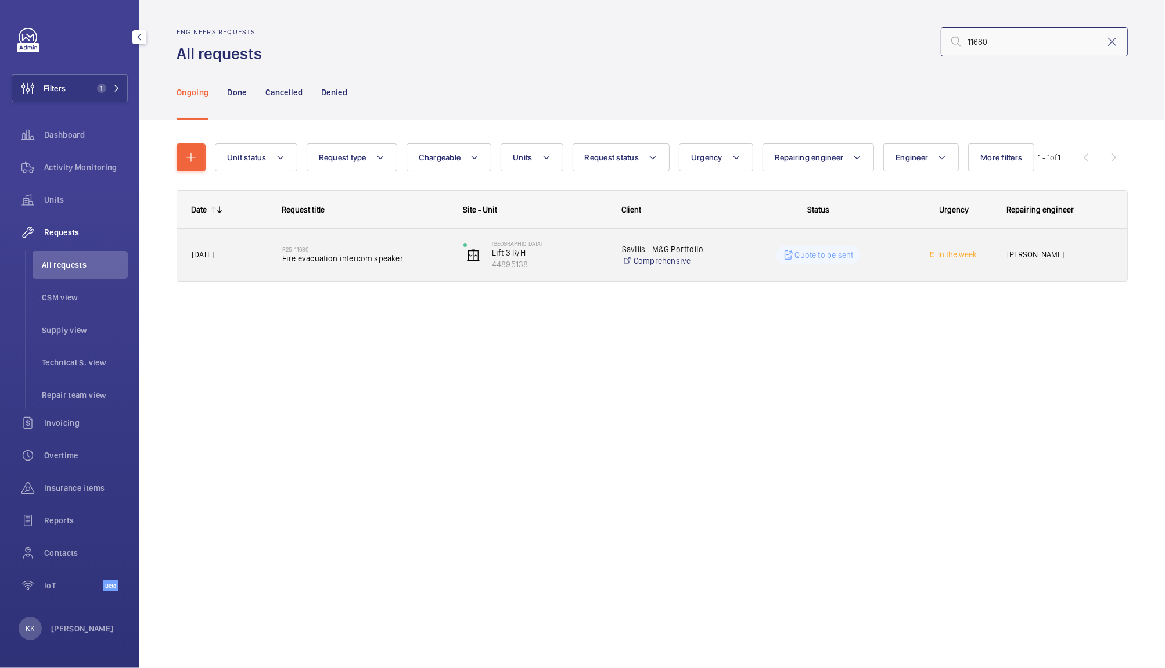
type input "11680"
click at [316, 254] on span "Fire evacuation intercom speaker" at bounding box center [365, 259] width 166 height 12
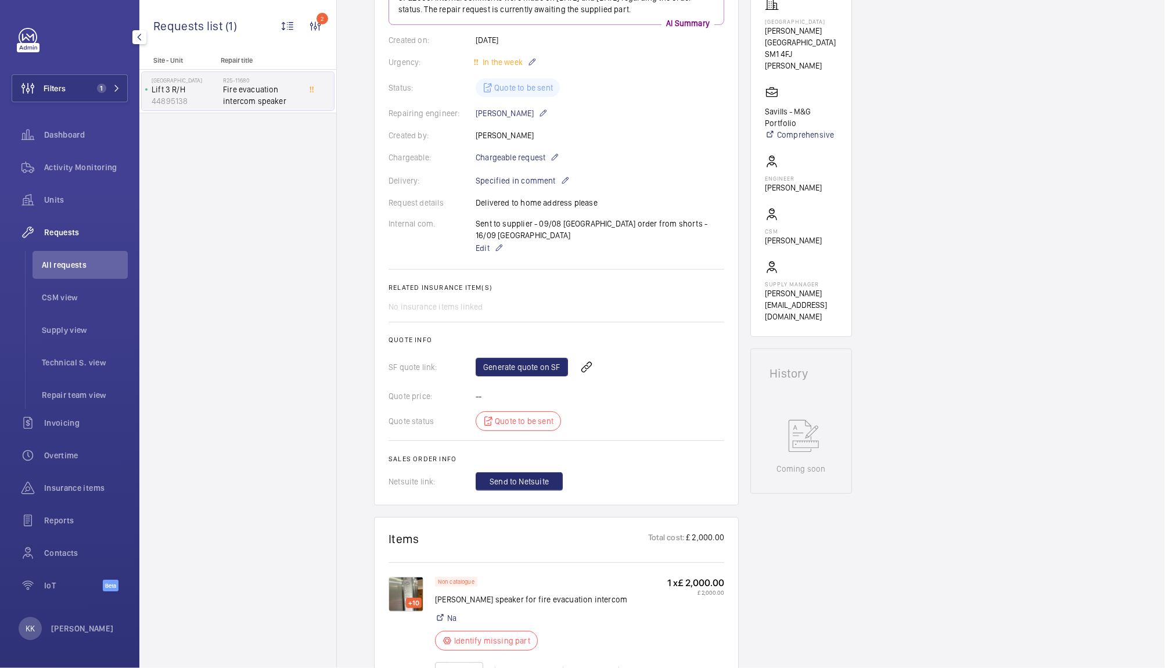
scroll to position [187, 0]
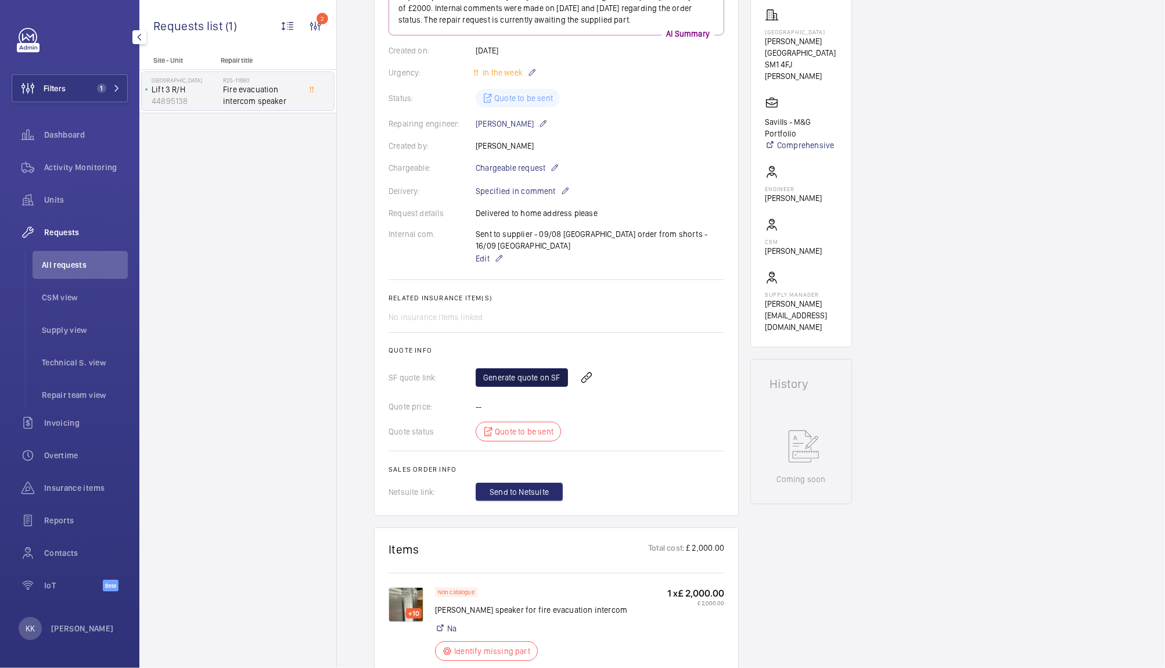
click at [540, 368] on link "Generate quote on SF" at bounding box center [521, 377] width 92 height 19
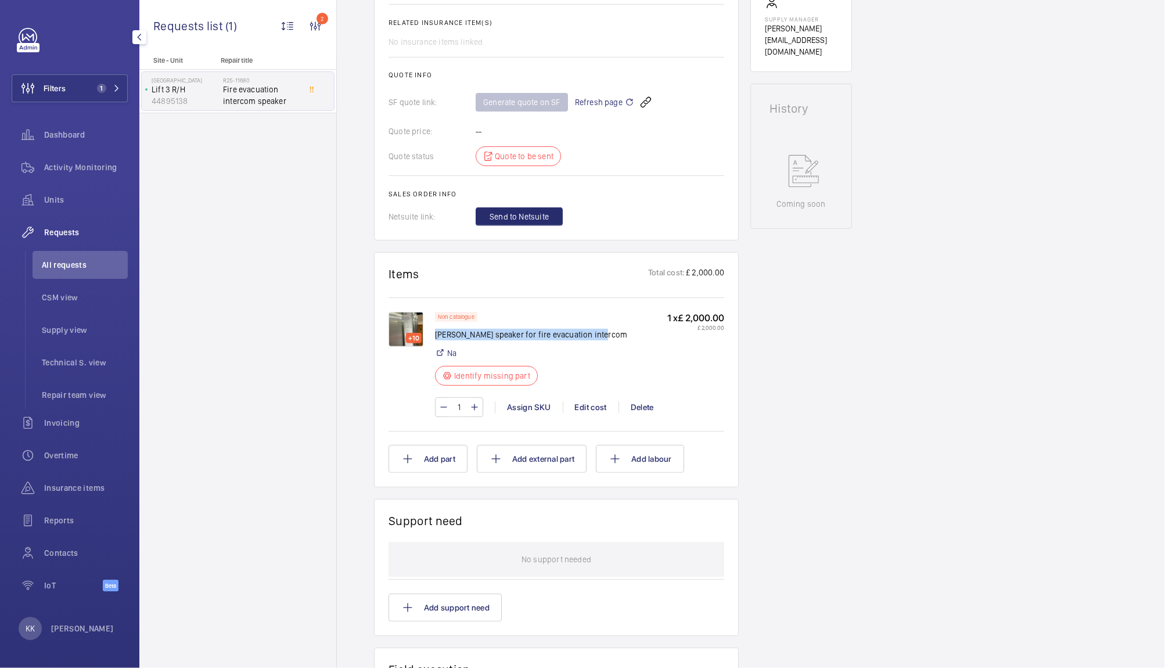
drag, startPoint x: 601, startPoint y: 318, endPoint x: 436, endPoint y: 322, distance: 165.5
click at [436, 322] on div "Non catalogue Schindler speaker for fire evacuation intercom Na Identify missin…" at bounding box center [579, 352] width 289 height 81
copy p "Schindler speaker for fire evacuation intercom"
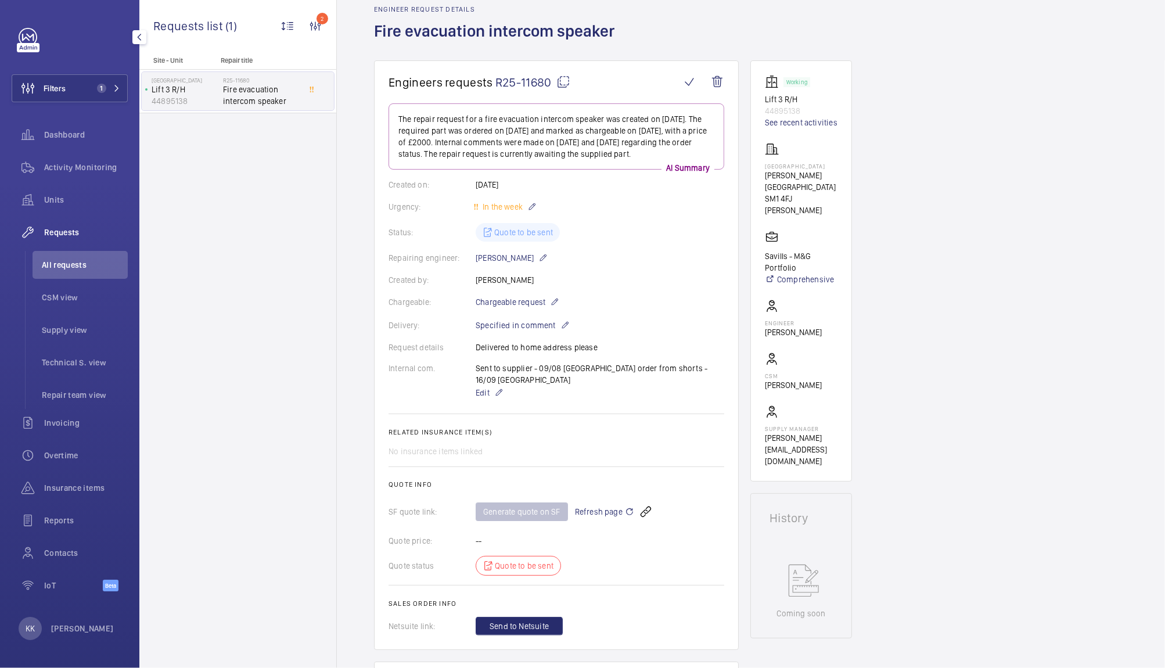
scroll to position [0, 0]
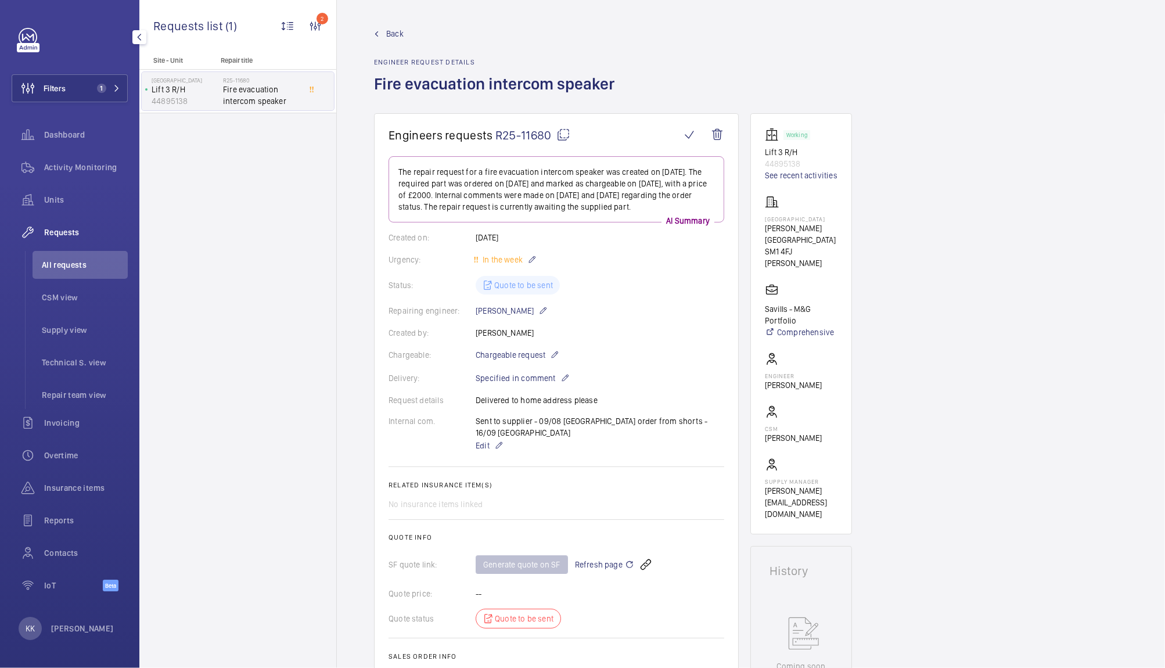
click at [531, 132] on span "R25-11680" at bounding box center [532, 135] width 75 height 15
drag, startPoint x: 583, startPoint y: 77, endPoint x: 373, endPoint y: 80, distance: 210.8
click at [373, 80] on wm-front-admin-header "Back Engineer request details Fire evacuation intercom speaker" at bounding box center [751, 56] width 828 height 113
copy h1 "Fire evacuation intercom speaker"
